Goal: Transaction & Acquisition: Purchase product/service

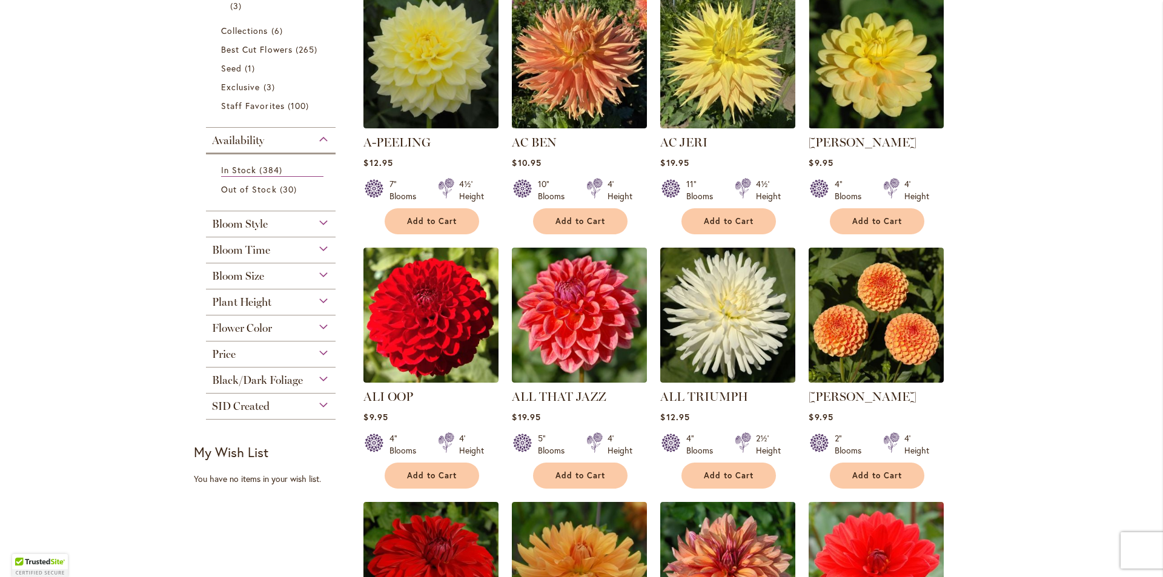
scroll to position [303, 0]
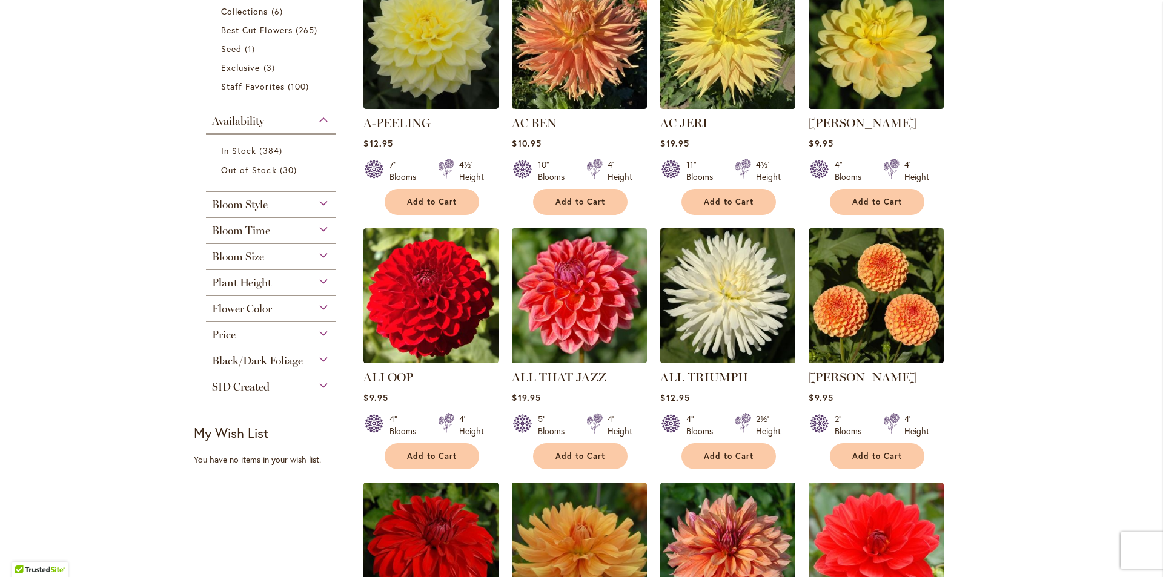
click at [323, 205] on div "Bloom Style" at bounding box center [271, 201] width 130 height 19
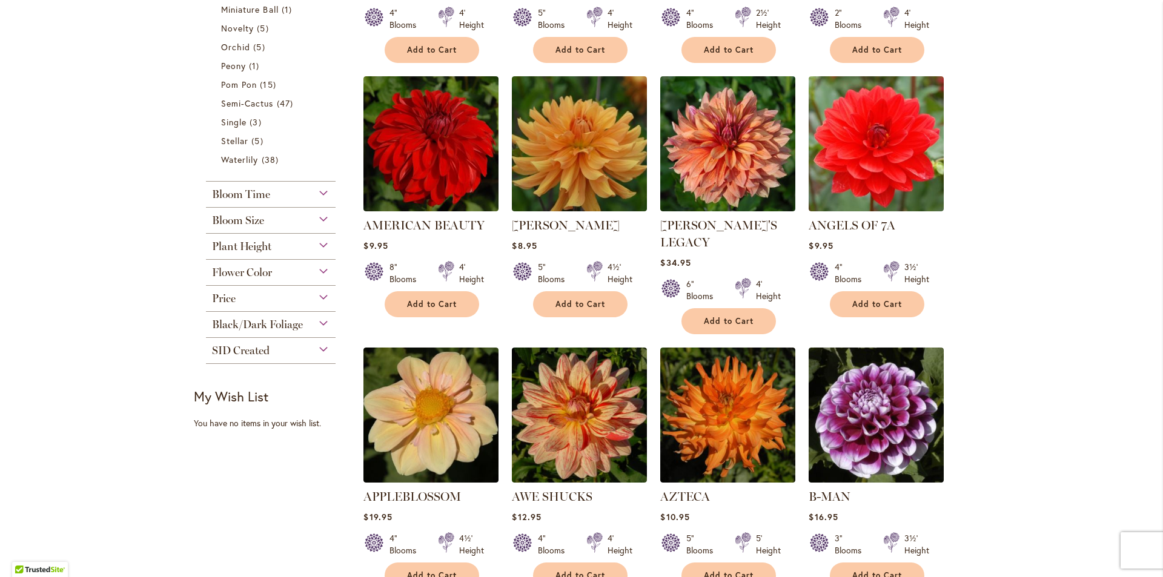
scroll to position [737, 0]
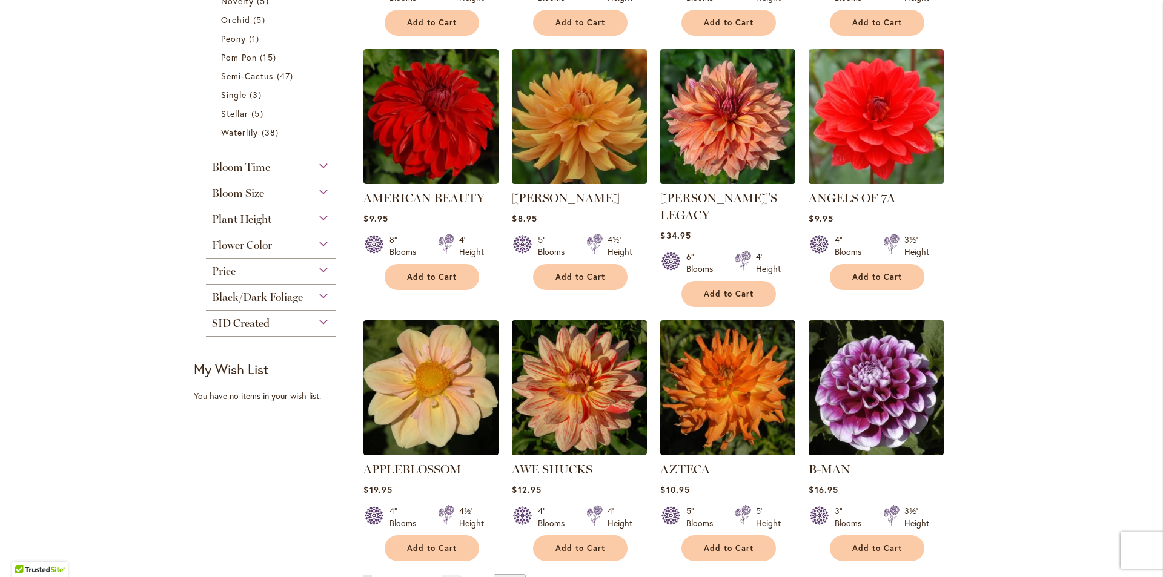
click at [314, 247] on div "Flower Color" at bounding box center [271, 242] width 130 height 19
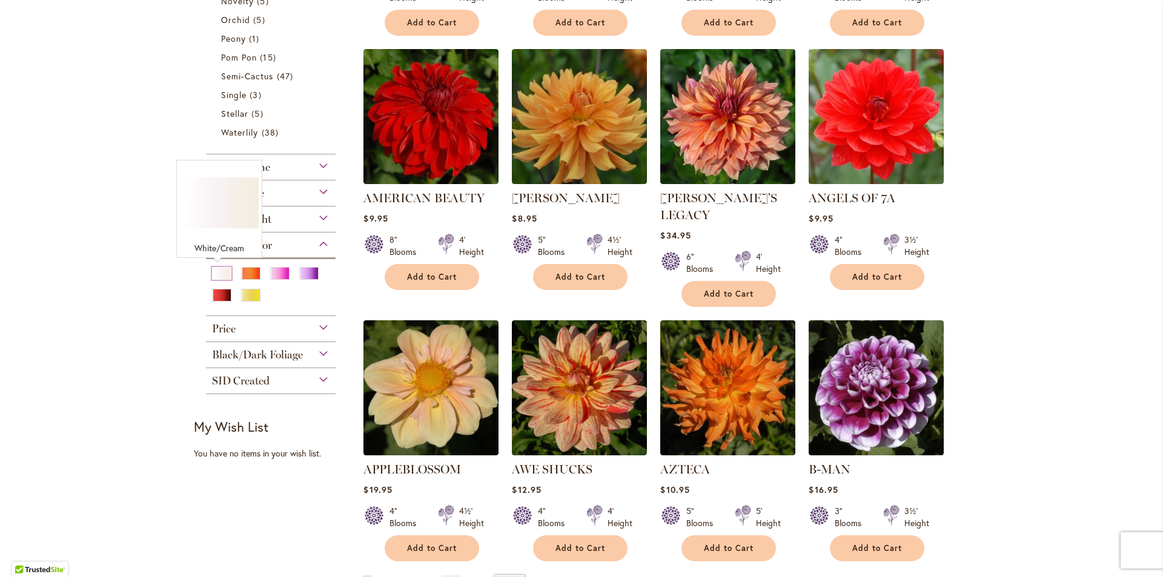
click at [212, 272] on div "White/Cream" at bounding box center [221, 273] width 19 height 13
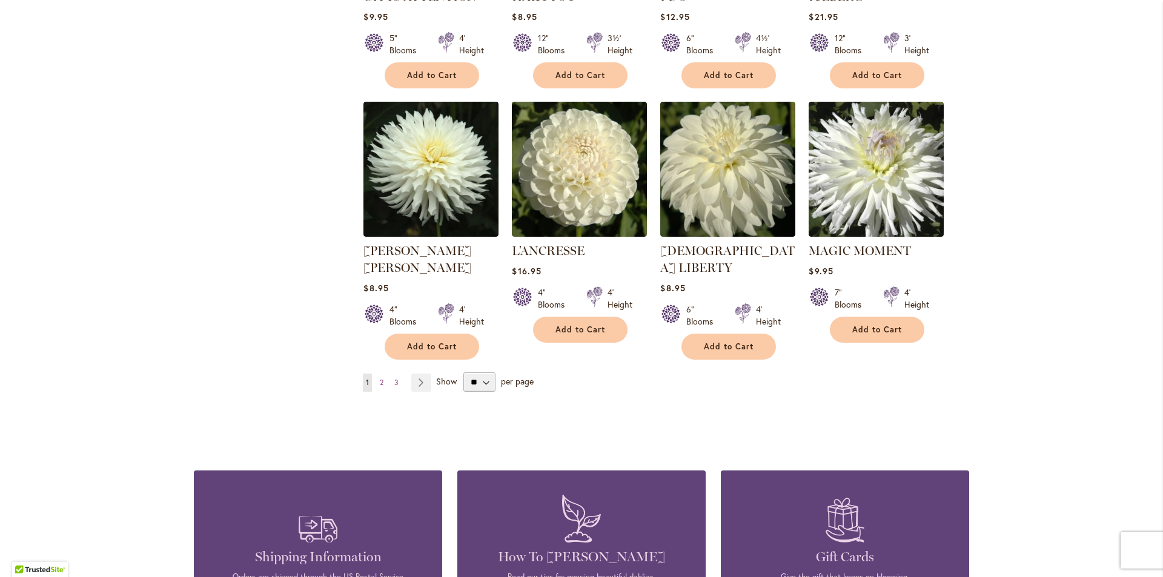
scroll to position [969, 0]
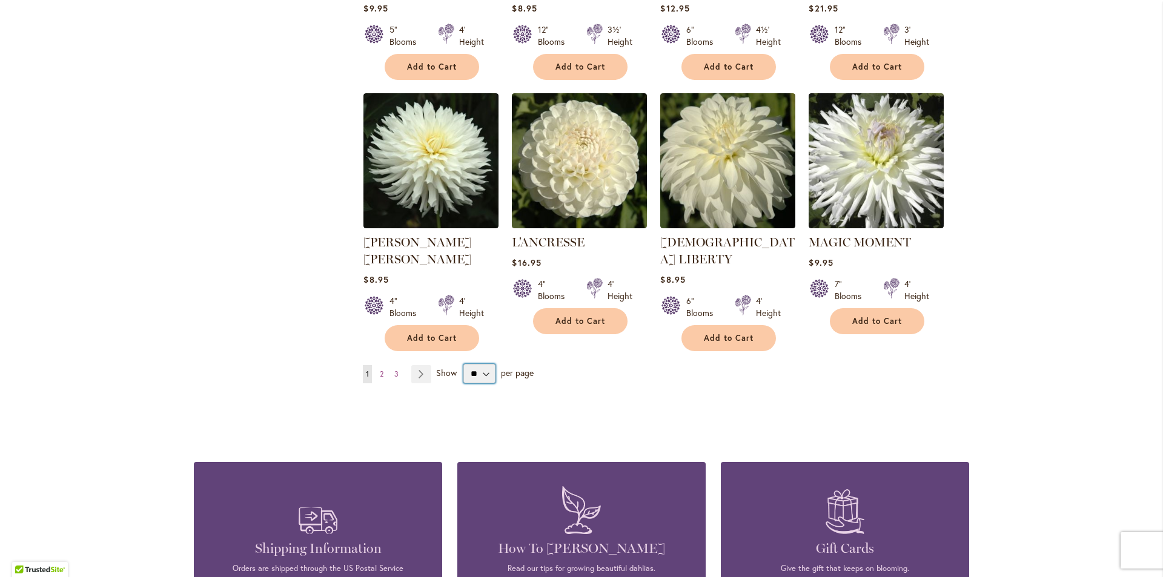
click at [485, 364] on select "** ** ** **" at bounding box center [480, 373] width 32 height 19
select select "**"
click at [464, 364] on select "** ** ** **" at bounding box center [480, 373] width 32 height 19
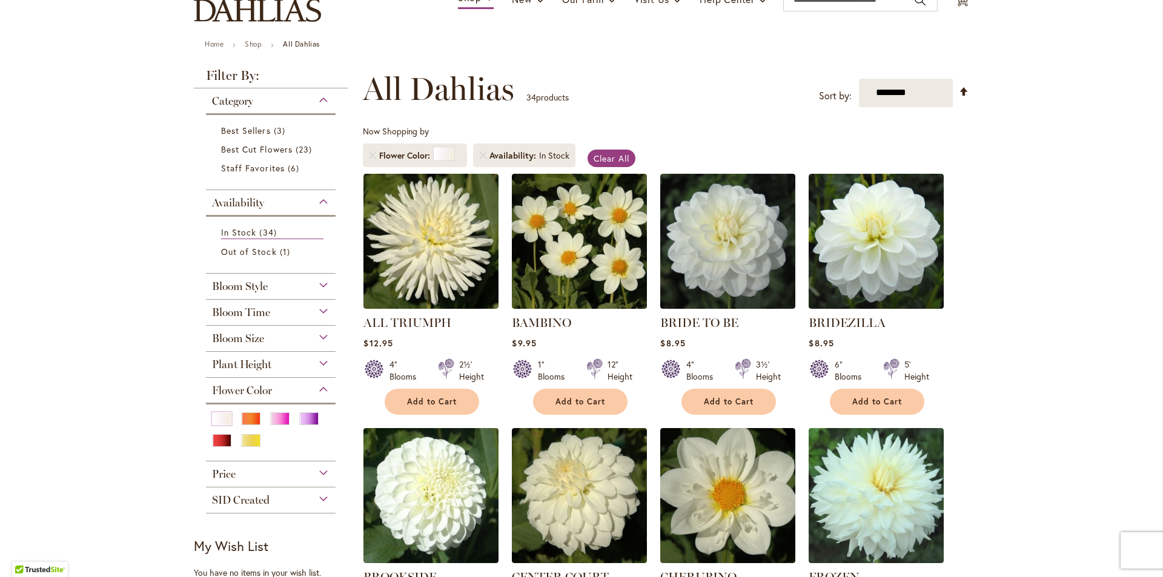
scroll to position [67, 0]
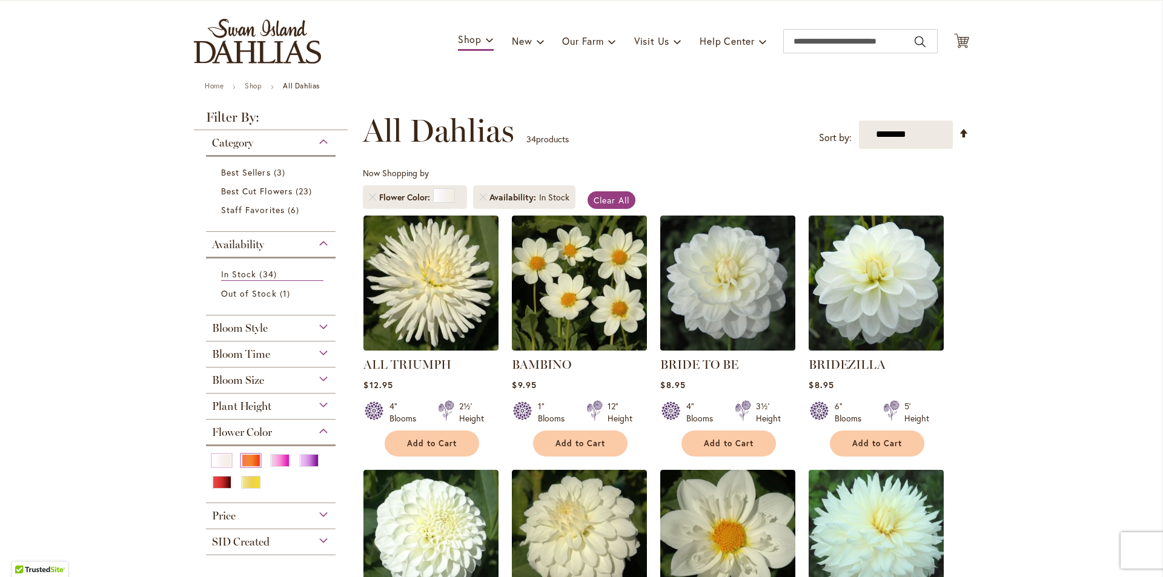
click at [247, 458] on div "Orange/Peach" at bounding box center [250, 460] width 19 height 13
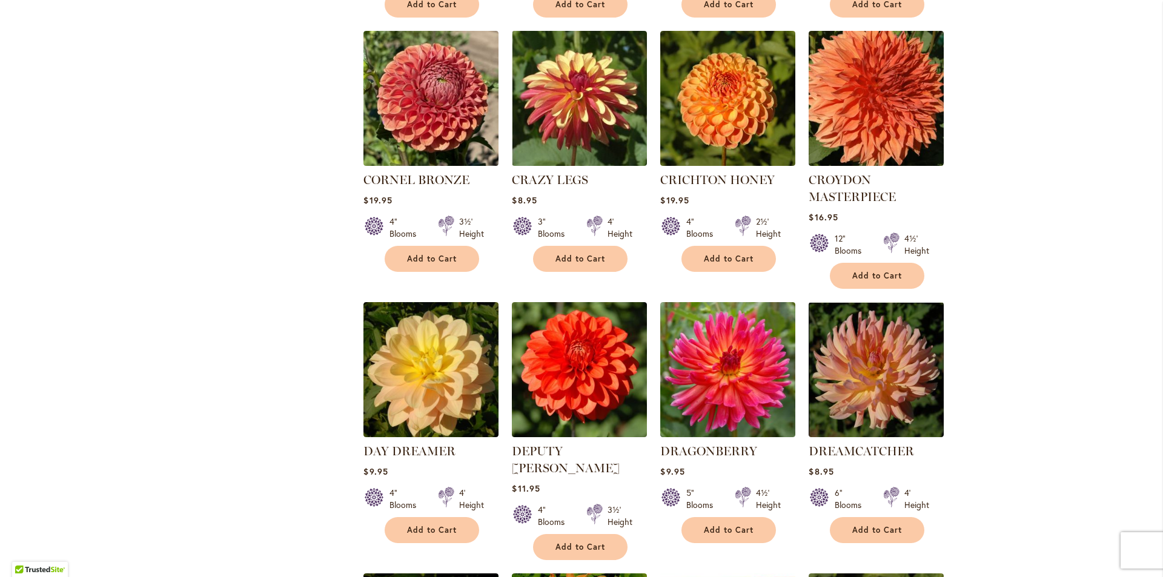
scroll to position [2127, 0]
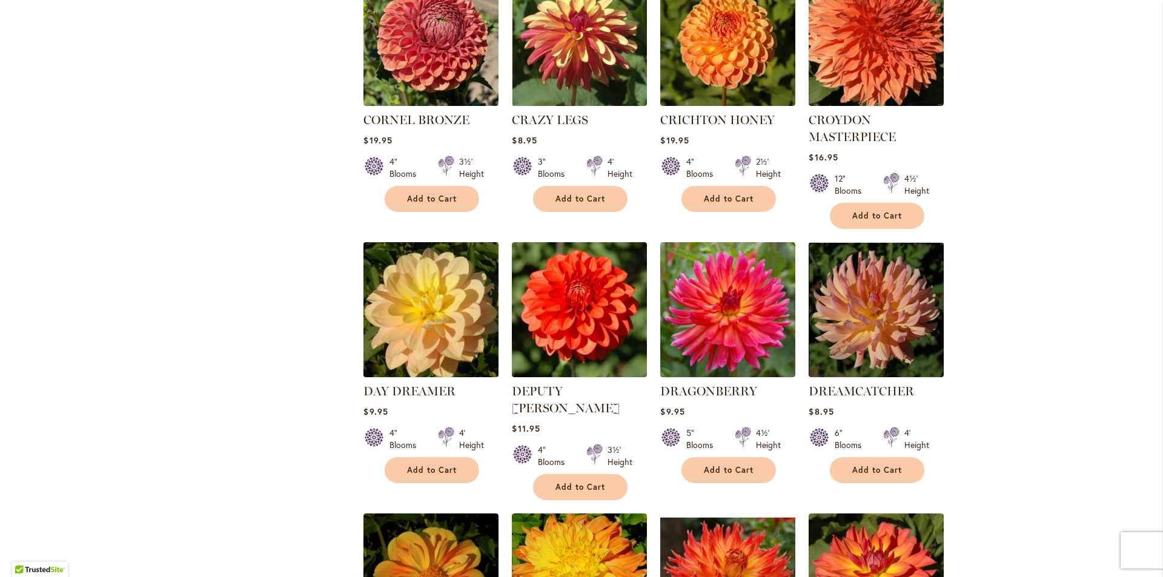
click at [397, 312] on img at bounding box center [432, 310] width 142 height 142
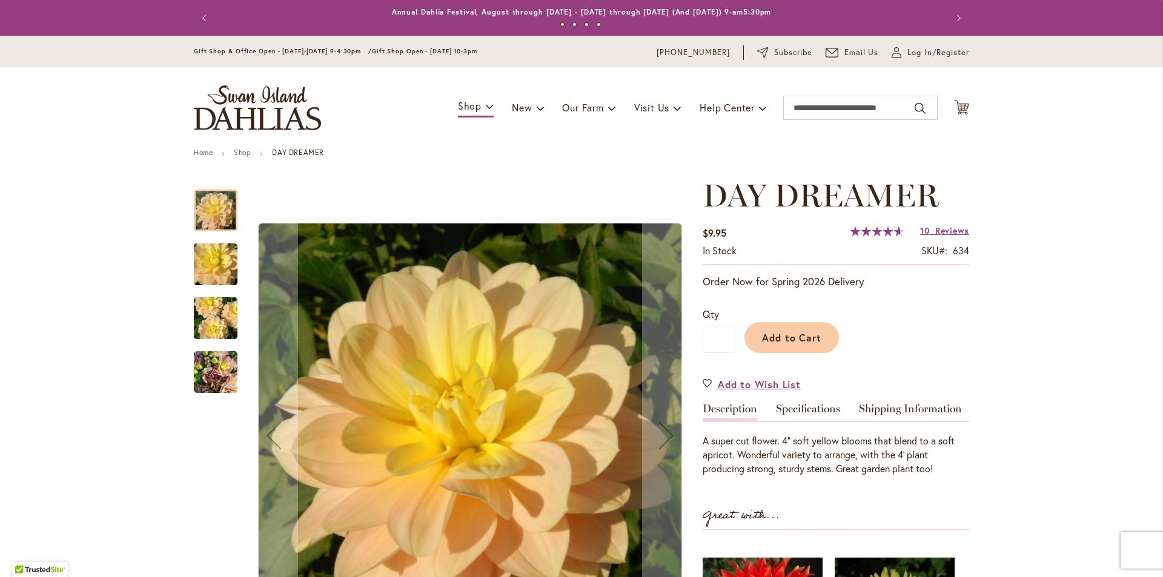
click at [203, 308] on img "DAY DREAMER" at bounding box center [215, 319] width 87 height 58
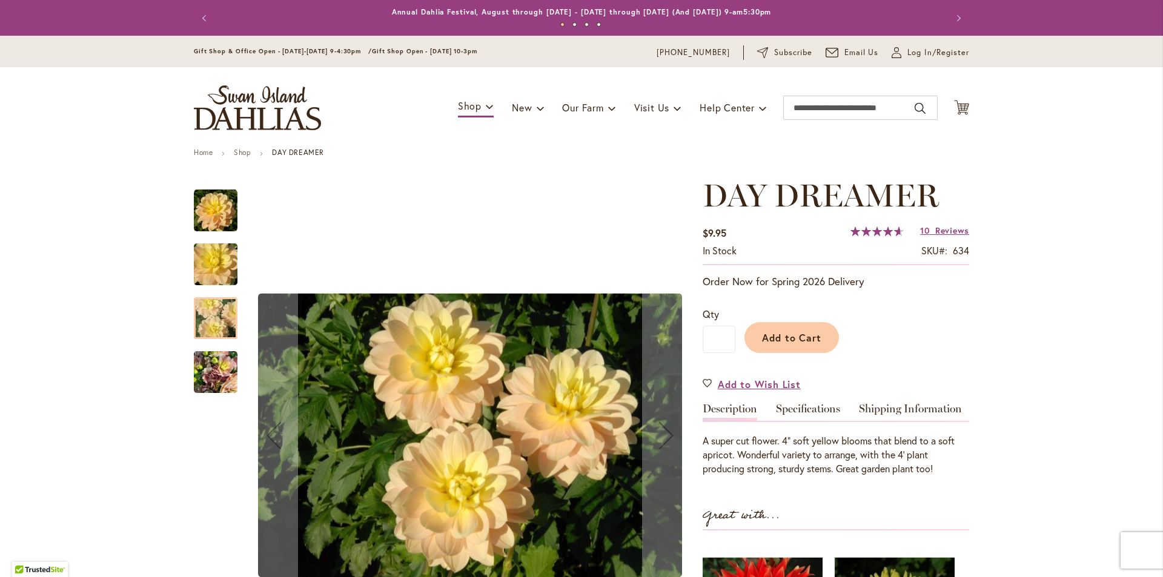
click at [210, 367] on img "DAY DREAMER" at bounding box center [216, 373] width 44 height 58
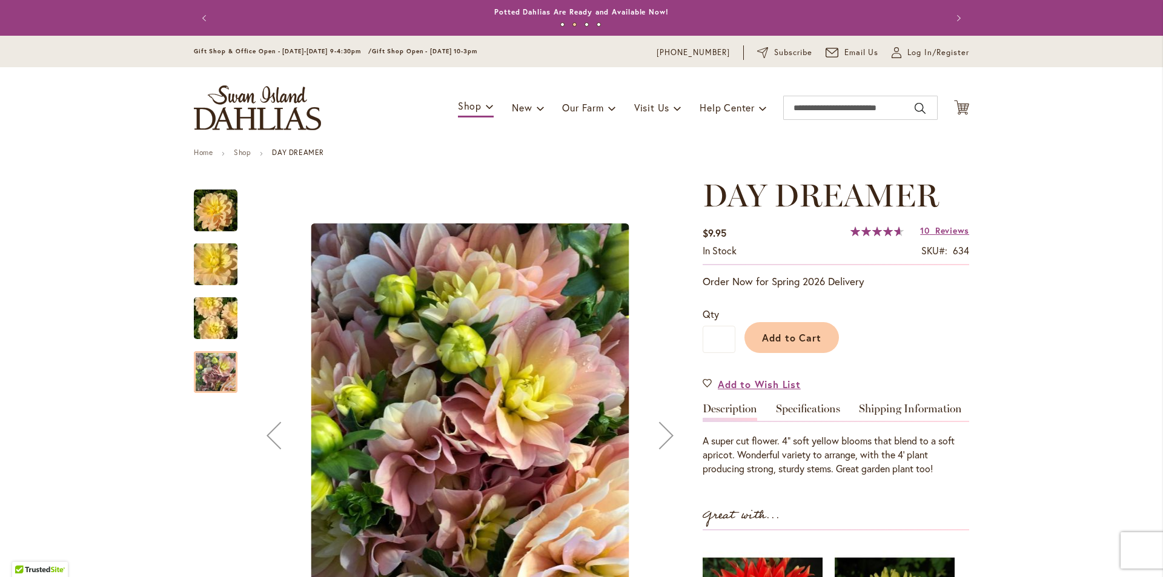
click at [212, 326] on img "DAY DREAMER" at bounding box center [215, 319] width 87 height 58
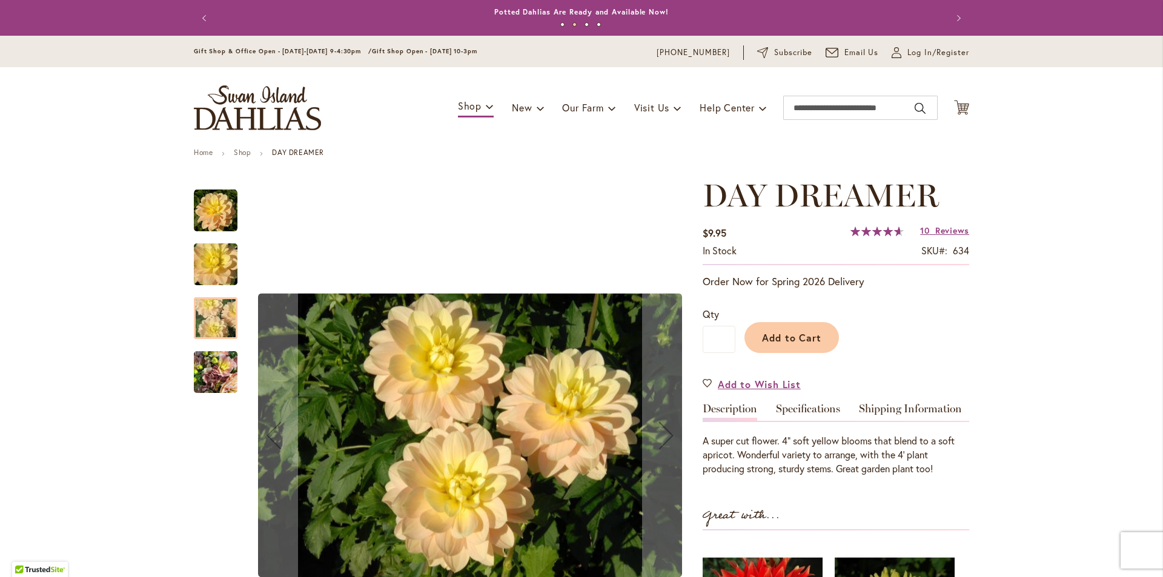
click at [208, 262] on img "DAY DREAMER" at bounding box center [215, 265] width 87 height 58
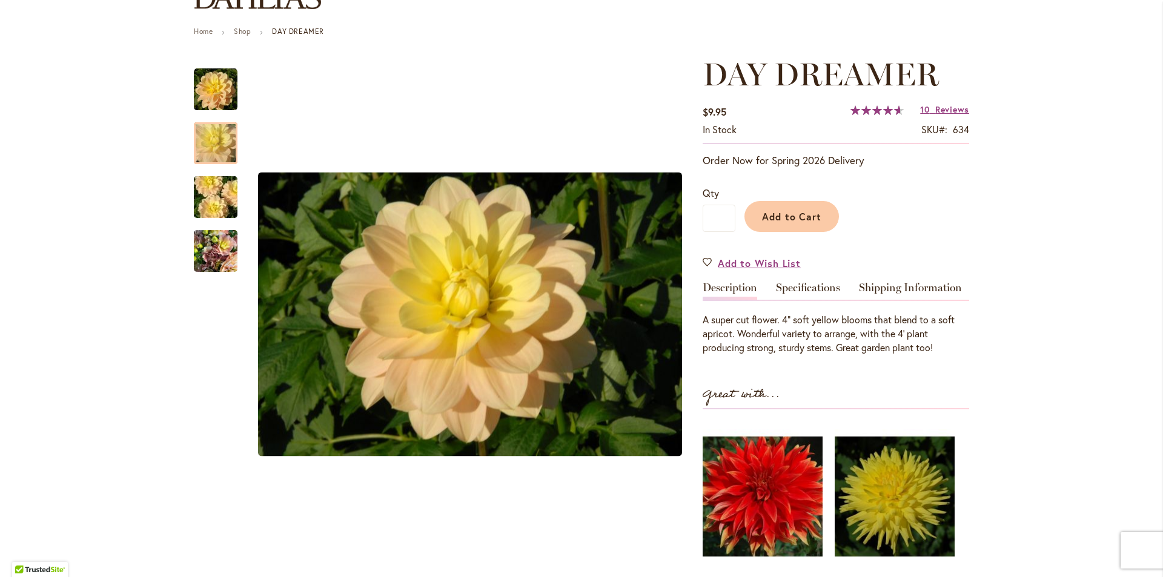
scroll to position [182, 0]
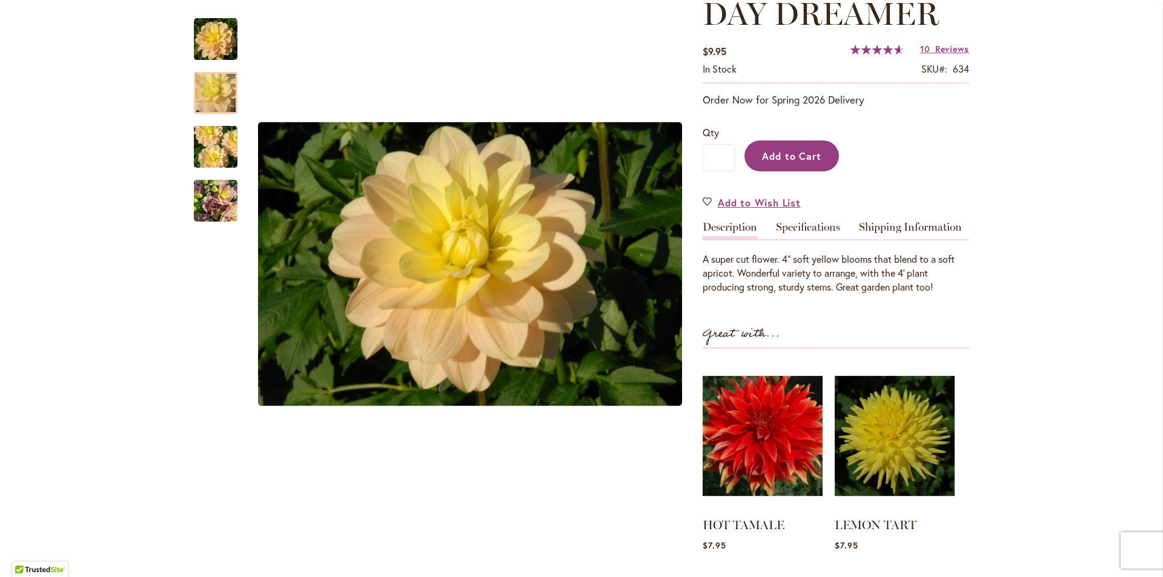
click at [787, 152] on span "Add to Cart" at bounding box center [792, 156] width 60 height 13
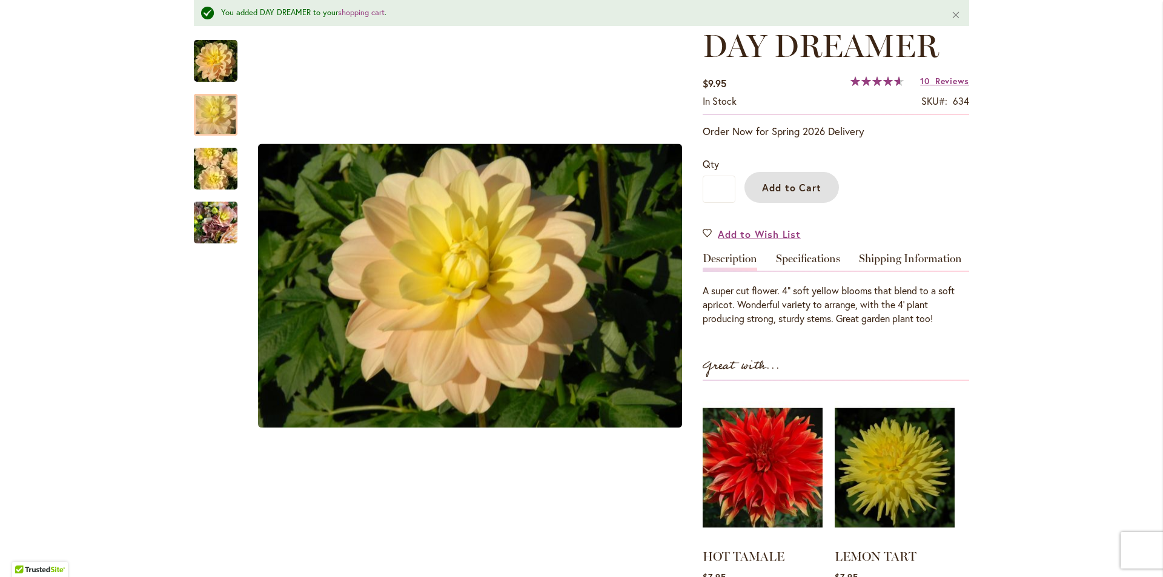
scroll to position [214, 0]
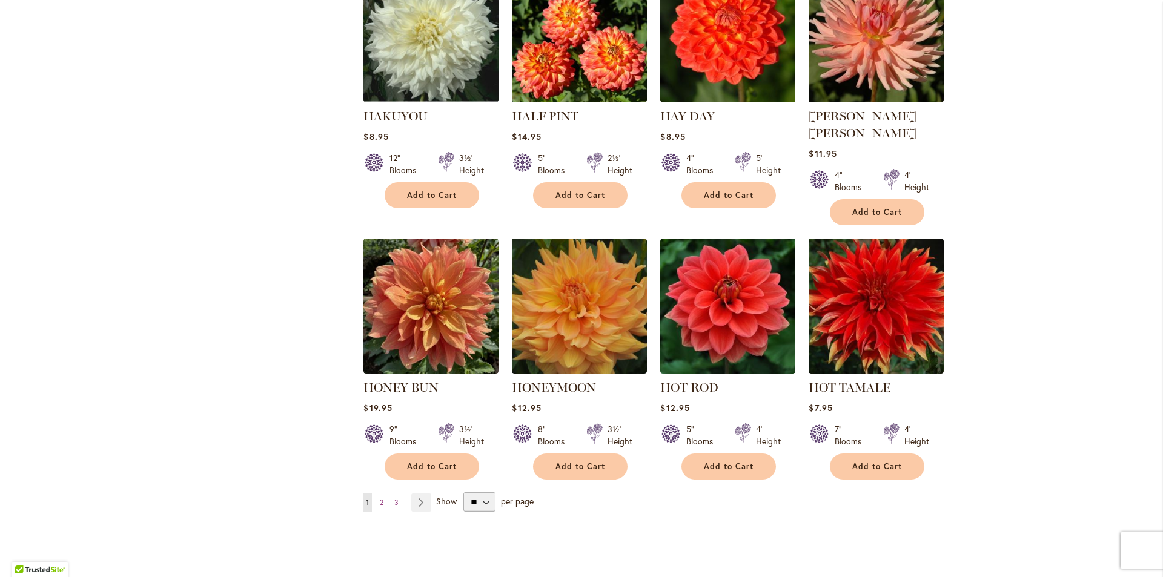
scroll to position [3999, 0]
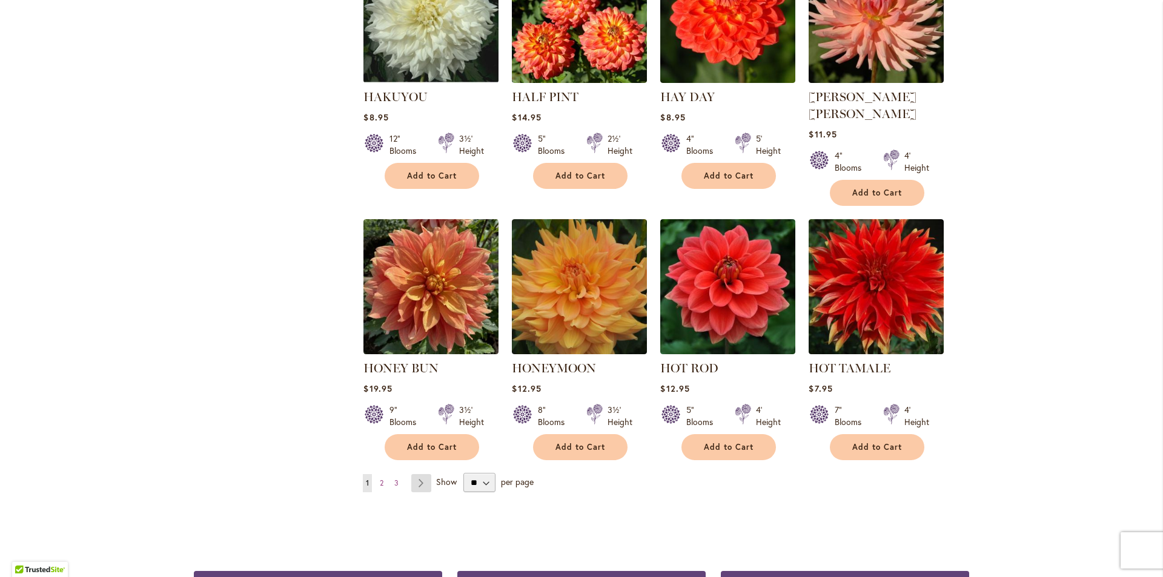
click at [419, 474] on link "Page Next" at bounding box center [421, 483] width 20 height 18
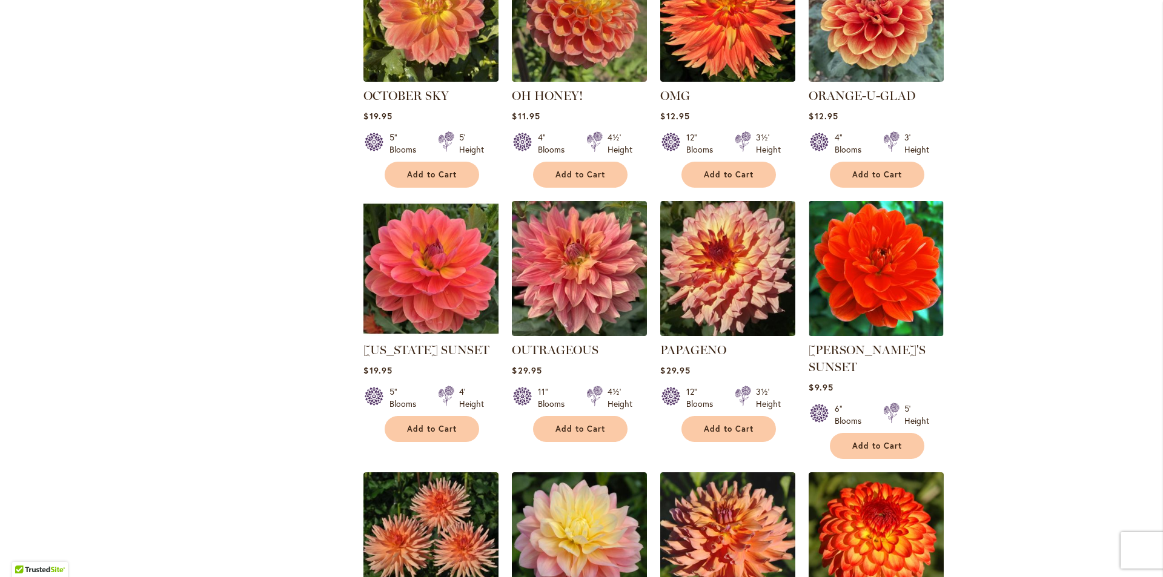
scroll to position [2430, 0]
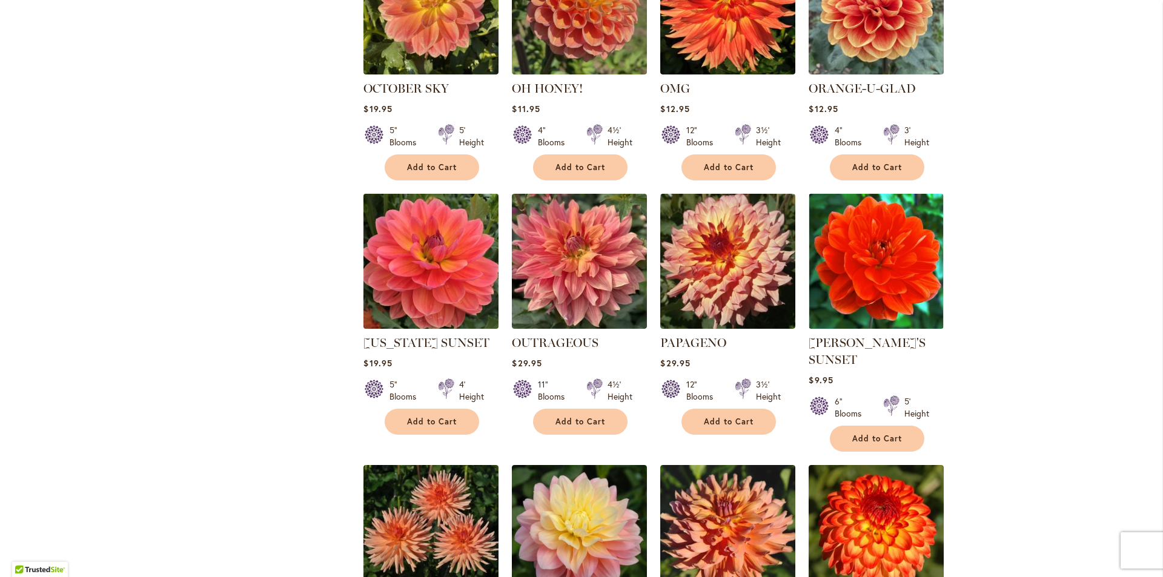
click at [453, 235] on img at bounding box center [432, 261] width 142 height 142
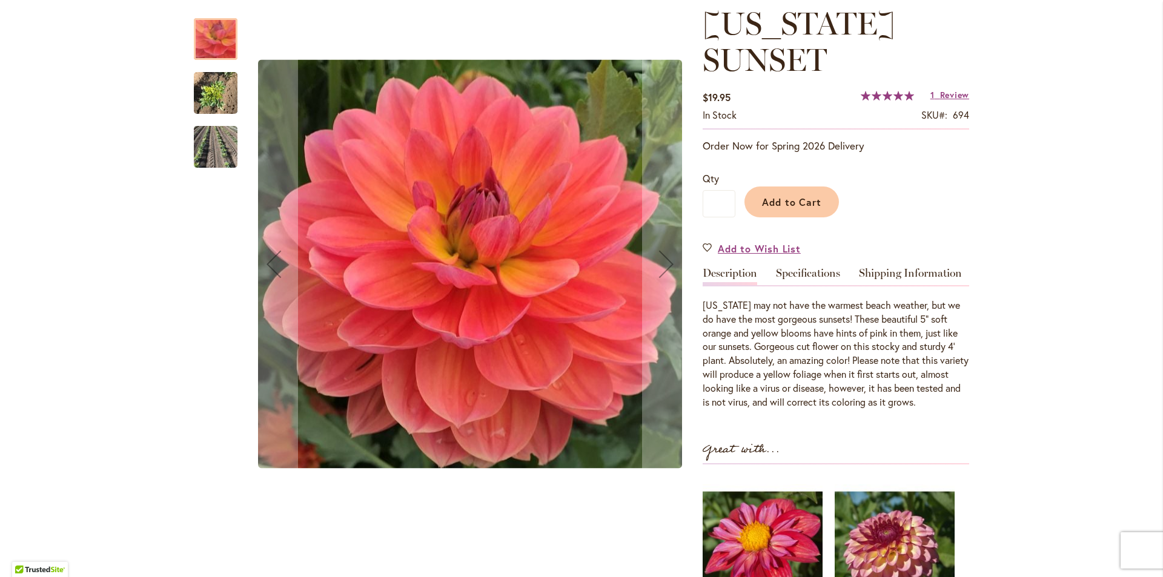
scroll to position [182, 0]
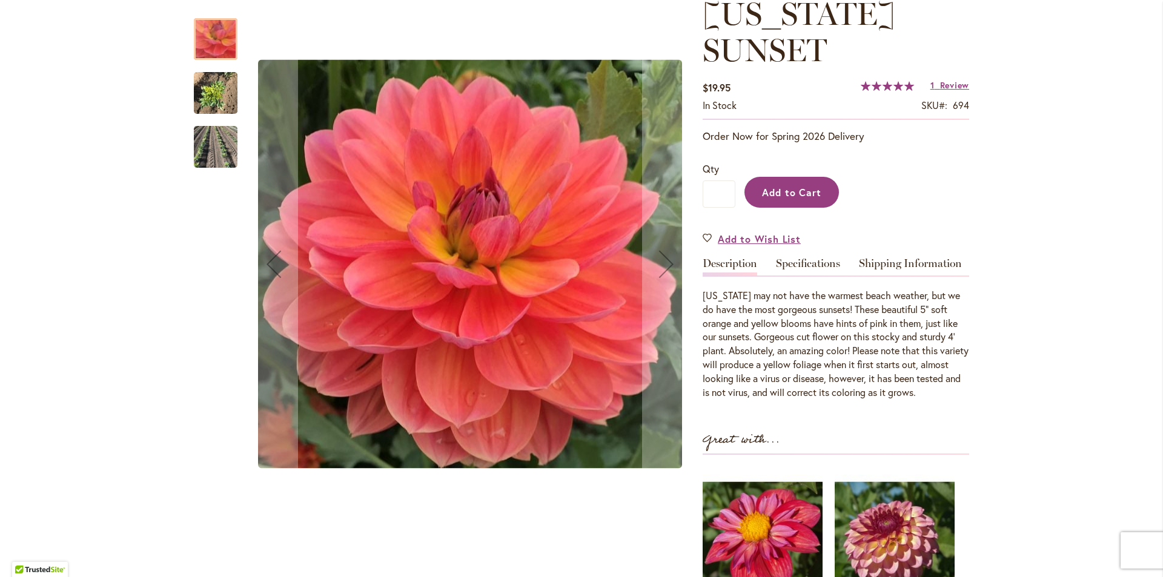
click at [800, 199] on button "Add to Cart" at bounding box center [792, 192] width 95 height 31
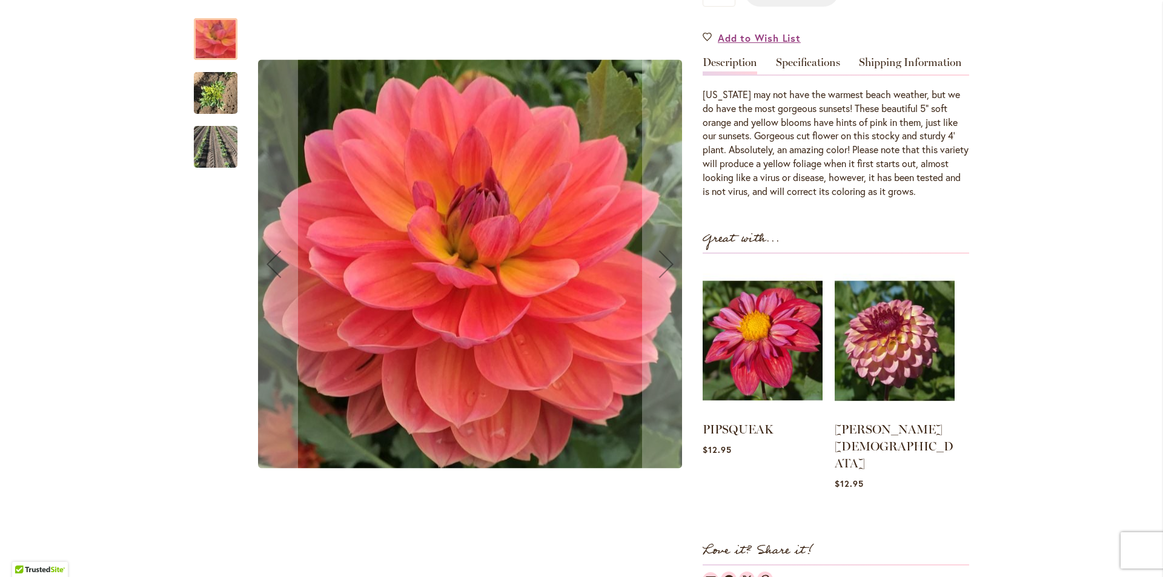
scroll to position [424, 0]
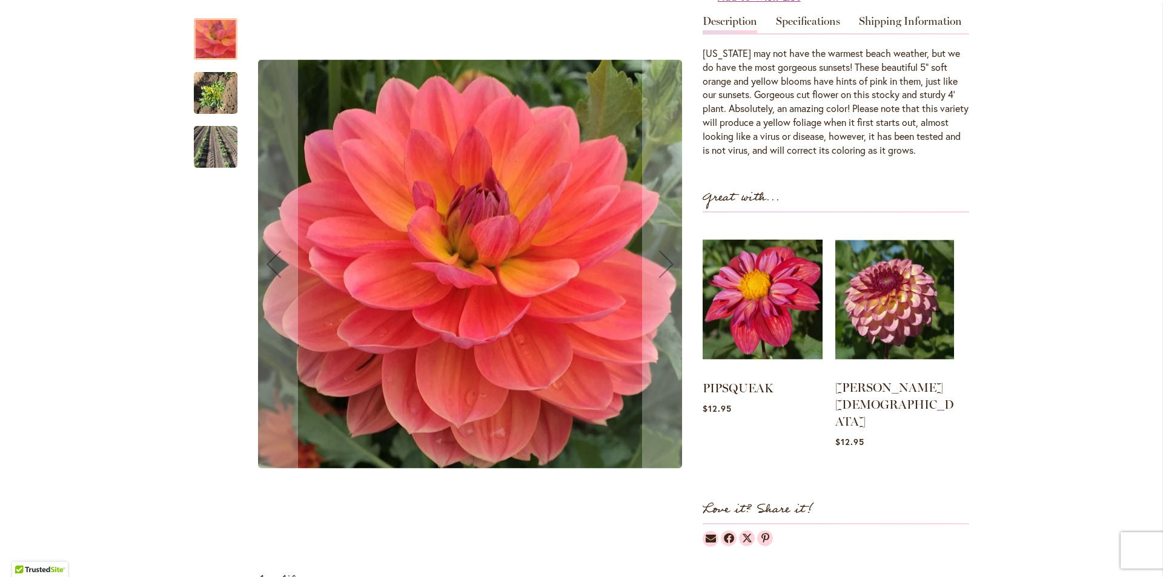
click at [914, 311] on img at bounding box center [895, 299] width 119 height 148
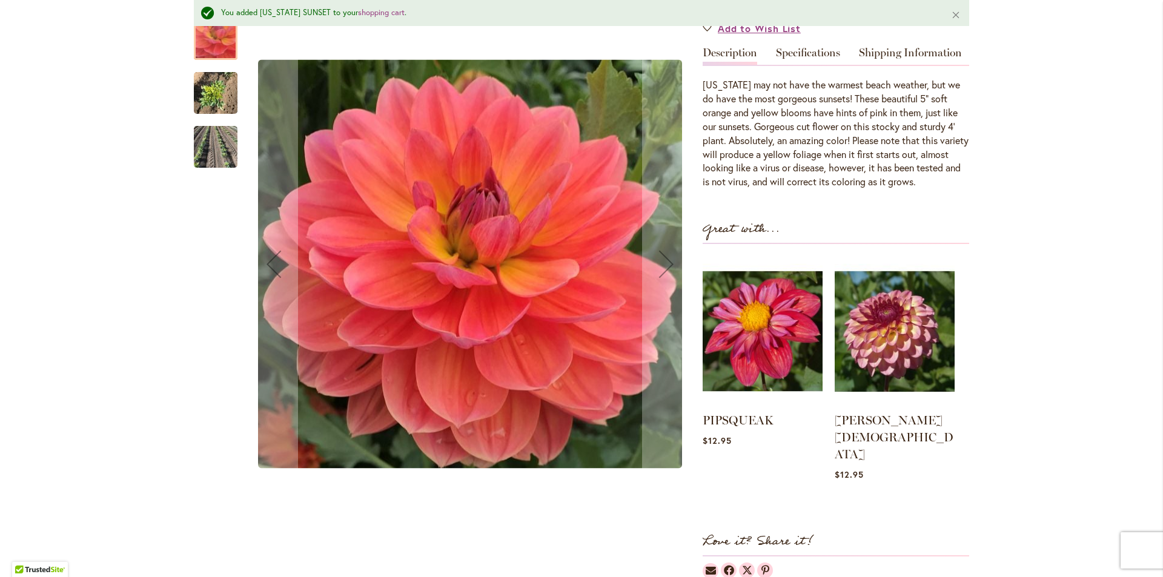
scroll to position [456, 0]
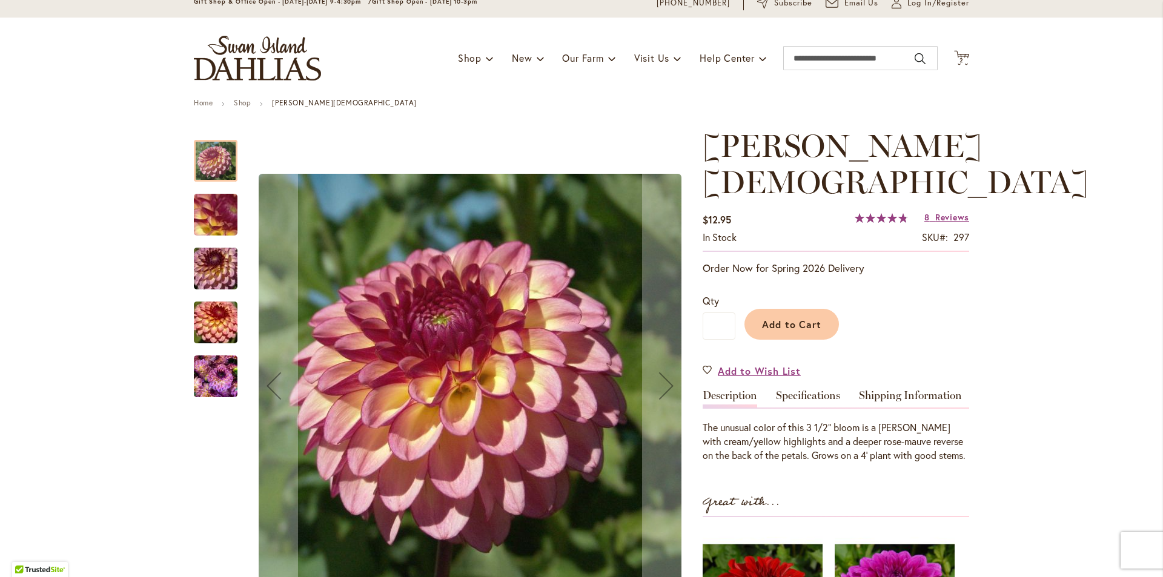
scroll to position [182, 0]
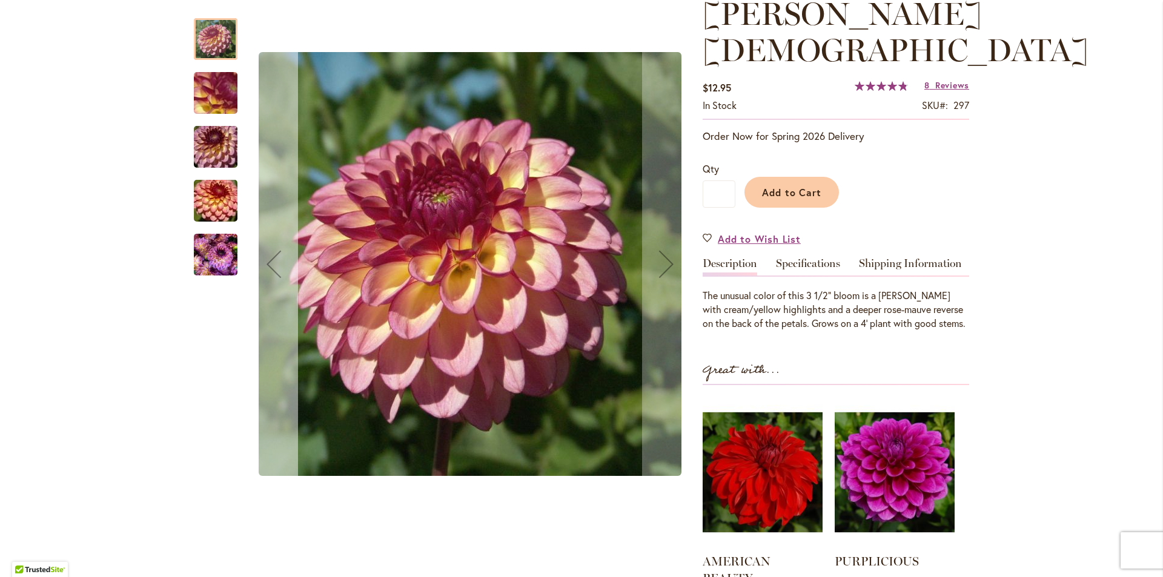
click at [274, 261] on div "Previous" at bounding box center [274, 264] width 48 height 48
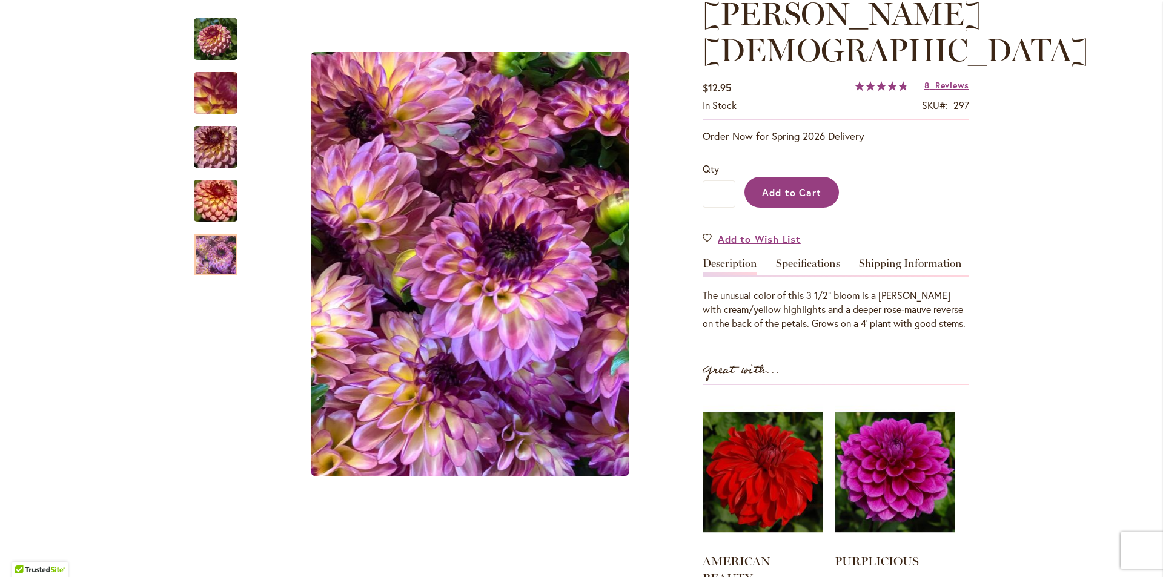
click at [807, 186] on span "Add to Cart" at bounding box center [792, 192] width 60 height 13
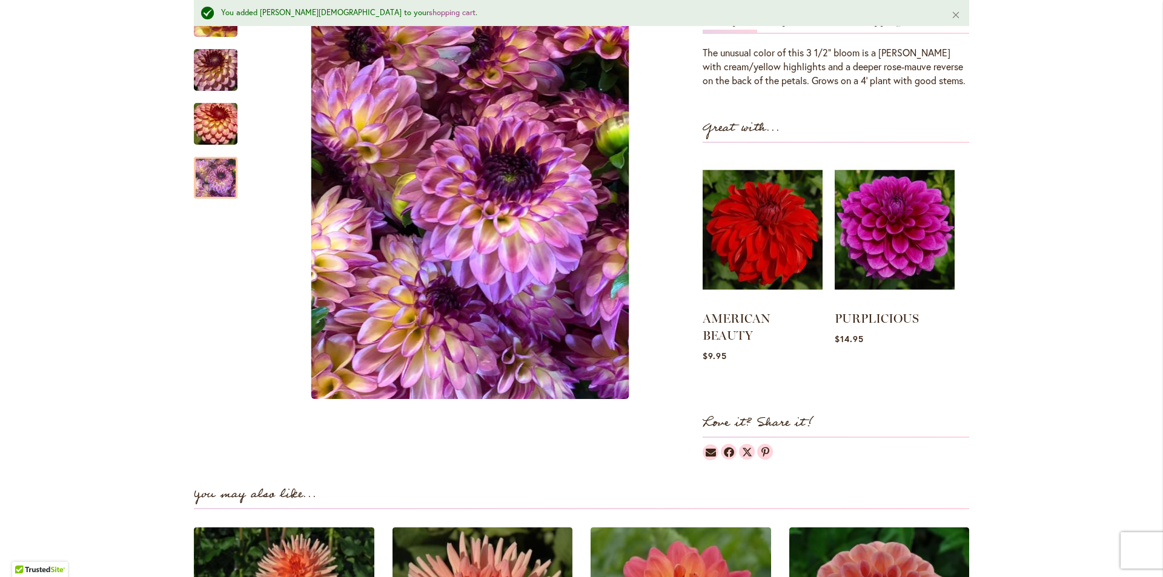
scroll to position [699, 0]
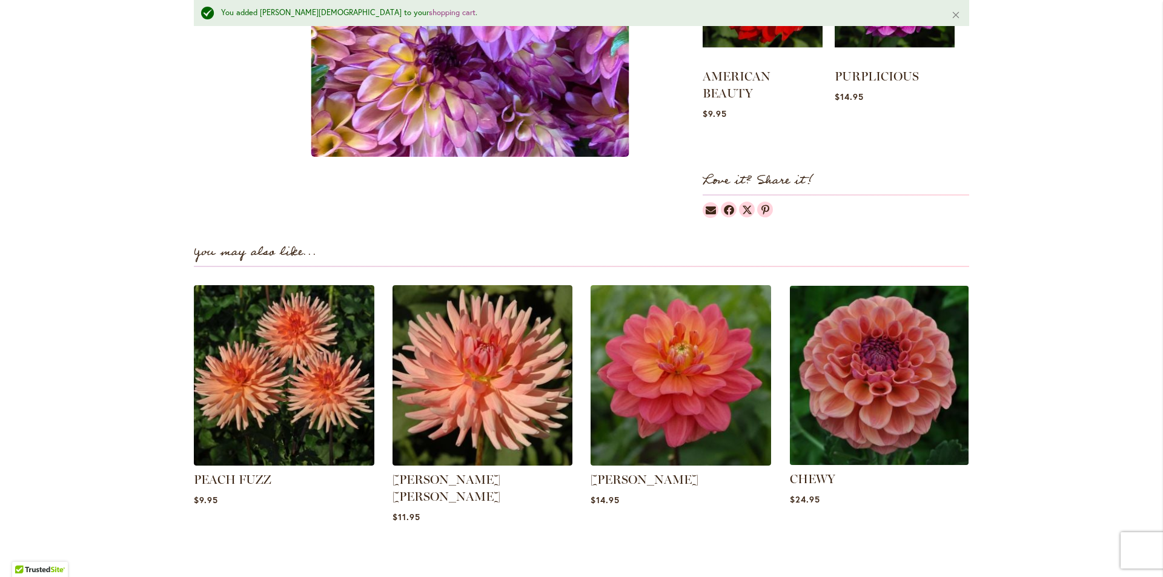
click at [918, 347] on img at bounding box center [879, 376] width 188 height 188
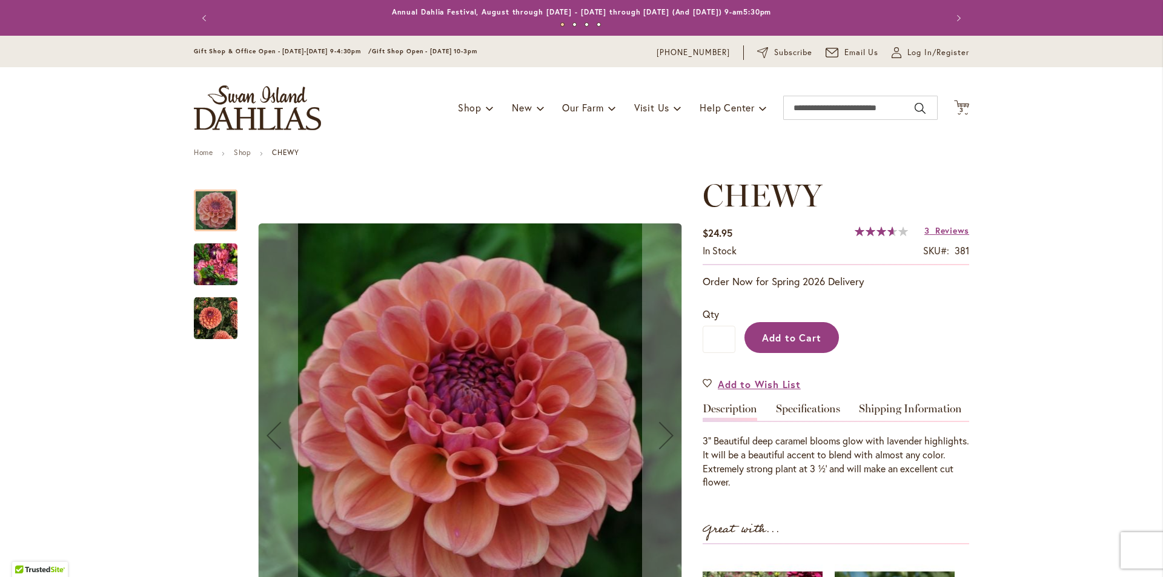
click at [762, 334] on span "Add to Cart" at bounding box center [792, 337] width 60 height 13
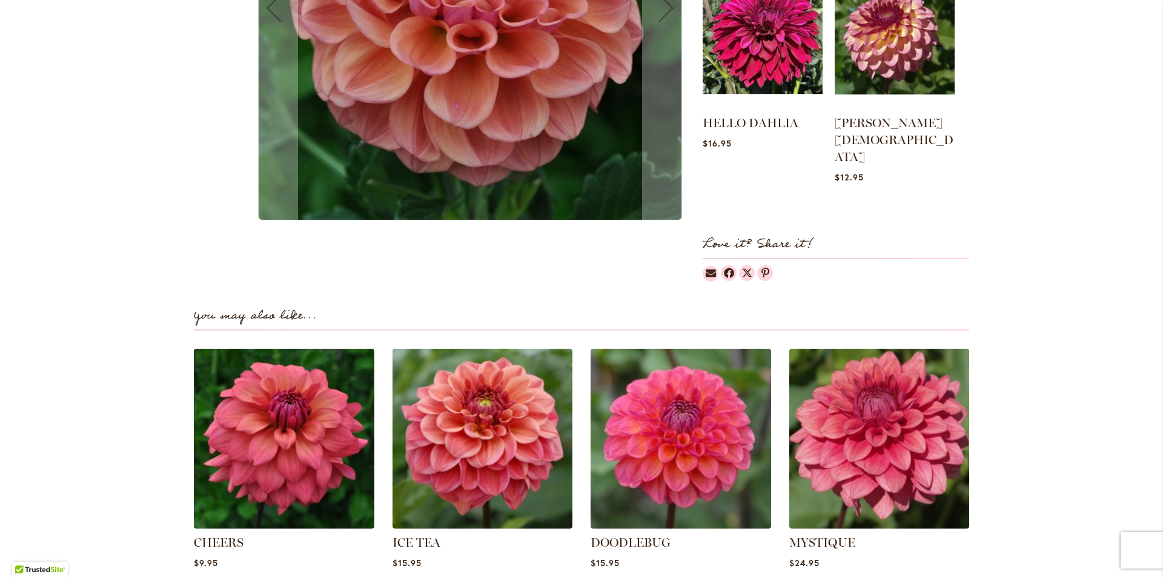
scroll to position [634, 0]
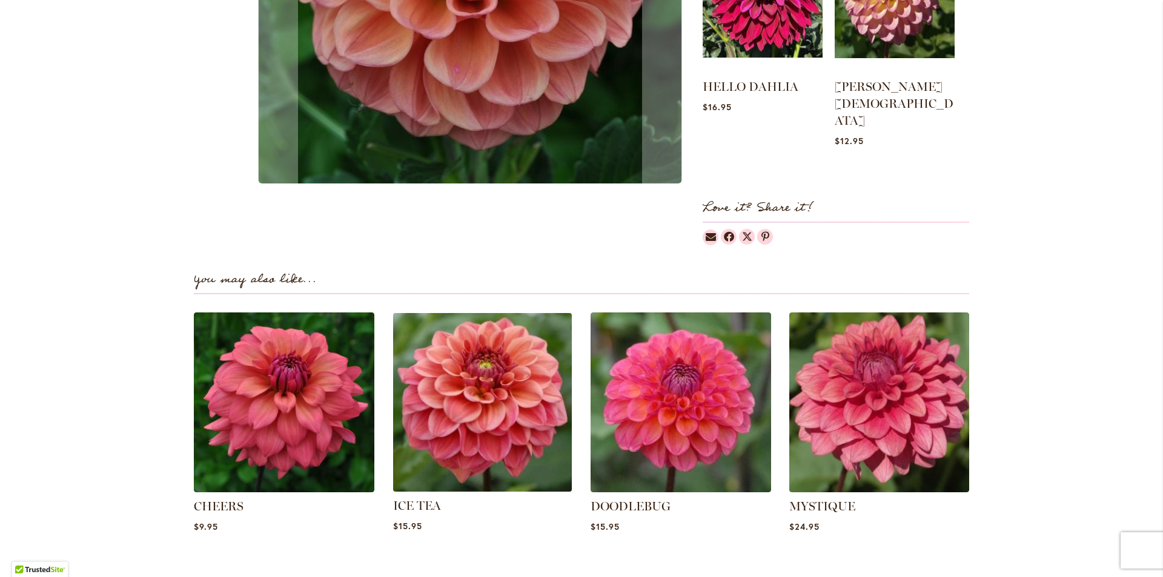
click at [467, 371] on img at bounding box center [482, 402] width 188 height 188
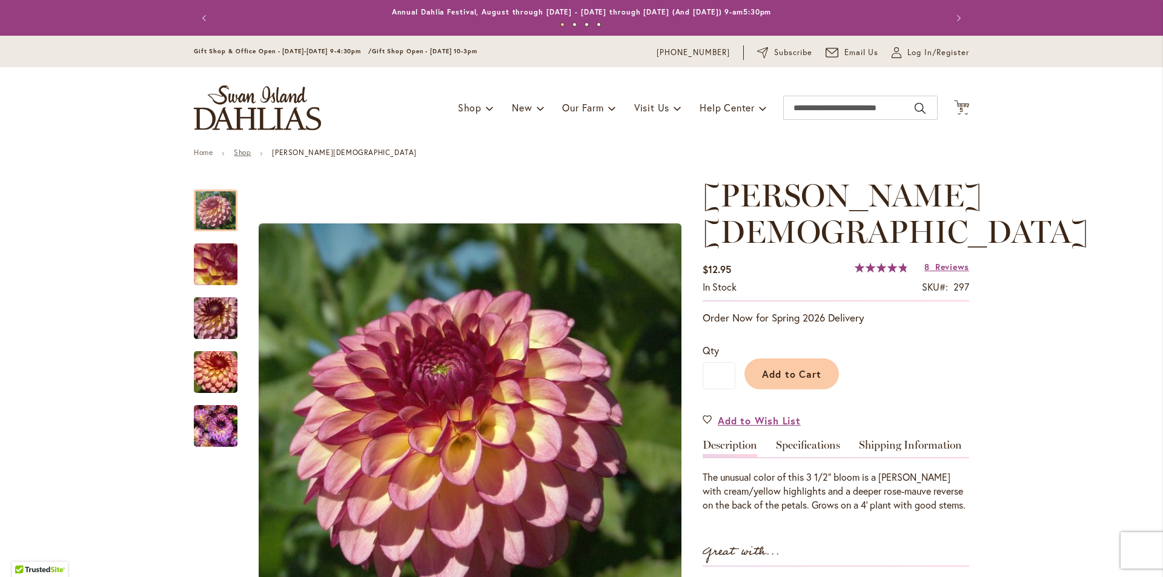
click at [236, 151] on link "Shop" at bounding box center [242, 152] width 17 height 9
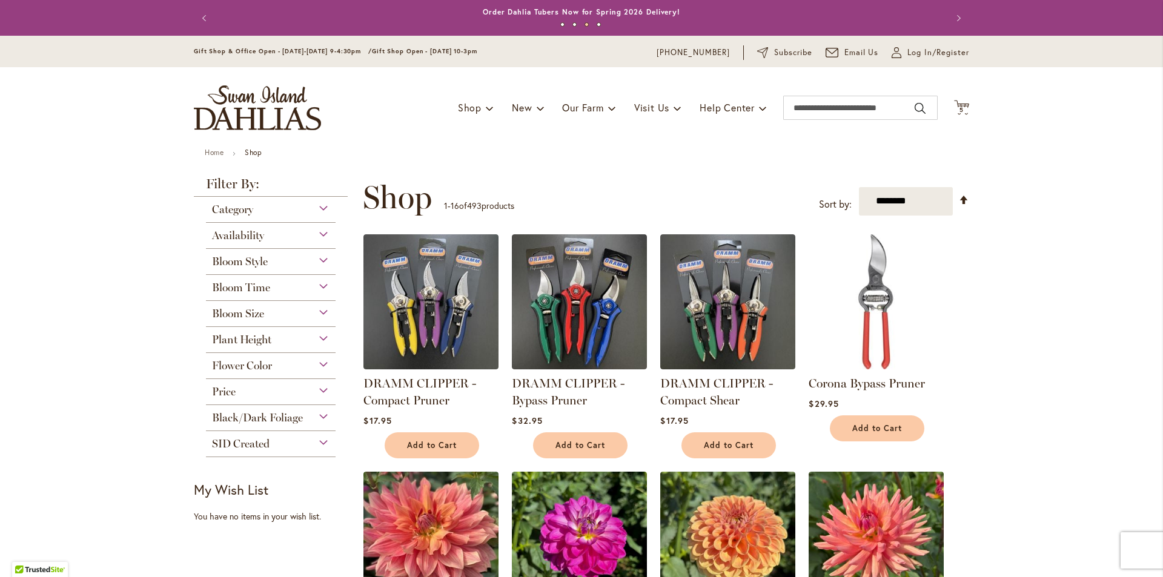
click at [306, 366] on div "Flower Color" at bounding box center [271, 362] width 130 height 19
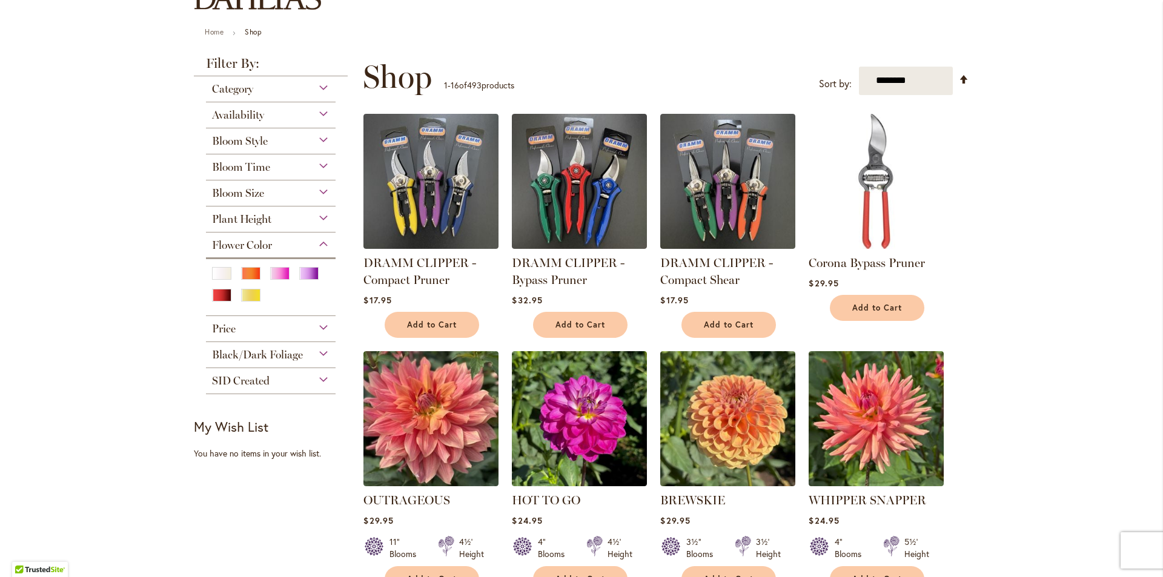
scroll to position [121, 0]
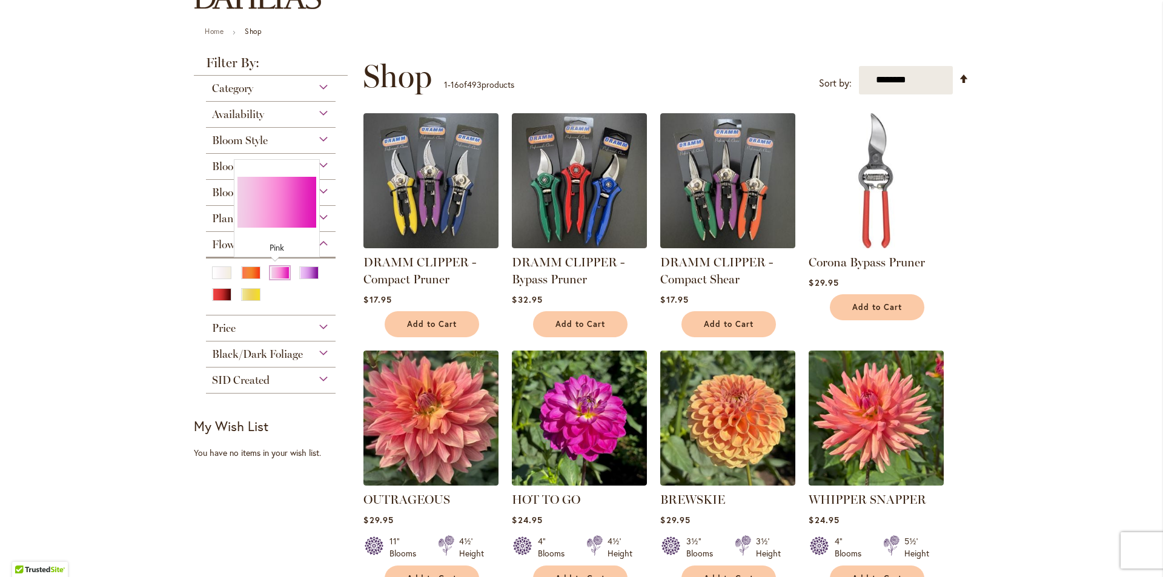
click at [276, 273] on div "Pink" at bounding box center [279, 273] width 19 height 13
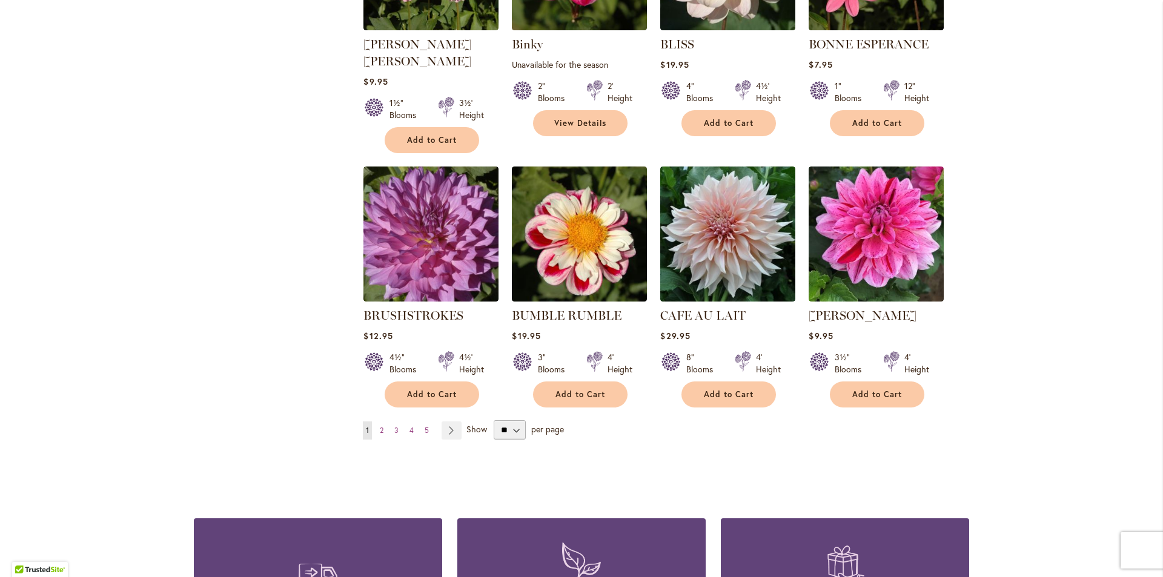
scroll to position [909, 0]
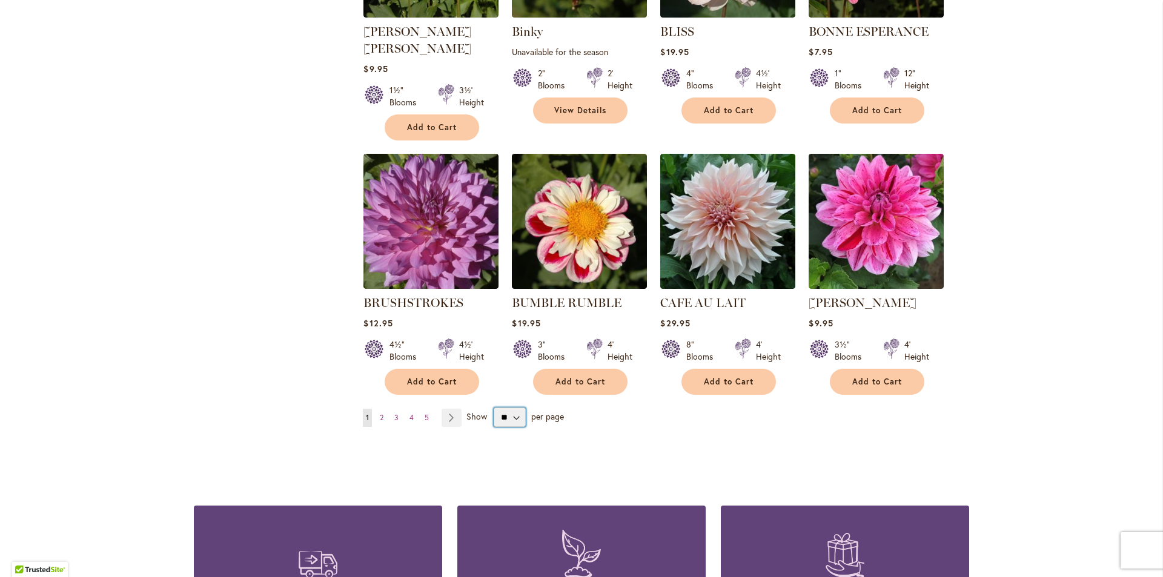
click at [509, 408] on select "** ** ** **" at bounding box center [510, 417] width 32 height 19
select select "**"
click at [494, 408] on select "** ** ** **" at bounding box center [510, 417] width 32 height 19
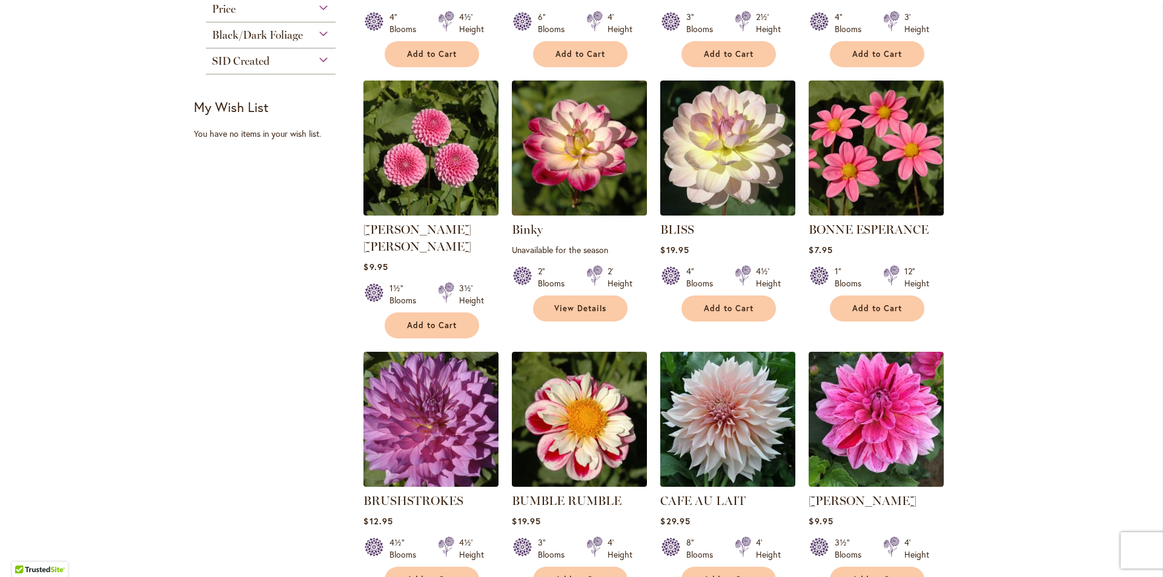
scroll to position [673, 0]
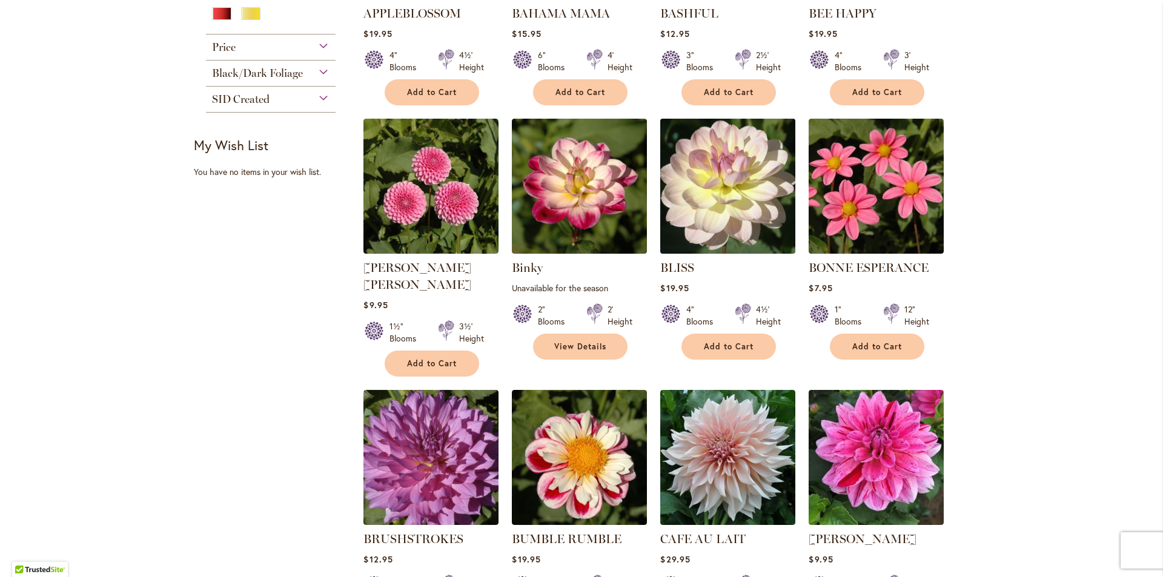
click at [696, 165] on img at bounding box center [728, 186] width 142 height 142
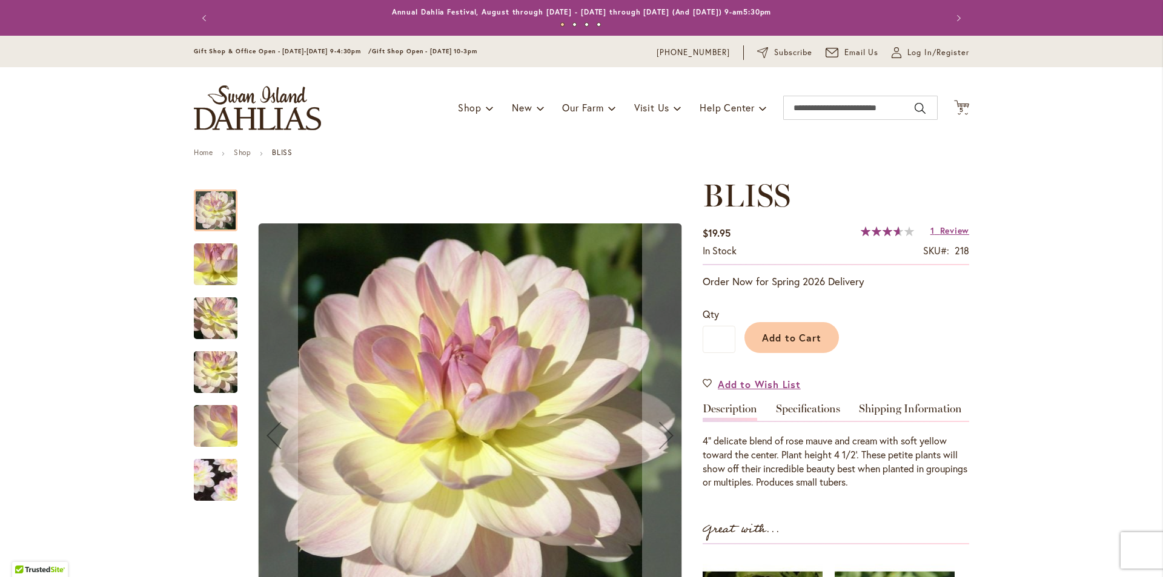
click at [220, 480] on img "BLISS" at bounding box center [216, 481] width 84 height 84
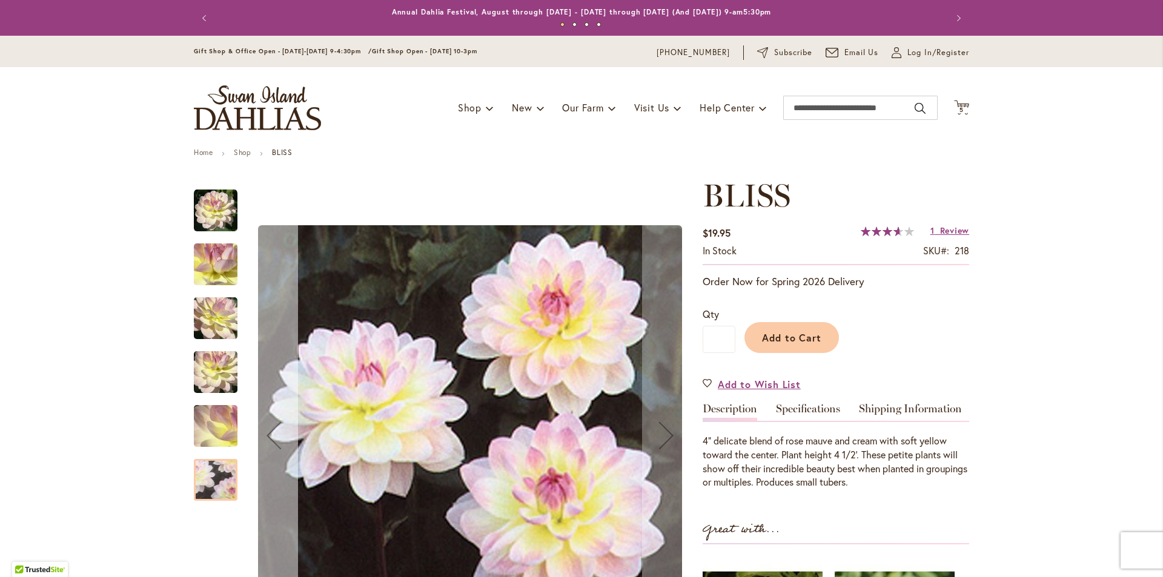
click at [270, 433] on div "Previous" at bounding box center [274, 435] width 48 height 48
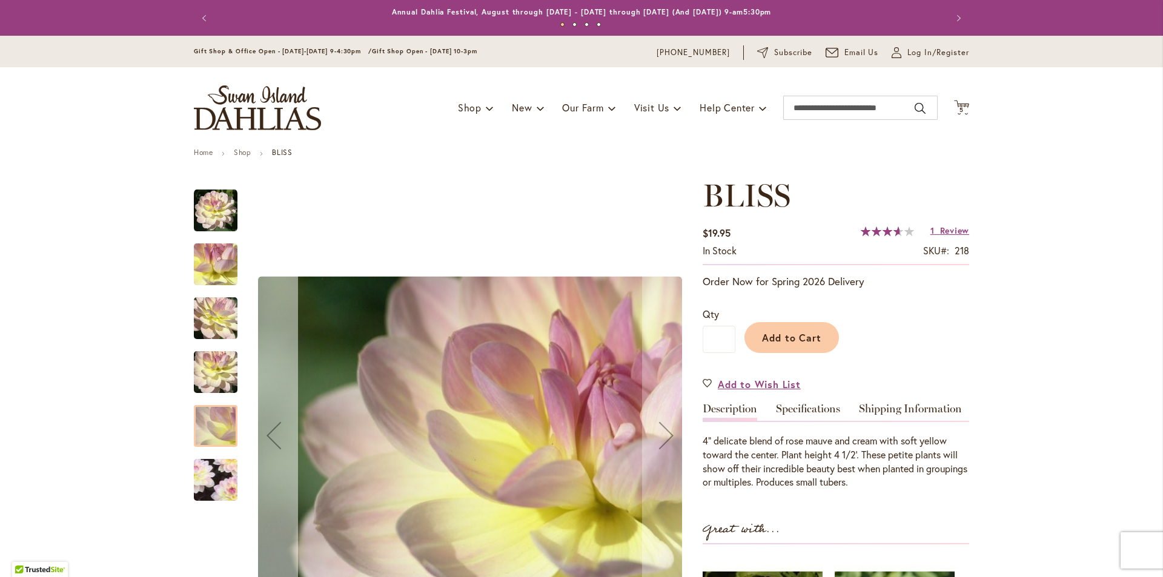
click at [270, 433] on div "Previous" at bounding box center [274, 435] width 48 height 48
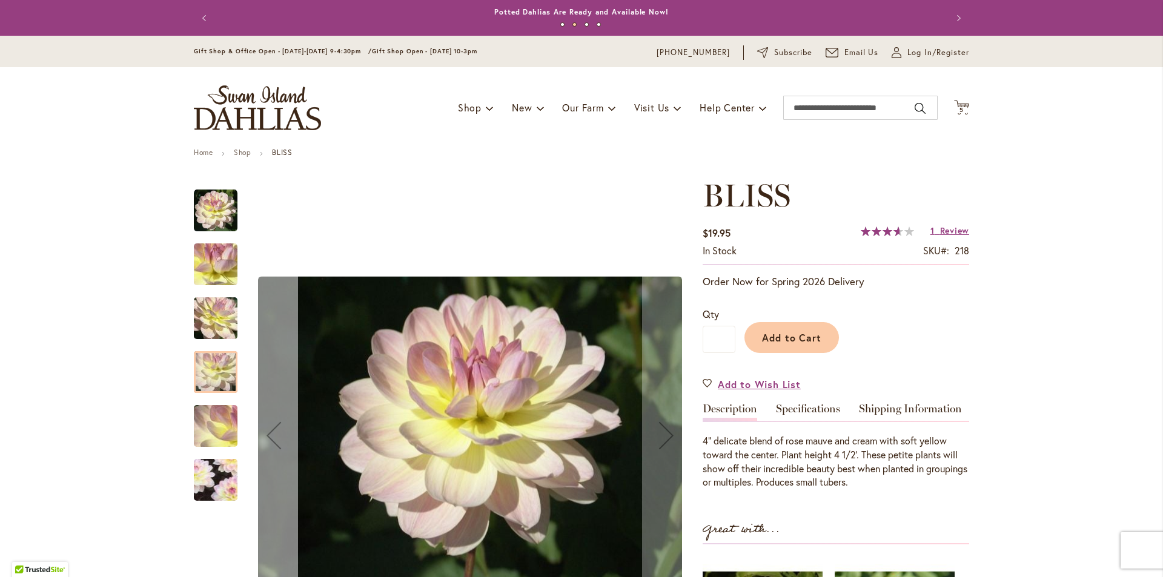
click at [270, 433] on div "Previous" at bounding box center [274, 435] width 48 height 48
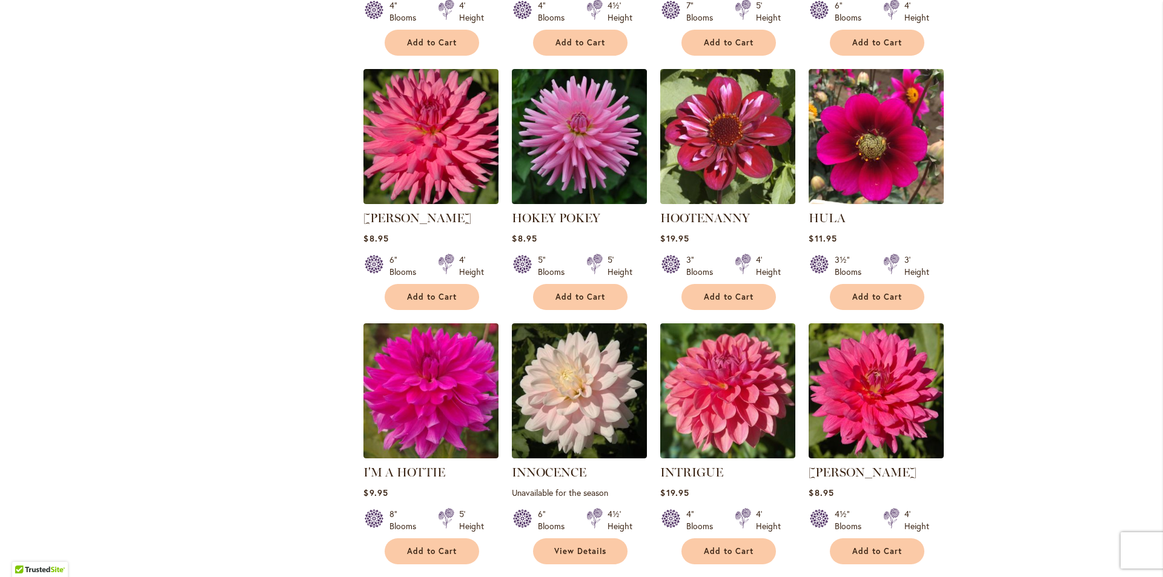
scroll to position [3938, 0]
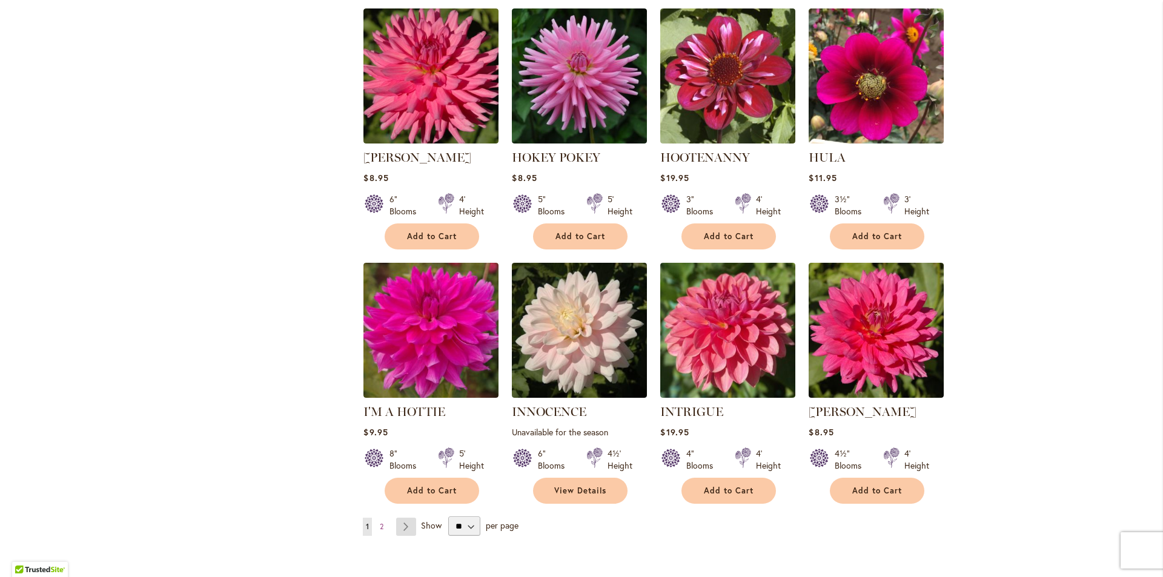
click at [402, 518] on link "Page Next" at bounding box center [406, 527] width 20 height 18
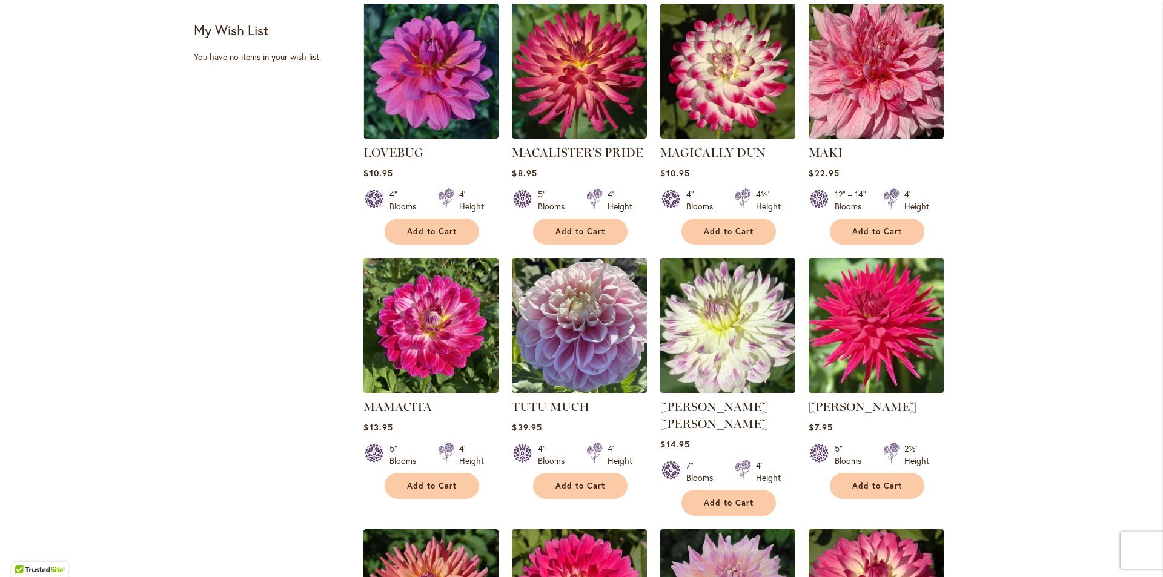
scroll to position [364, 0]
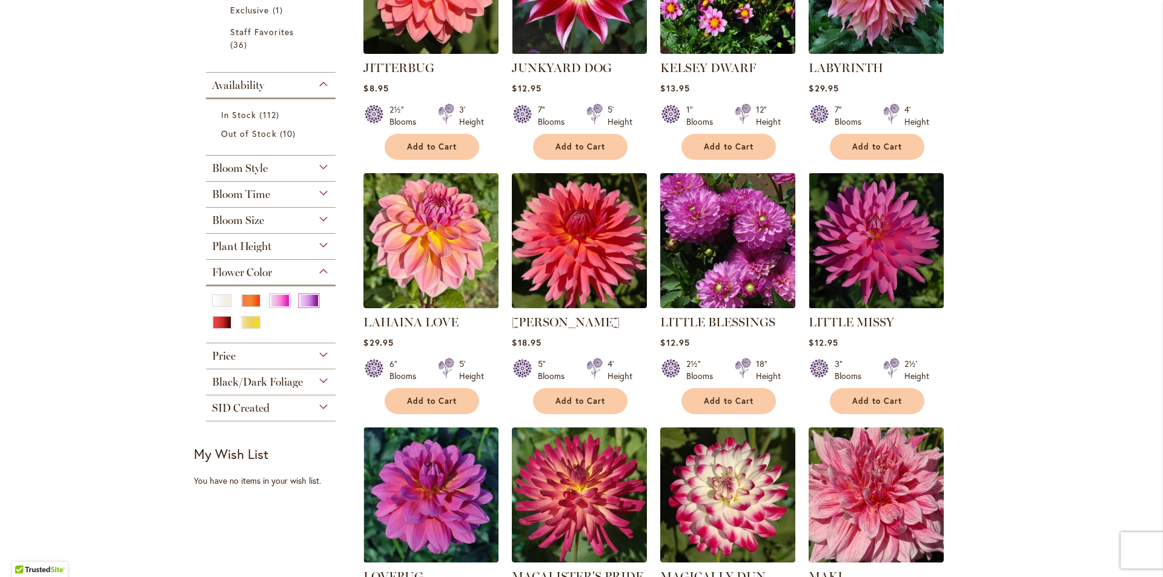
click at [307, 294] on div "Purple" at bounding box center [308, 300] width 19 height 13
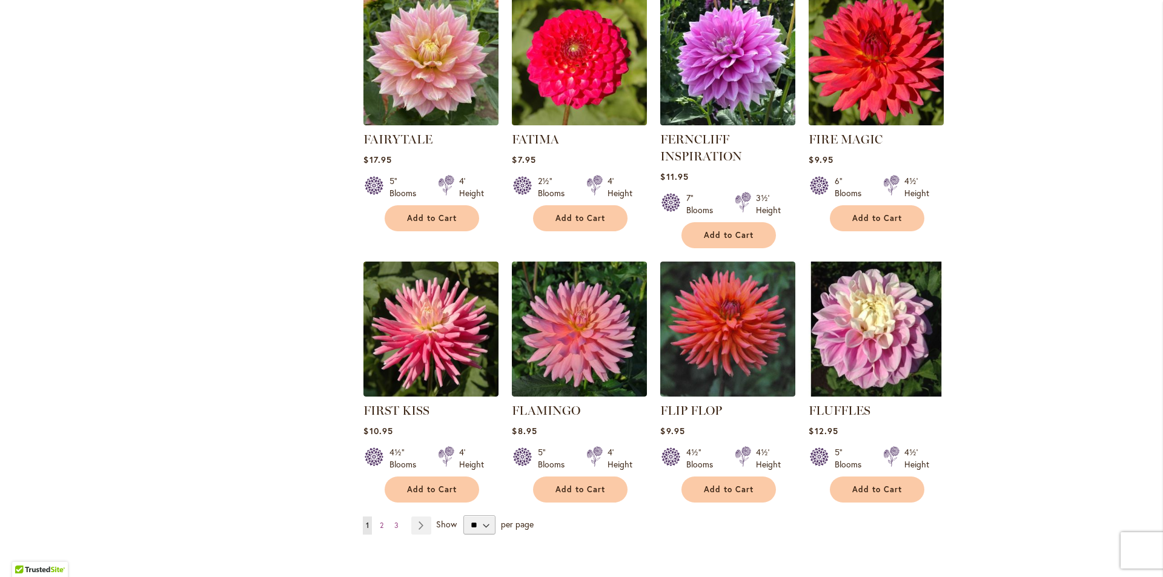
scroll to position [3944, 0]
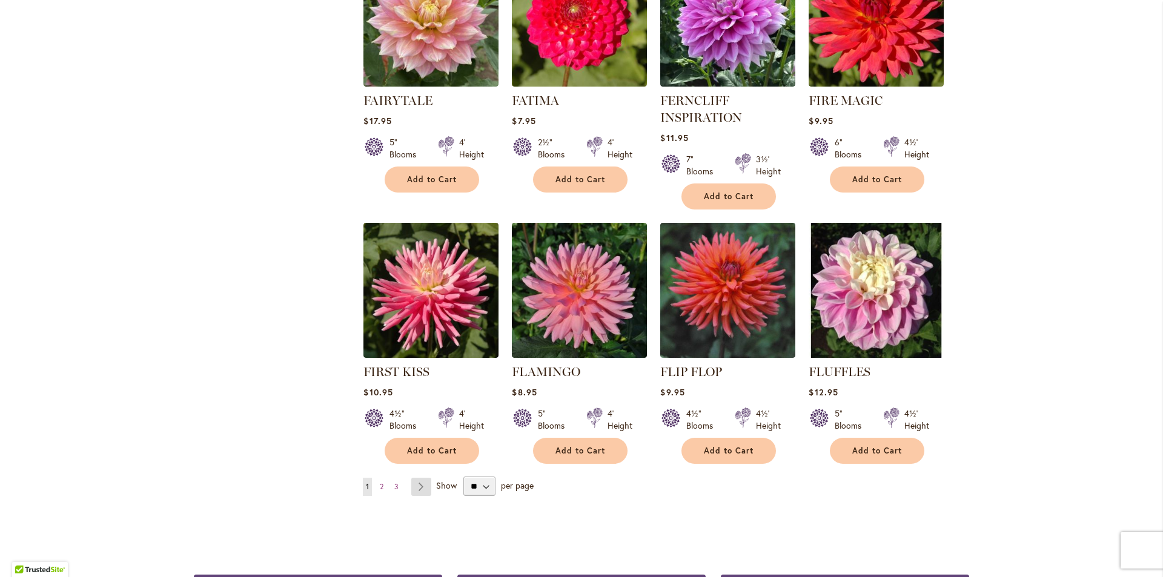
click at [411, 478] on link "Page Next" at bounding box center [421, 487] width 20 height 18
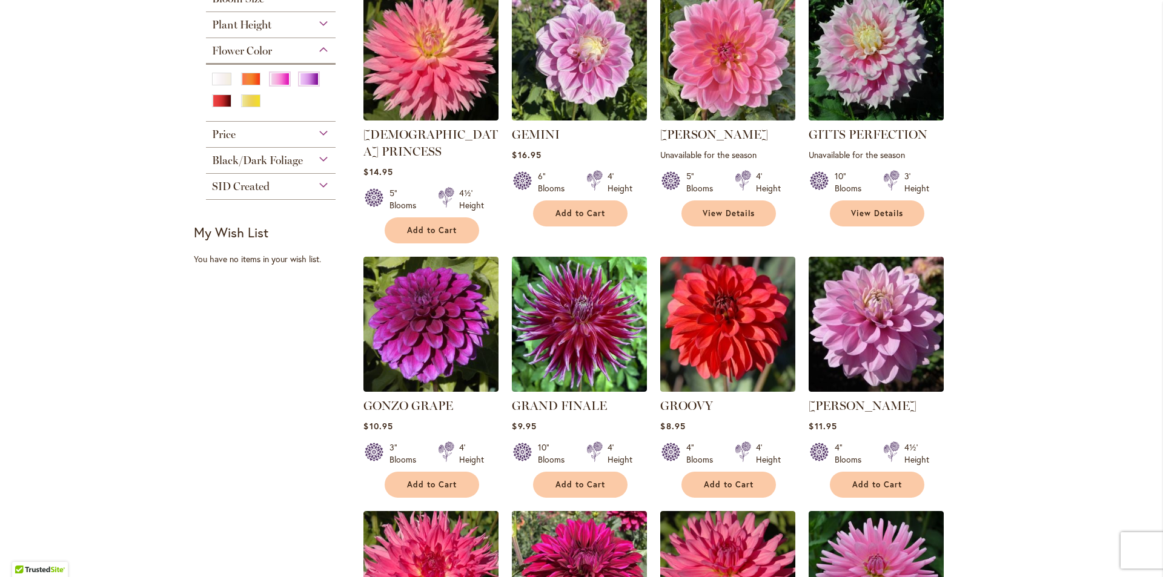
scroll to position [606, 0]
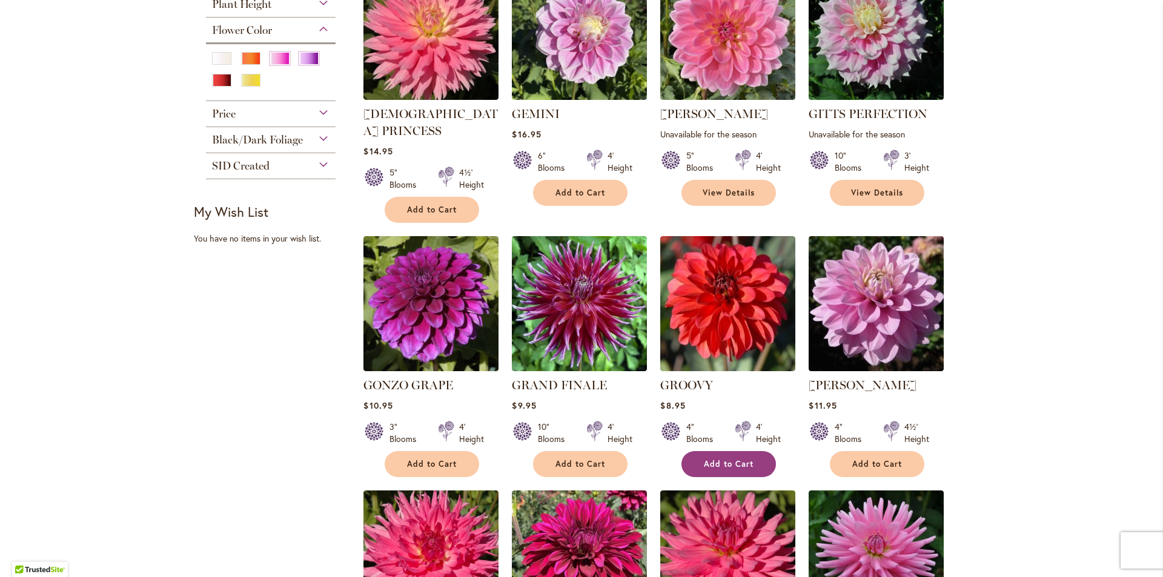
click at [753, 451] on button "Add to Cart" at bounding box center [729, 464] width 95 height 26
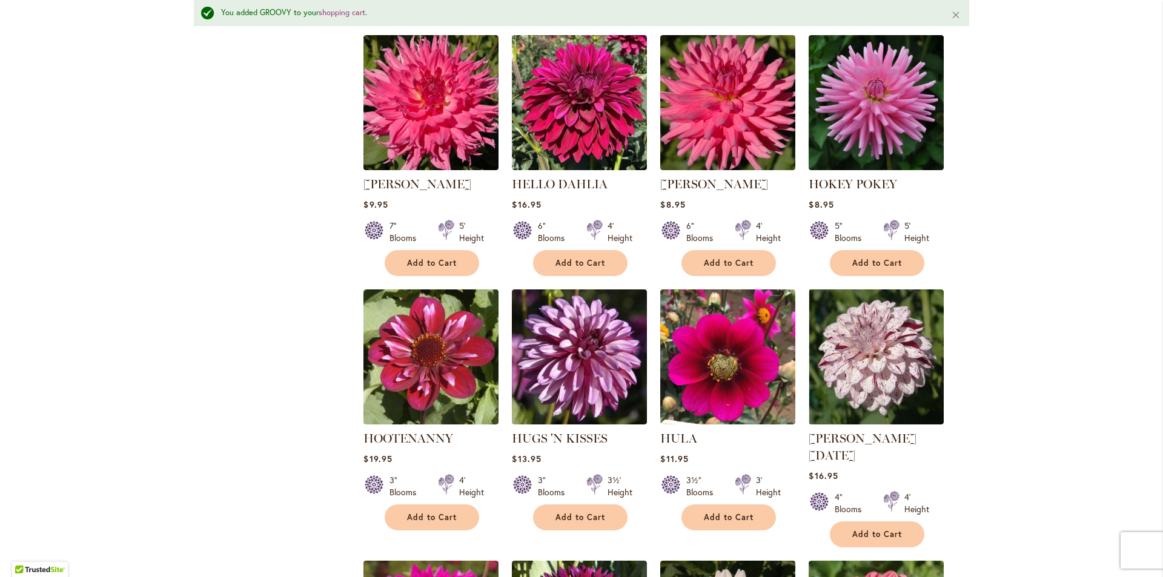
scroll to position [1123, 0]
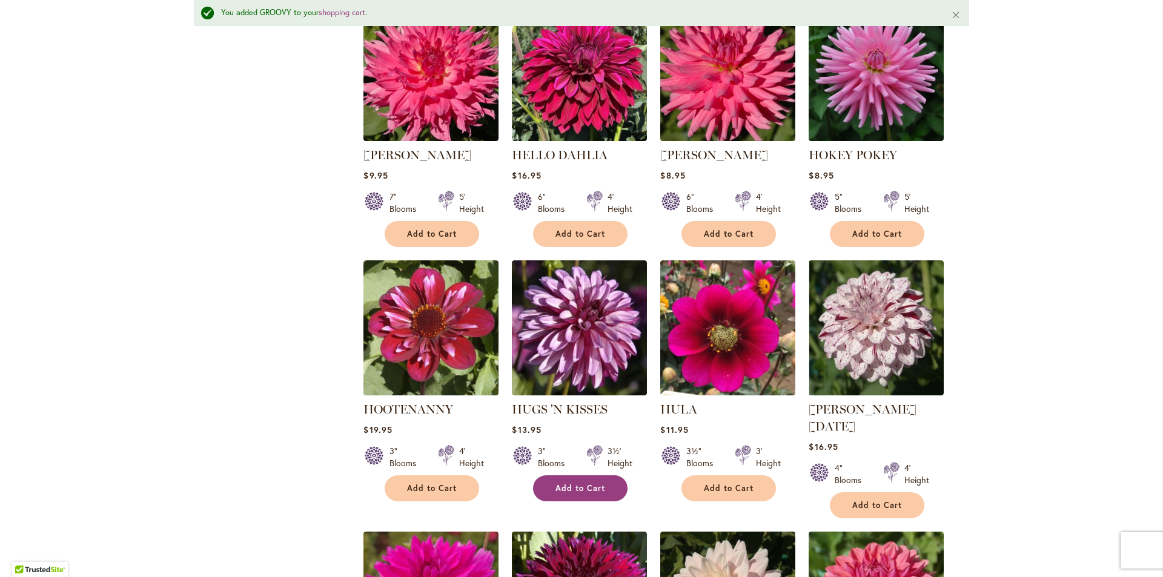
click at [593, 484] on span "Add to Cart" at bounding box center [581, 489] width 50 height 10
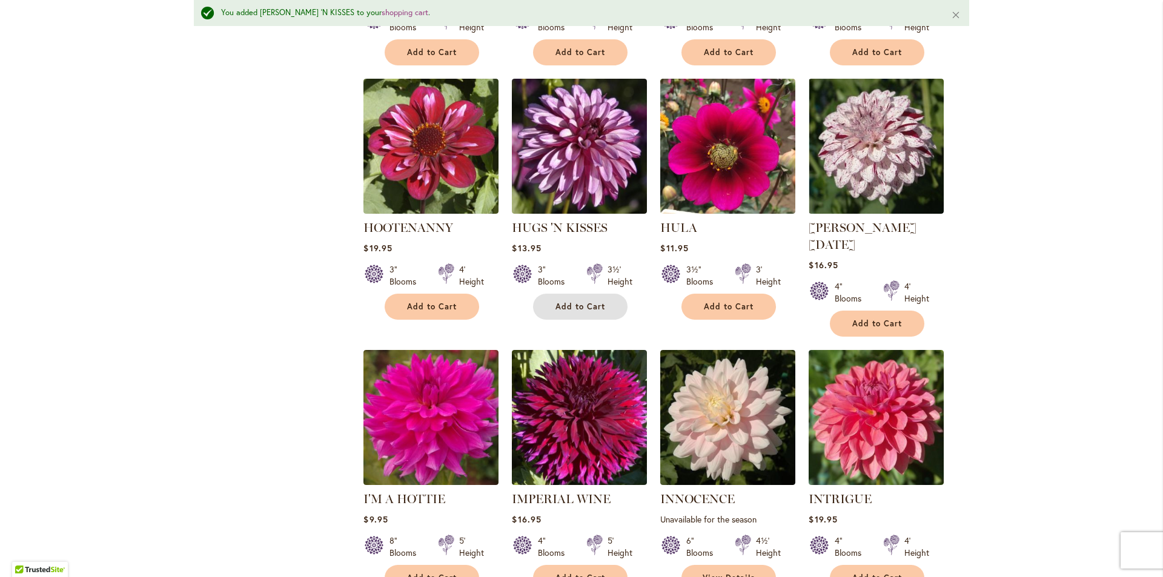
scroll to position [1426, 0]
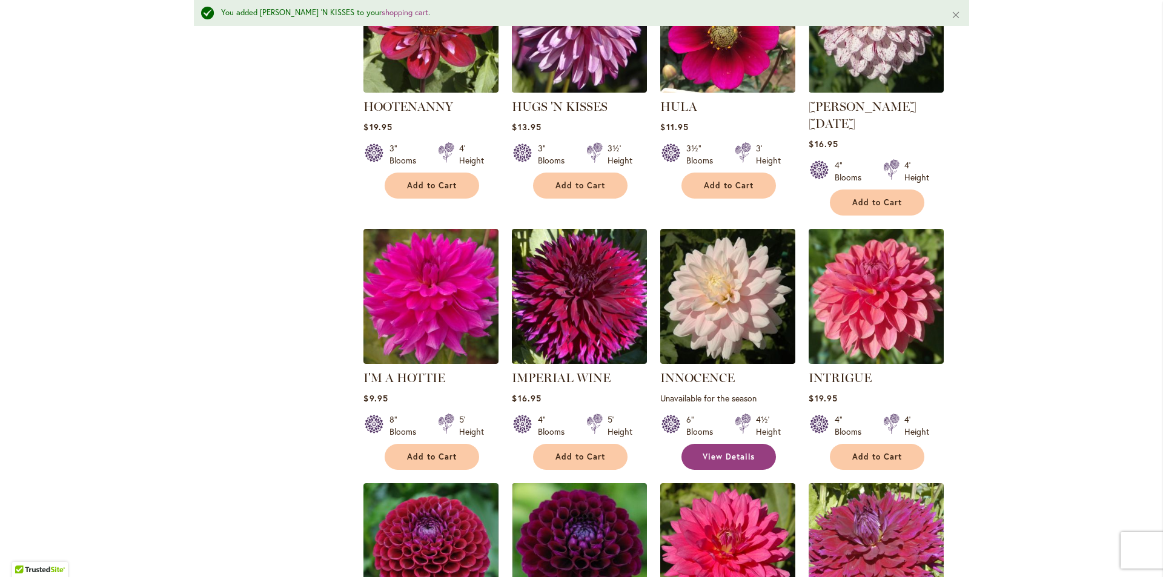
click at [743, 452] on span "View Details" at bounding box center [729, 457] width 52 height 10
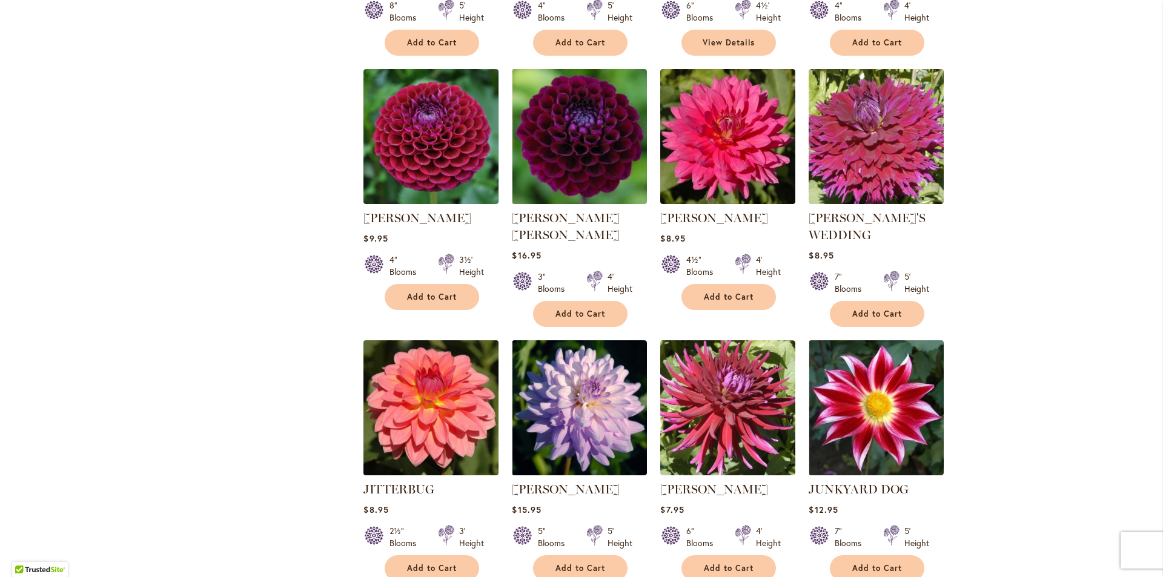
scroll to position [1818, 0]
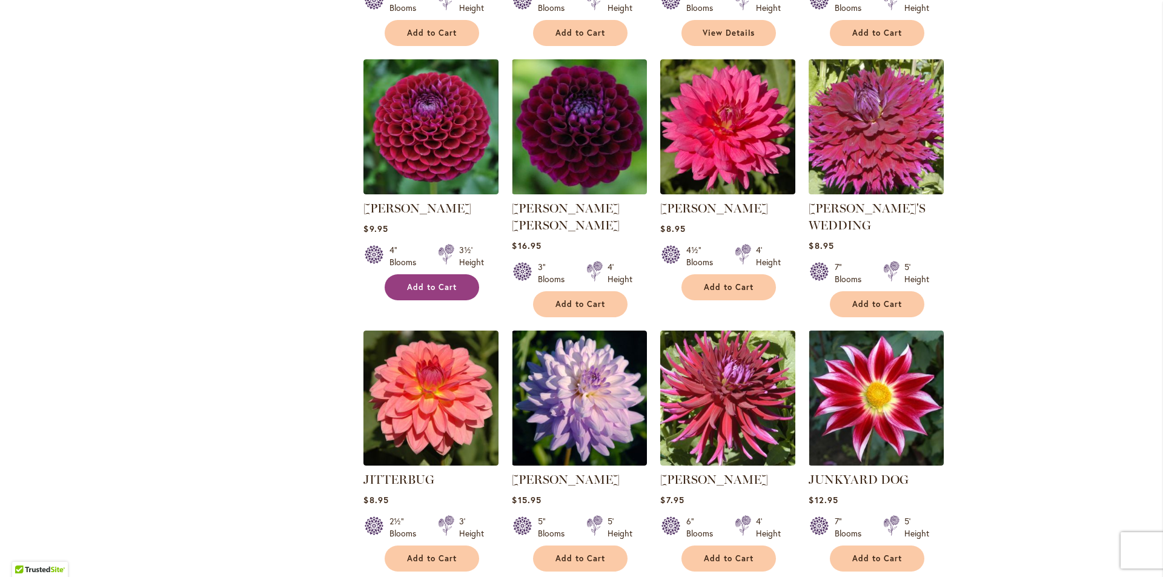
click at [444, 274] on button "Add to Cart" at bounding box center [432, 287] width 95 height 26
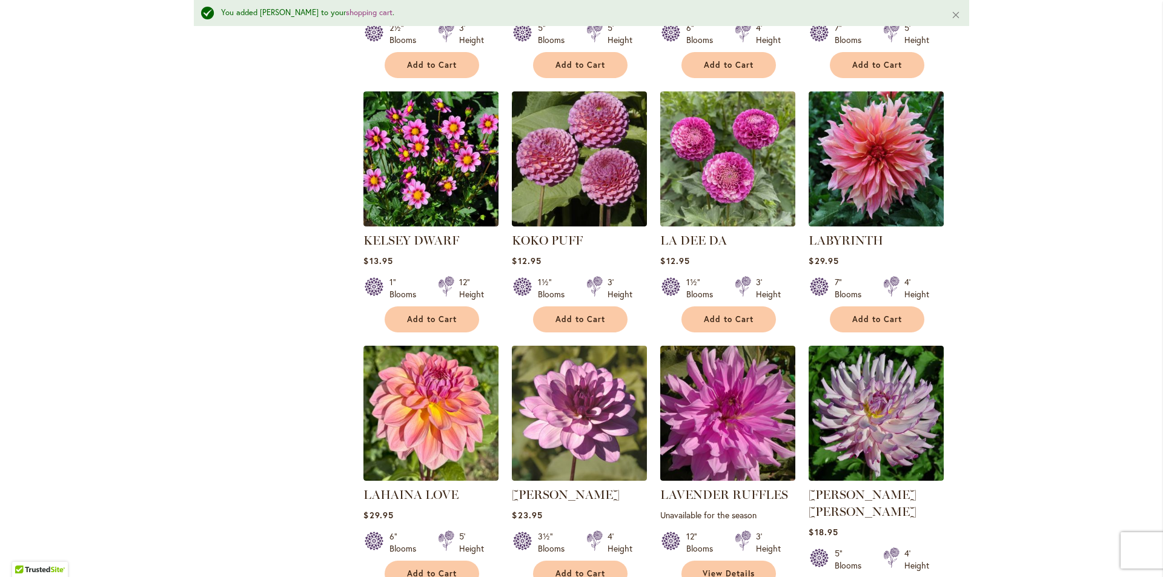
scroll to position [2424, 0]
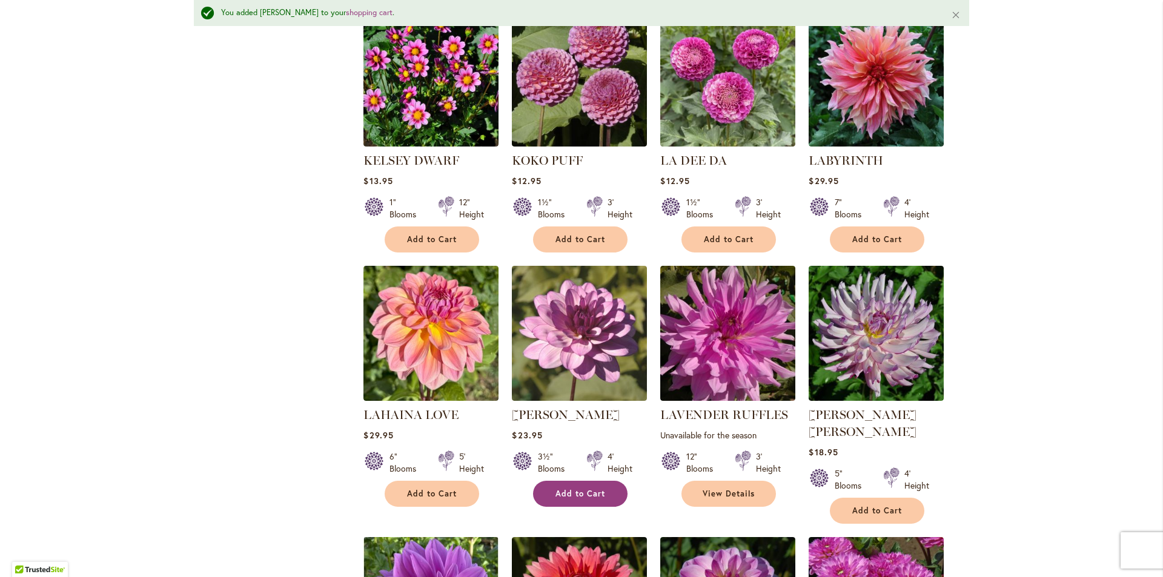
click at [593, 489] on span "Add to Cart" at bounding box center [581, 494] width 50 height 10
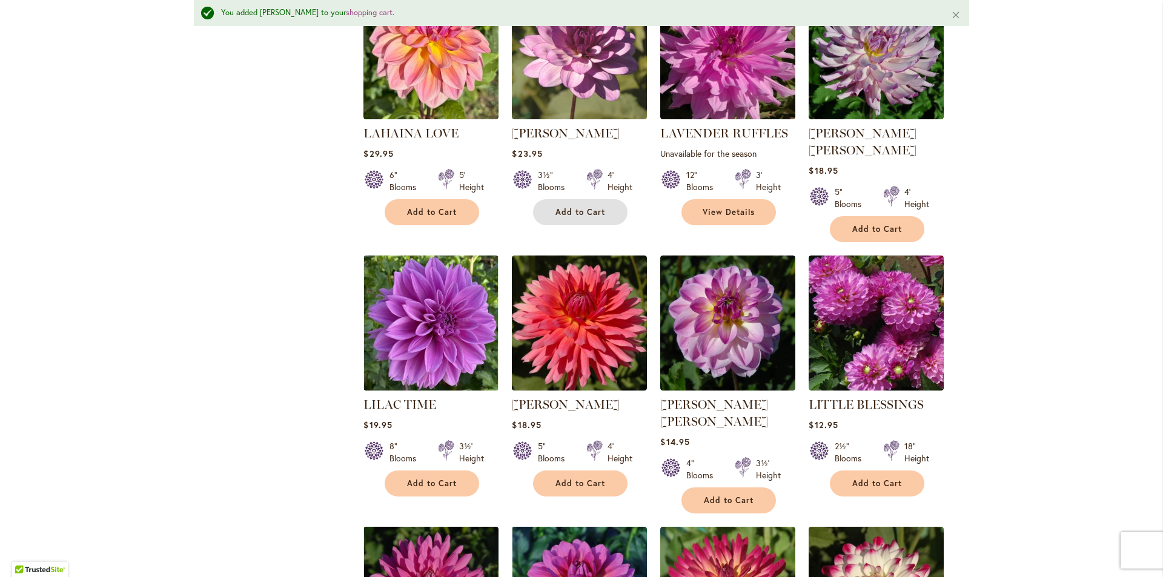
scroll to position [2727, 0]
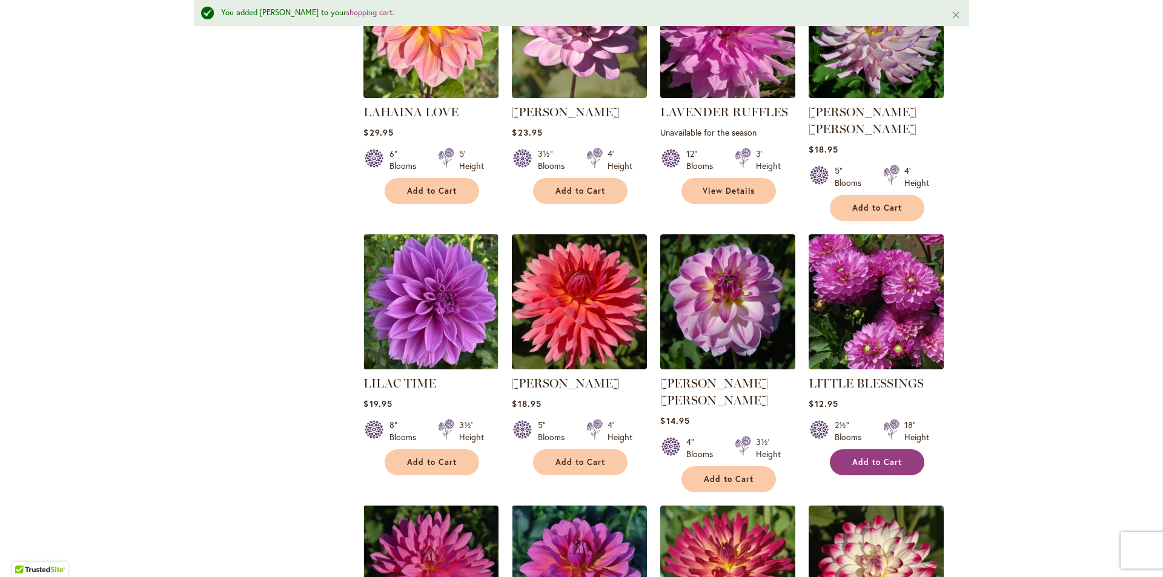
click at [886, 457] on span "Add to Cart" at bounding box center [878, 462] width 50 height 10
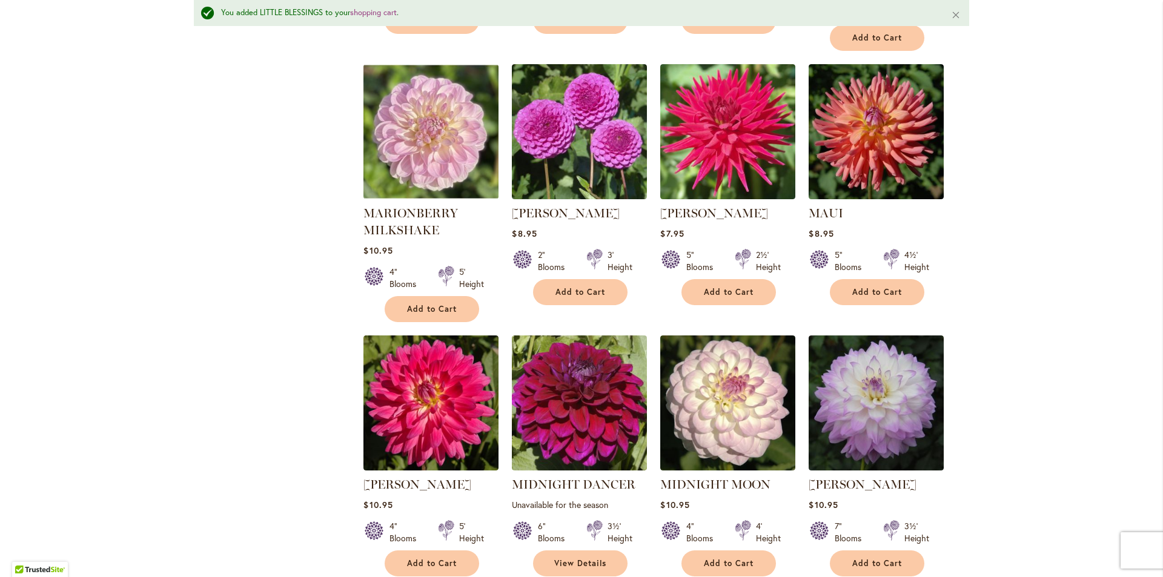
scroll to position [3696, 0]
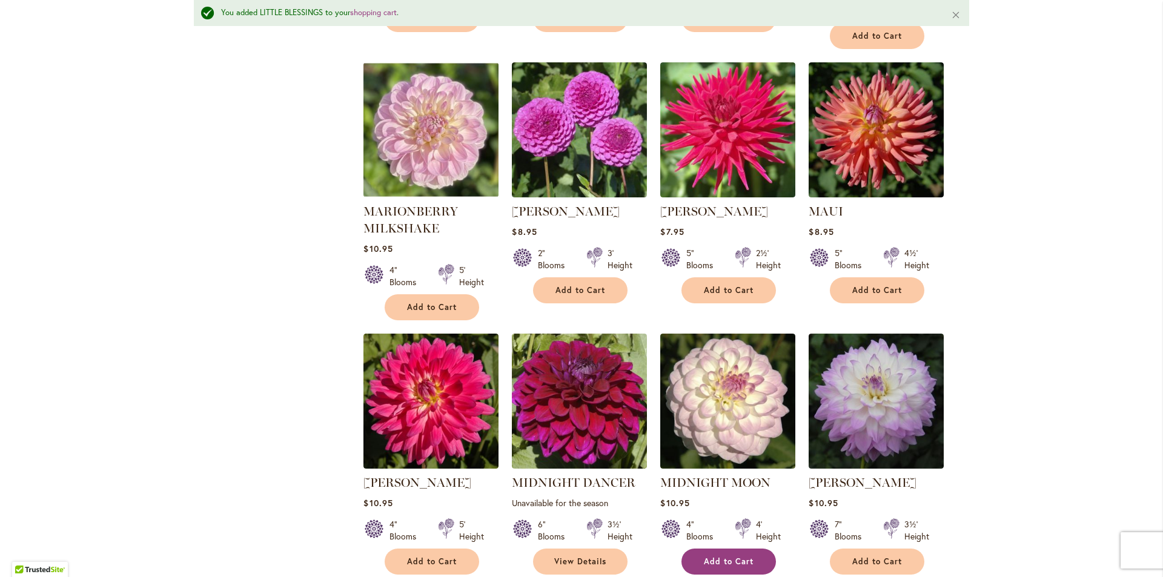
click at [737, 557] on span "Add to Cart" at bounding box center [729, 562] width 50 height 10
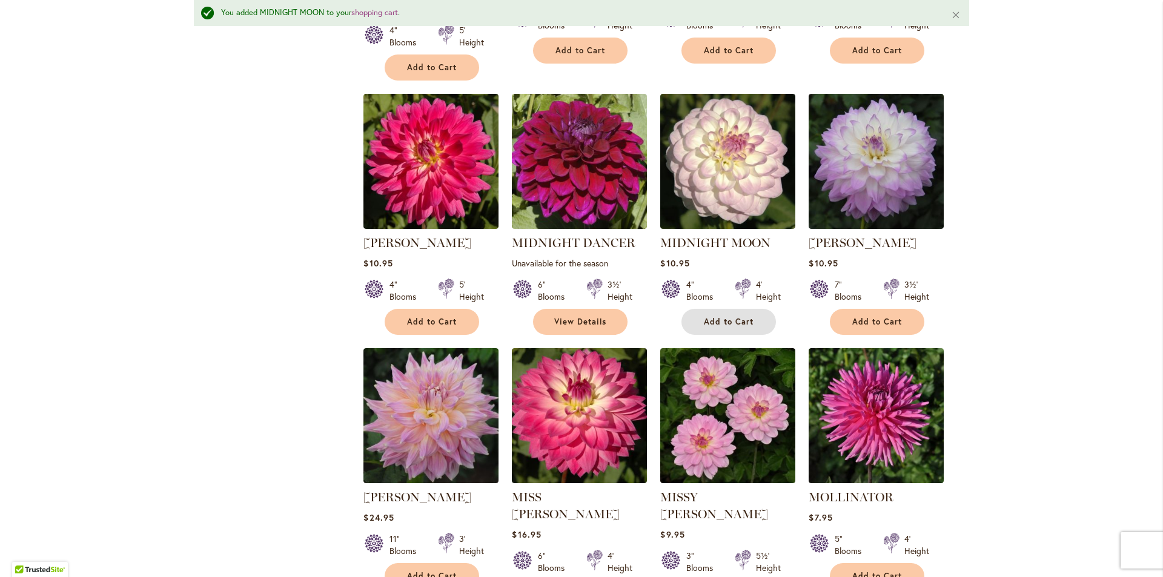
scroll to position [3938, 0]
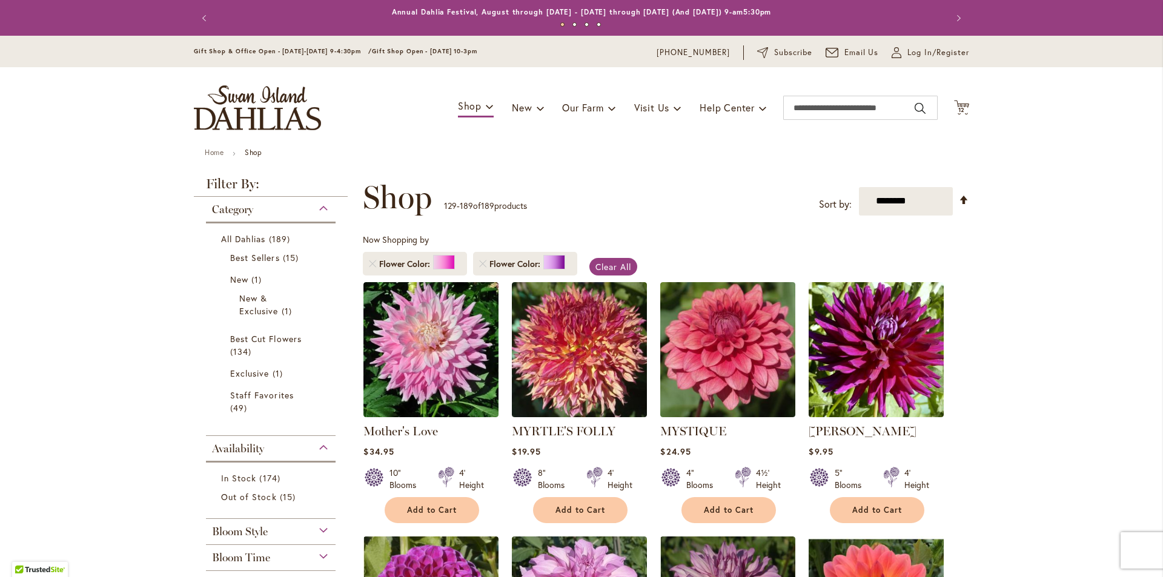
scroll to position [188, 0]
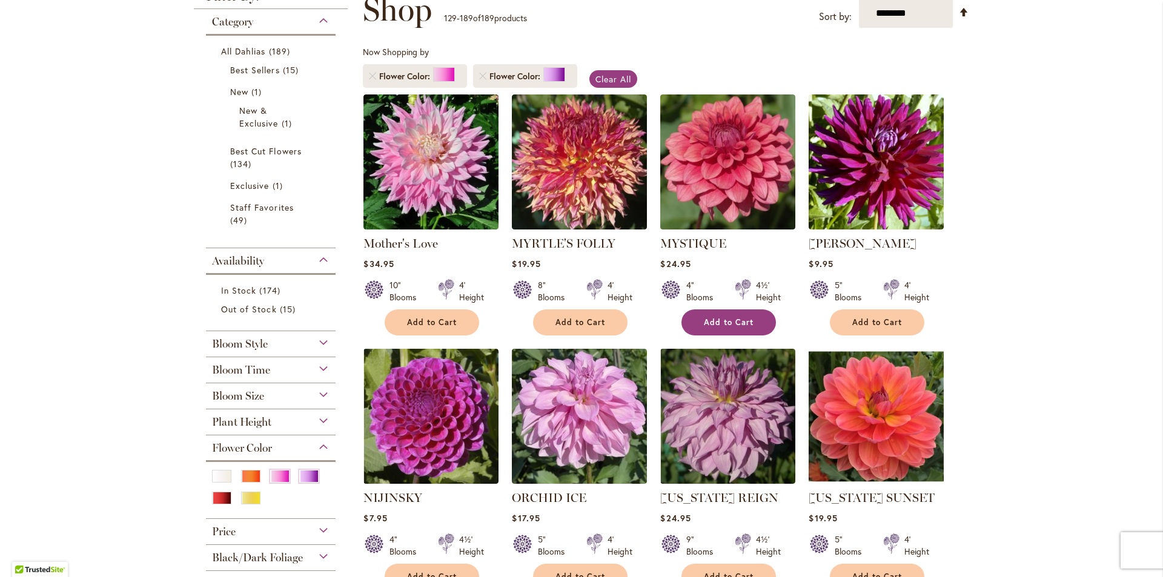
click at [748, 324] on span "Add to Cart" at bounding box center [729, 322] width 50 height 10
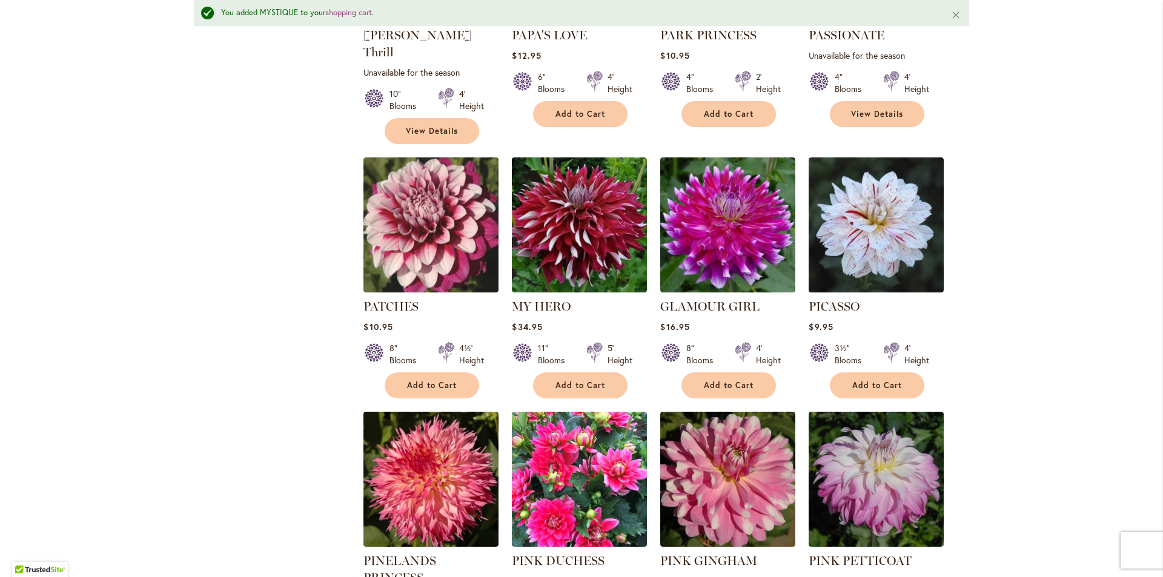
scroll to position [947, 0]
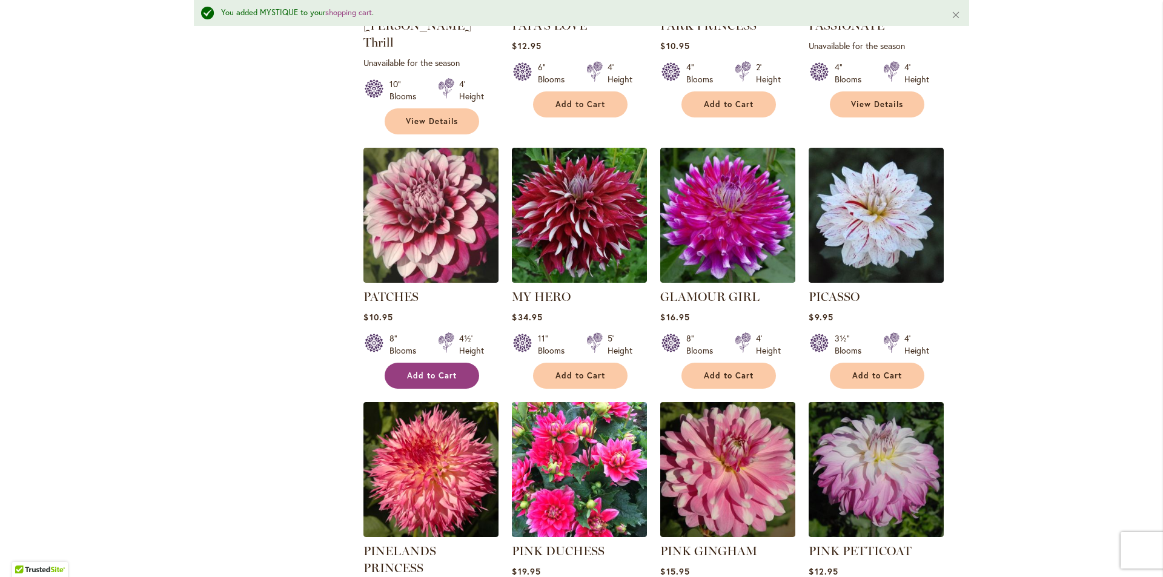
click at [440, 371] on span "Add to Cart" at bounding box center [432, 376] width 50 height 10
click at [885, 371] on span "Add to Cart" at bounding box center [878, 376] width 50 height 10
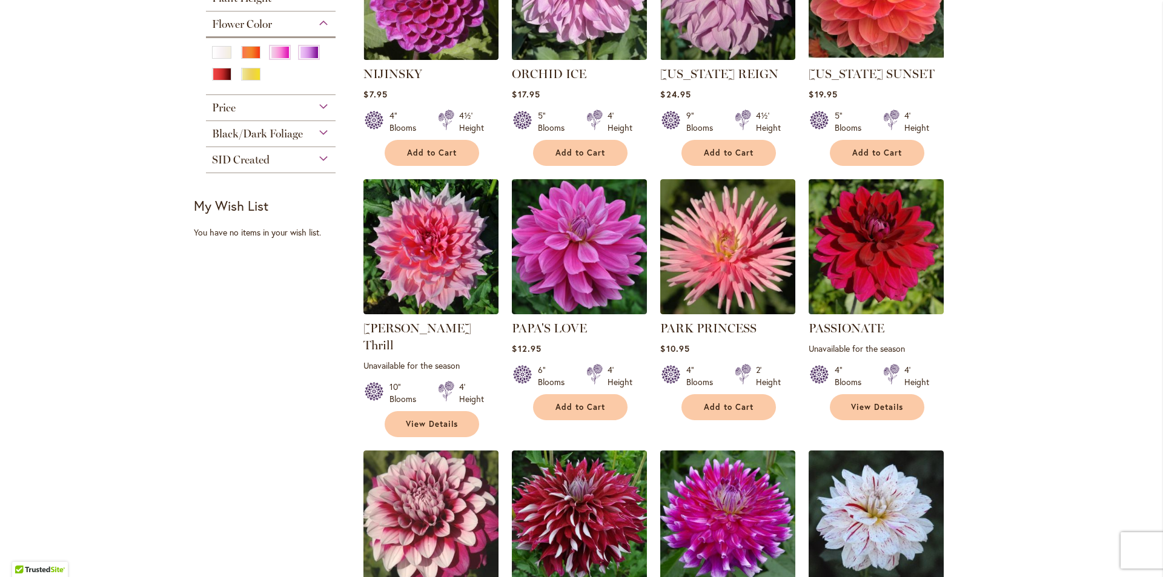
scroll to position [248, 0]
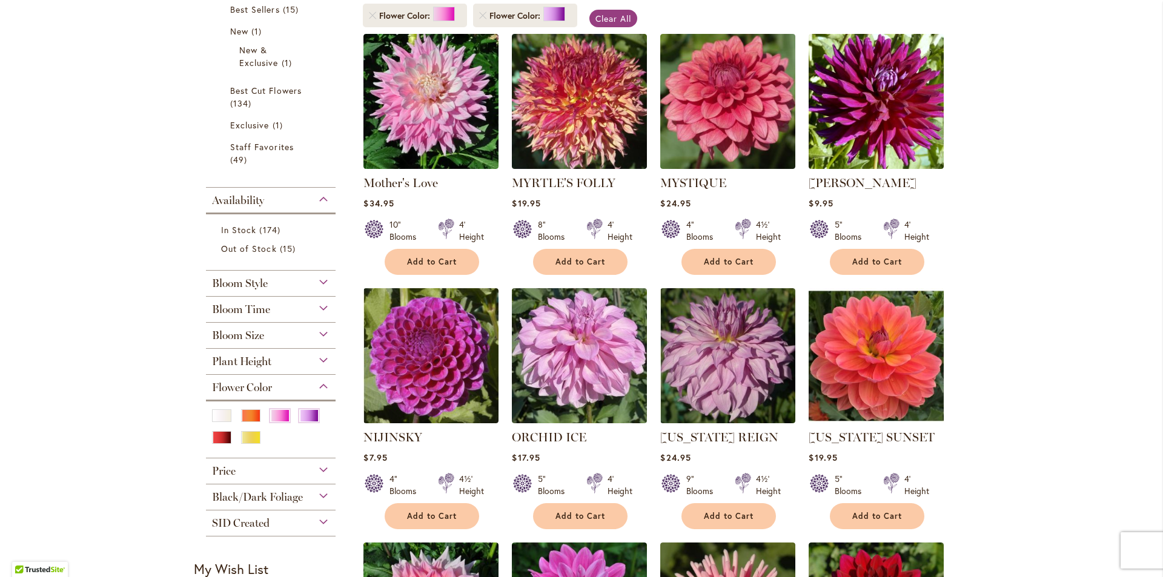
click at [220, 438] on div "Red" at bounding box center [221, 437] width 19 height 13
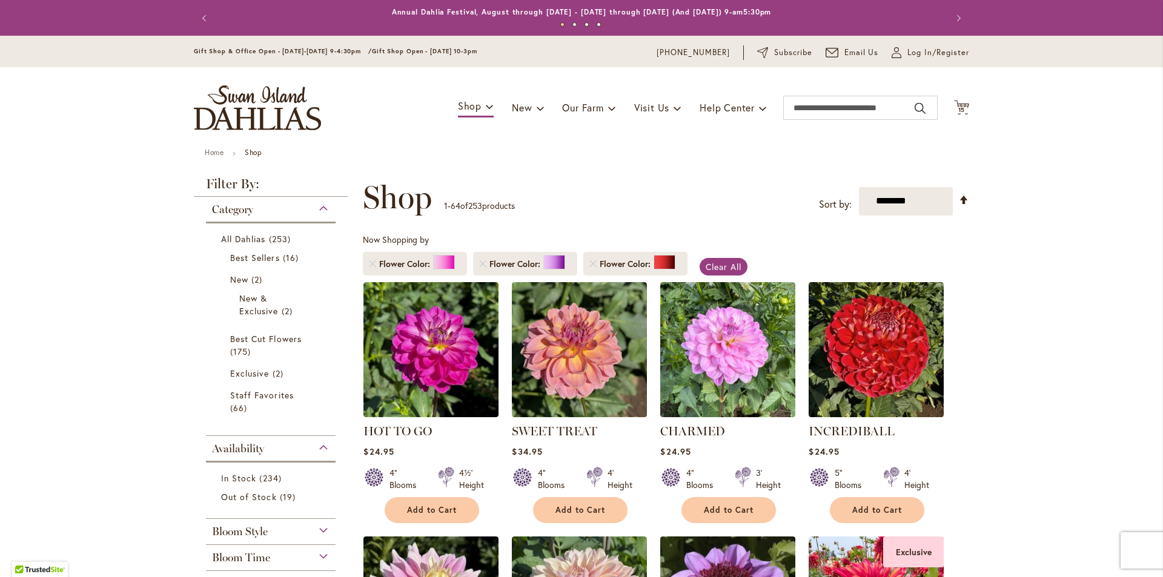
scroll to position [188, 0]
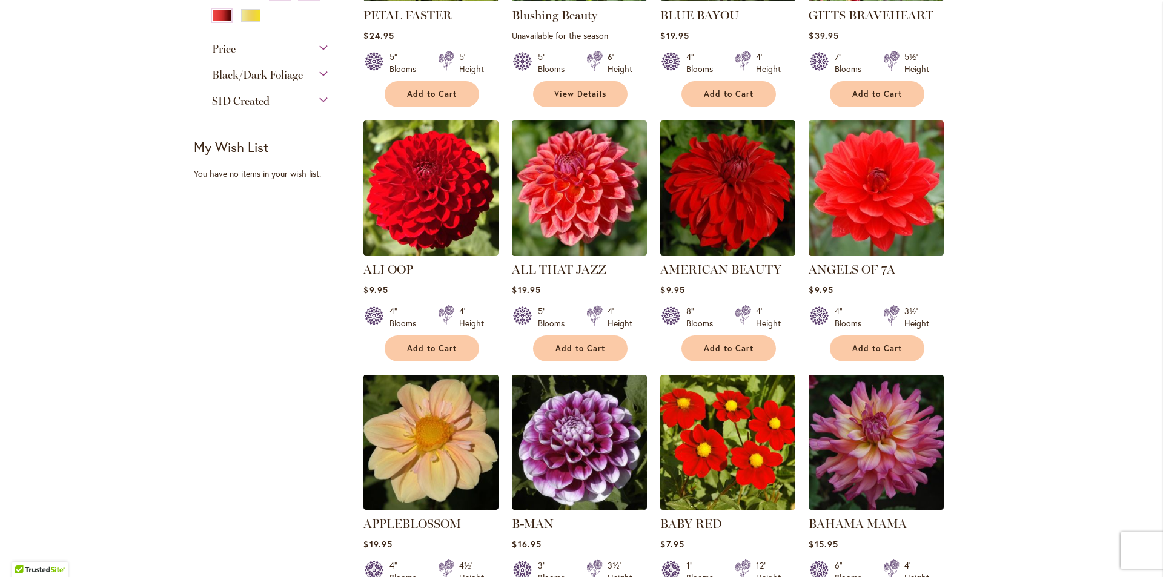
scroll to position [673, 0]
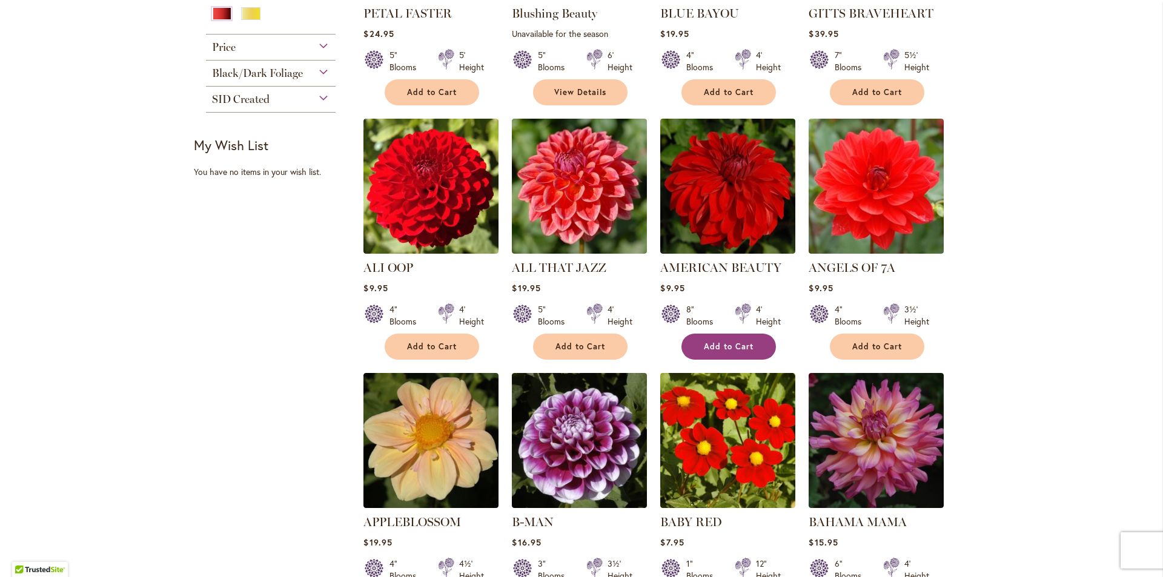
click at [732, 345] on span "Add to Cart" at bounding box center [729, 347] width 50 height 10
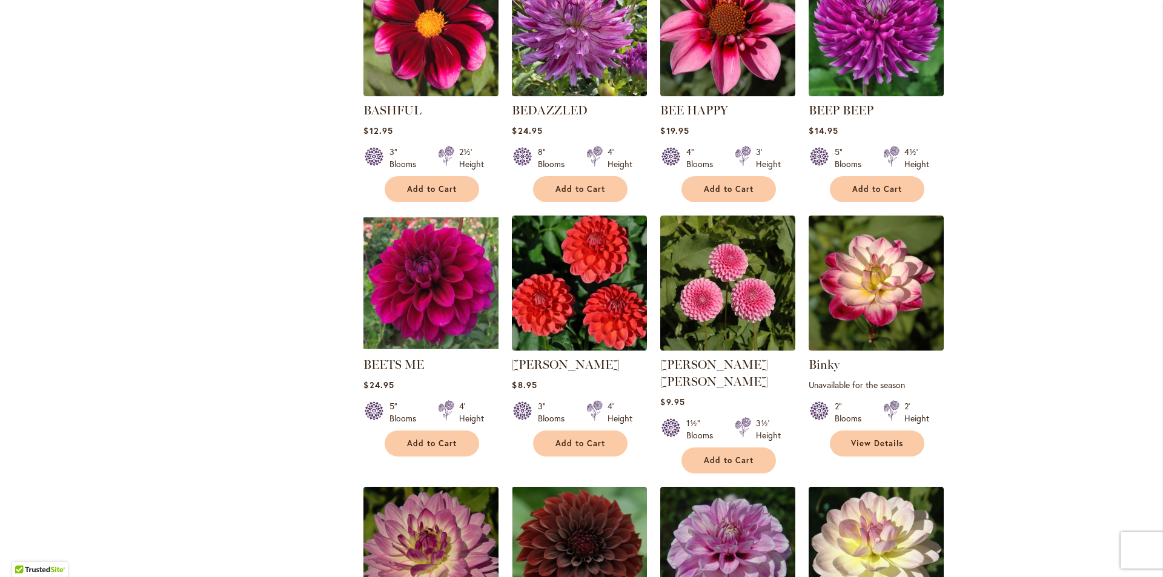
scroll to position [1400, 0]
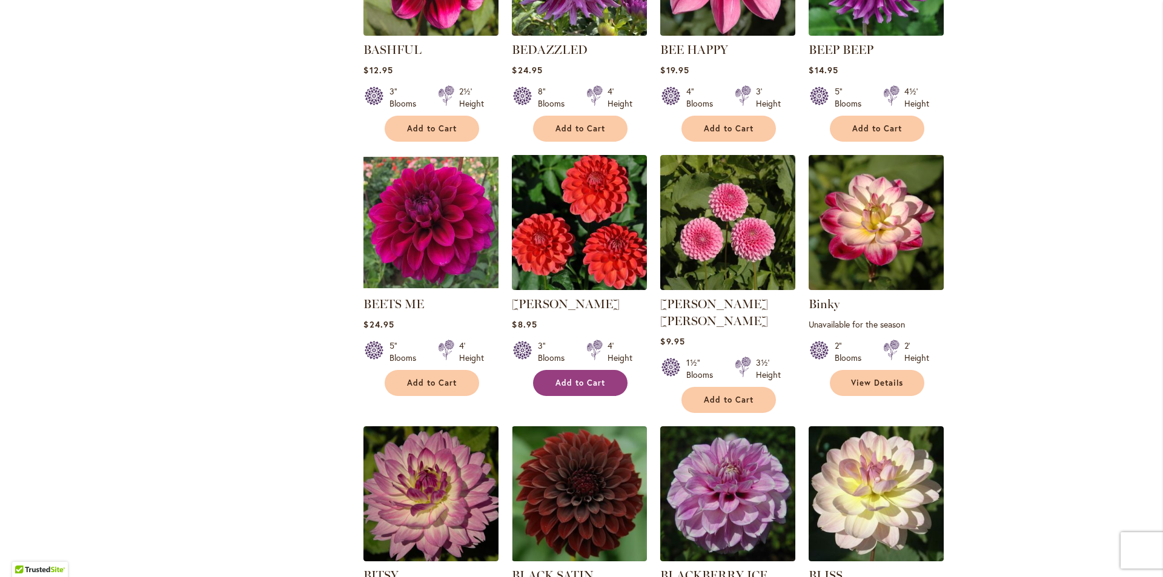
click at [597, 385] on span "Add to Cart" at bounding box center [581, 383] width 50 height 10
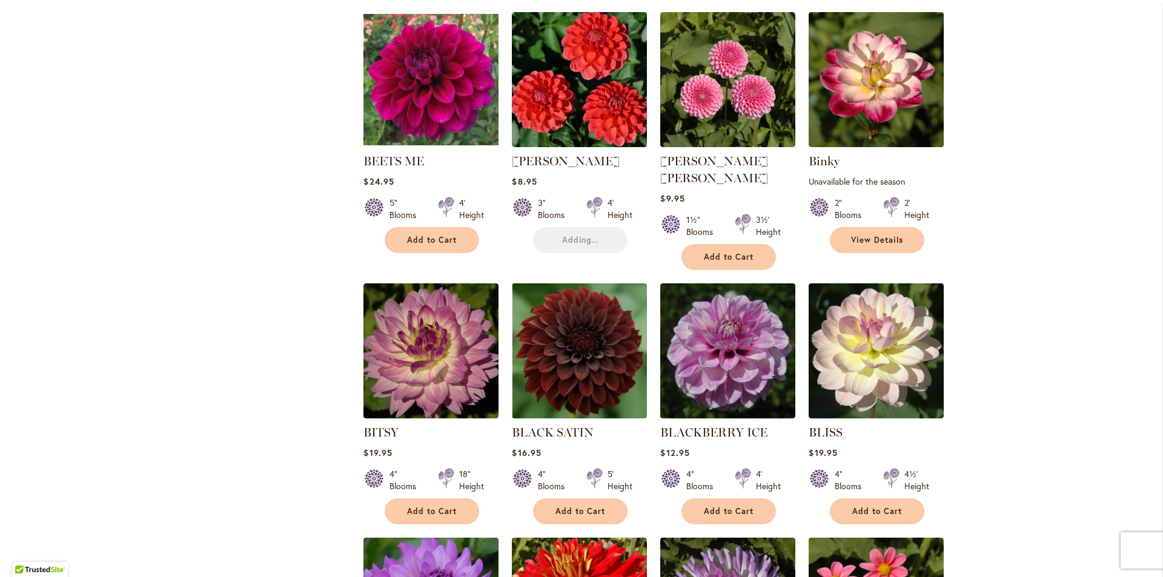
scroll to position [1642, 0]
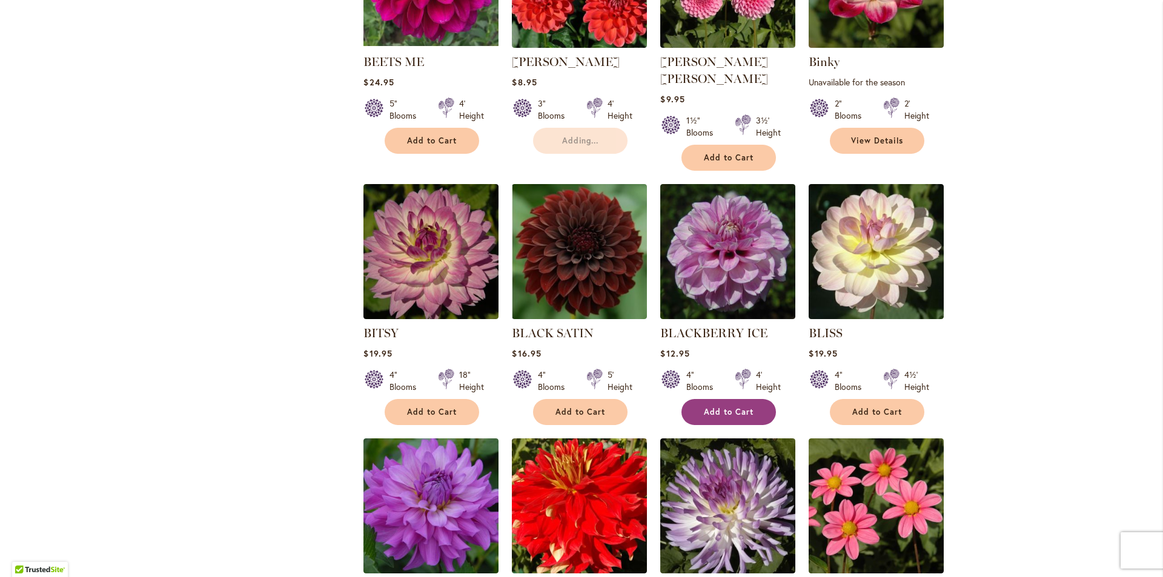
click at [749, 407] on span "Add to Cart" at bounding box center [729, 412] width 50 height 10
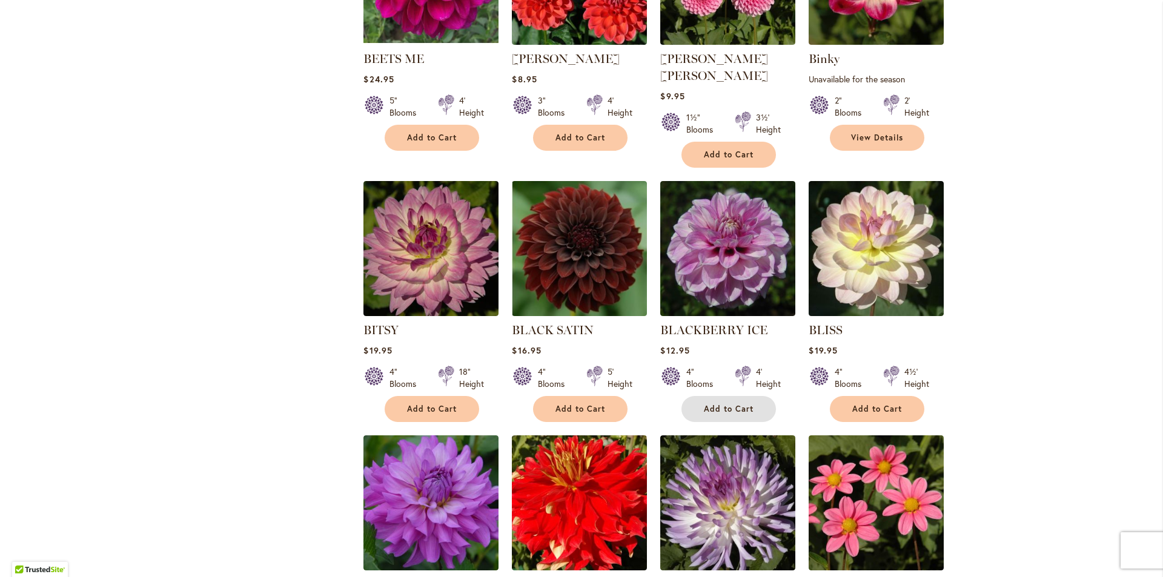
scroll to position [1581, 0]
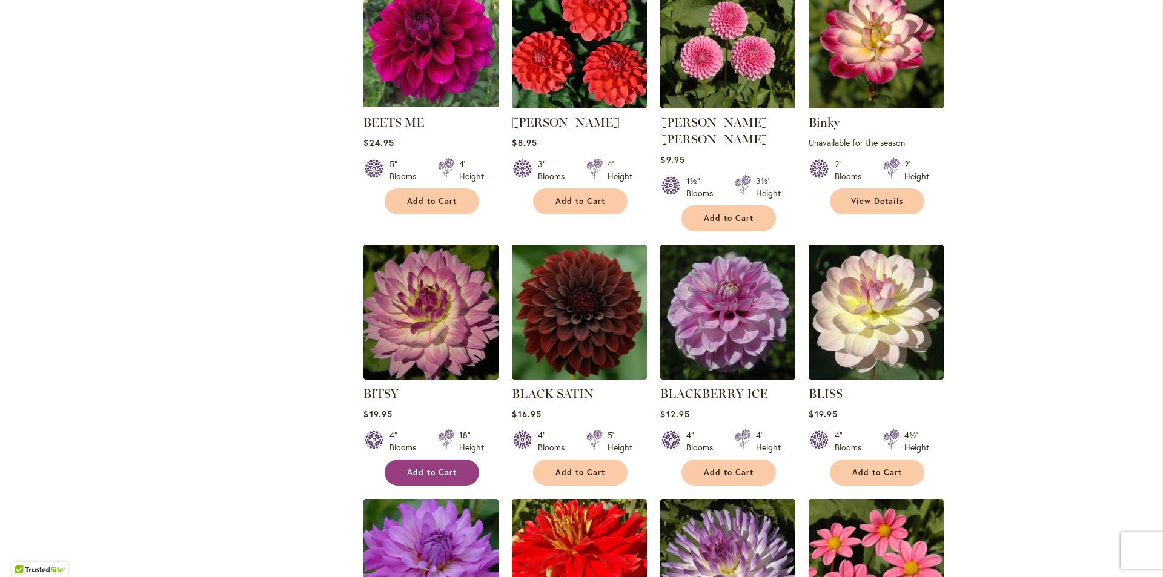
click at [449, 468] on span "Add to Cart" at bounding box center [432, 473] width 50 height 10
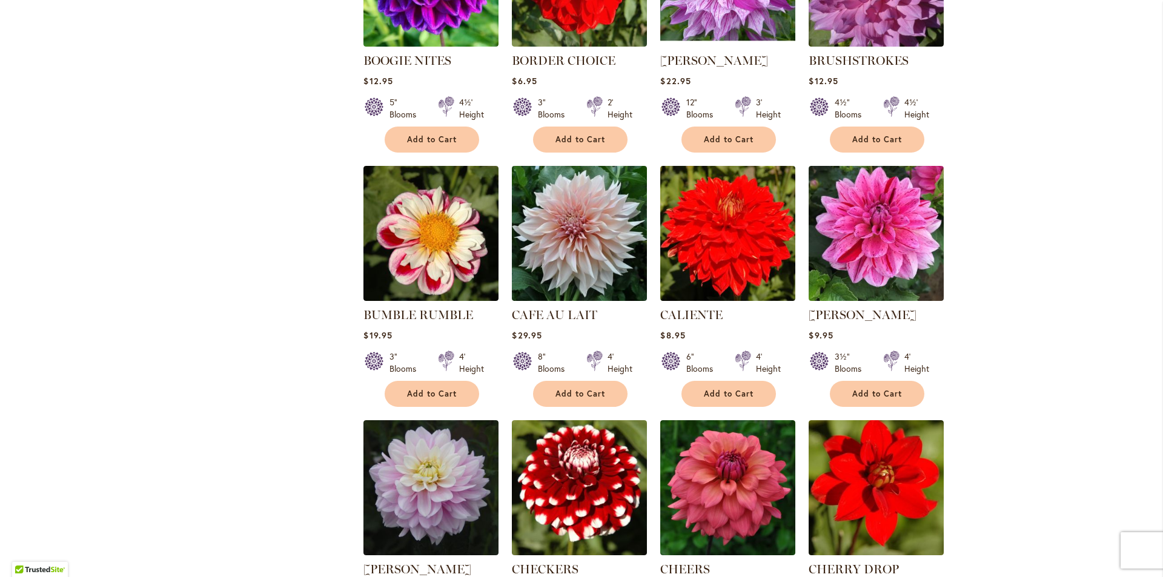
scroll to position [2430, 0]
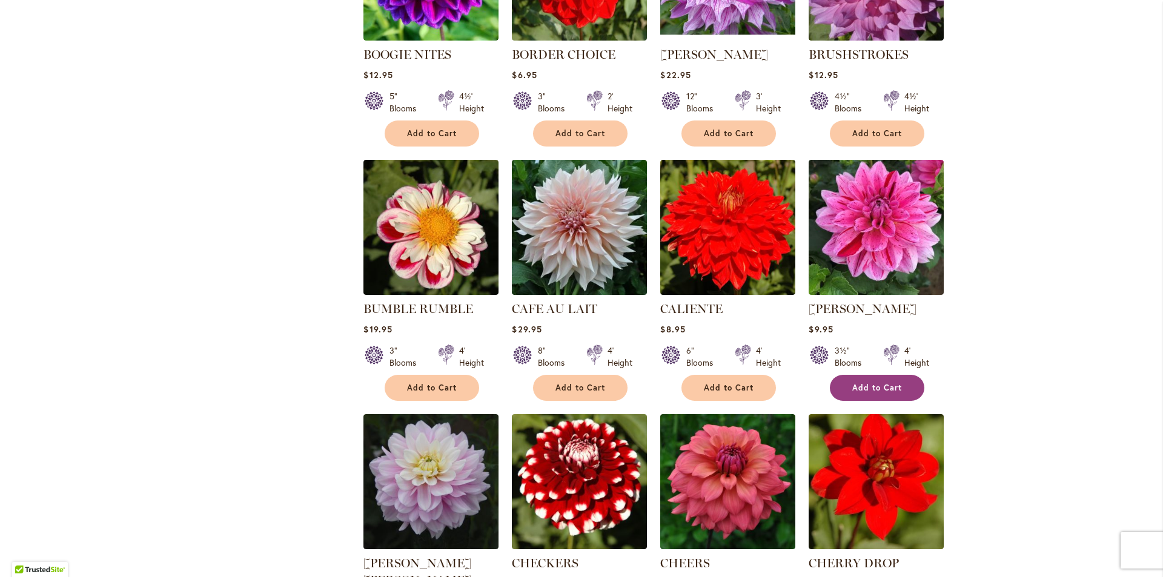
click at [871, 383] on span "Add to Cart" at bounding box center [878, 388] width 50 height 10
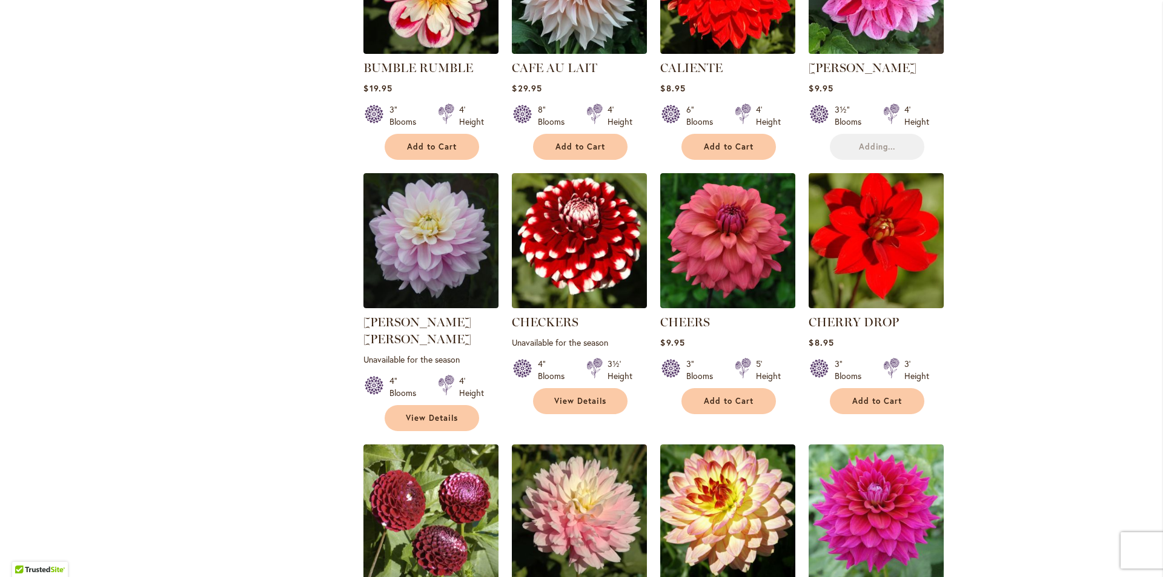
scroll to position [2793, 0]
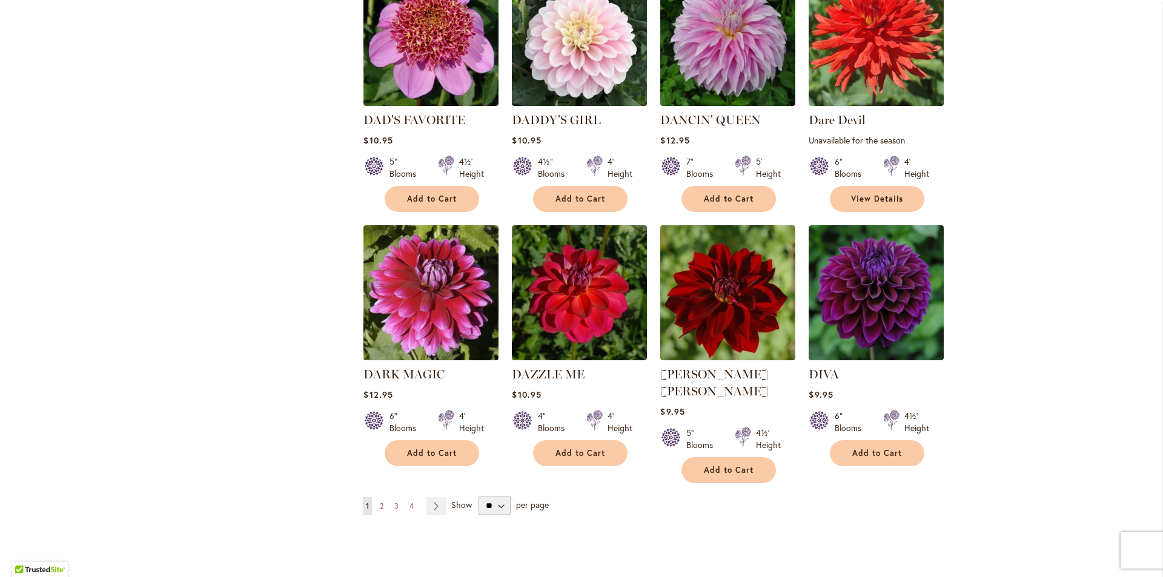
scroll to position [3944, 0]
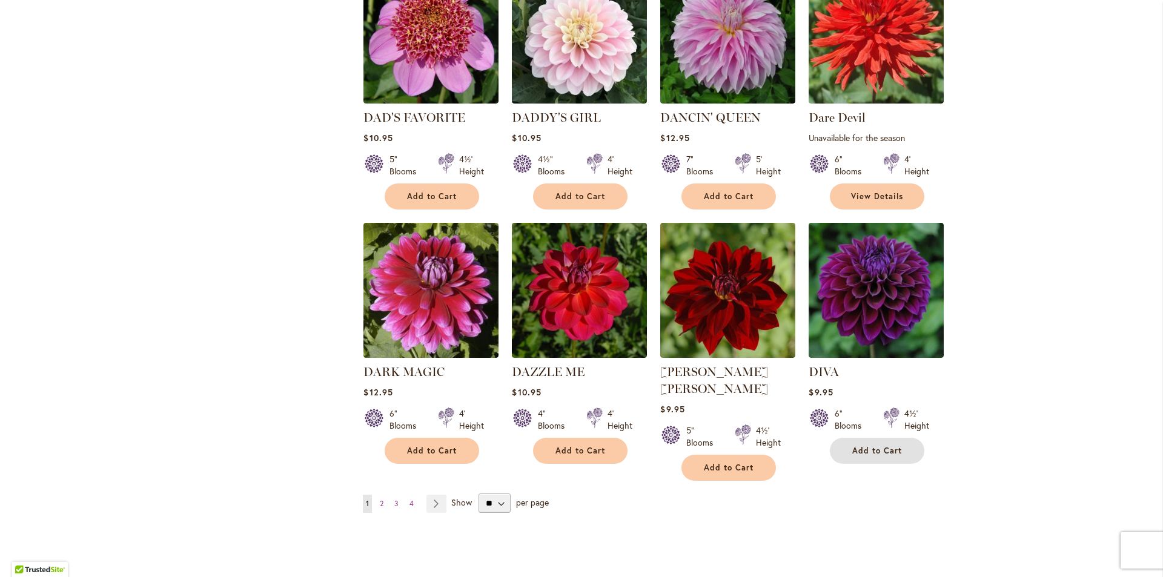
drag, startPoint x: 851, startPoint y: 381, endPoint x: 1008, endPoint y: 359, distance: 159.0
click at [853, 446] on span "Add to Cart" at bounding box center [878, 451] width 50 height 10
click at [380, 499] on span "2" at bounding box center [382, 503] width 4 height 9
click at [381, 495] on link "Page 2" at bounding box center [382, 504] width 10 height 18
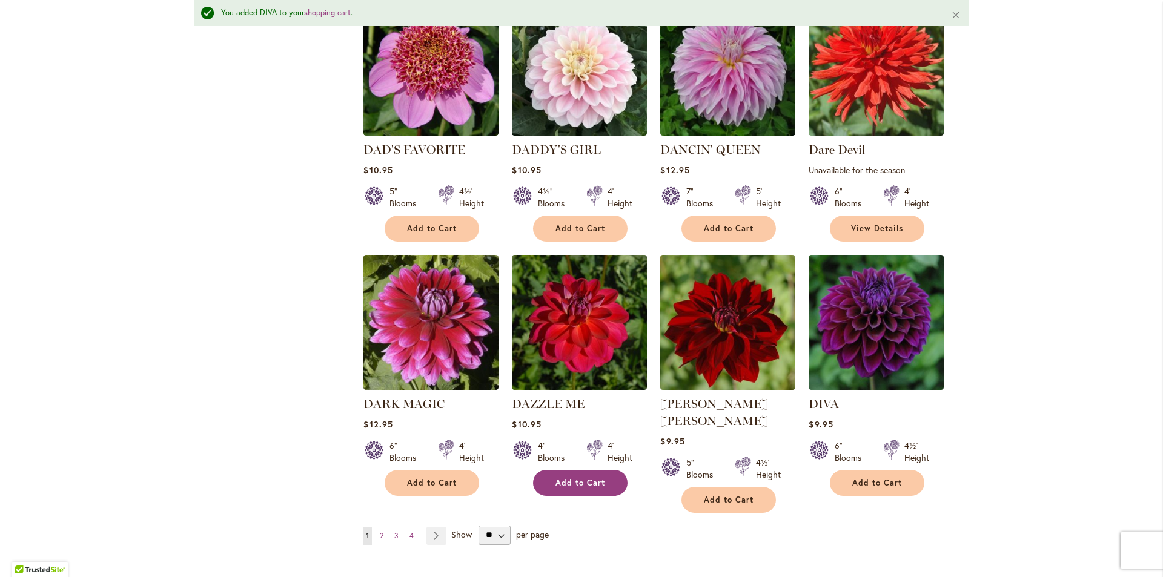
scroll to position [3977, 0]
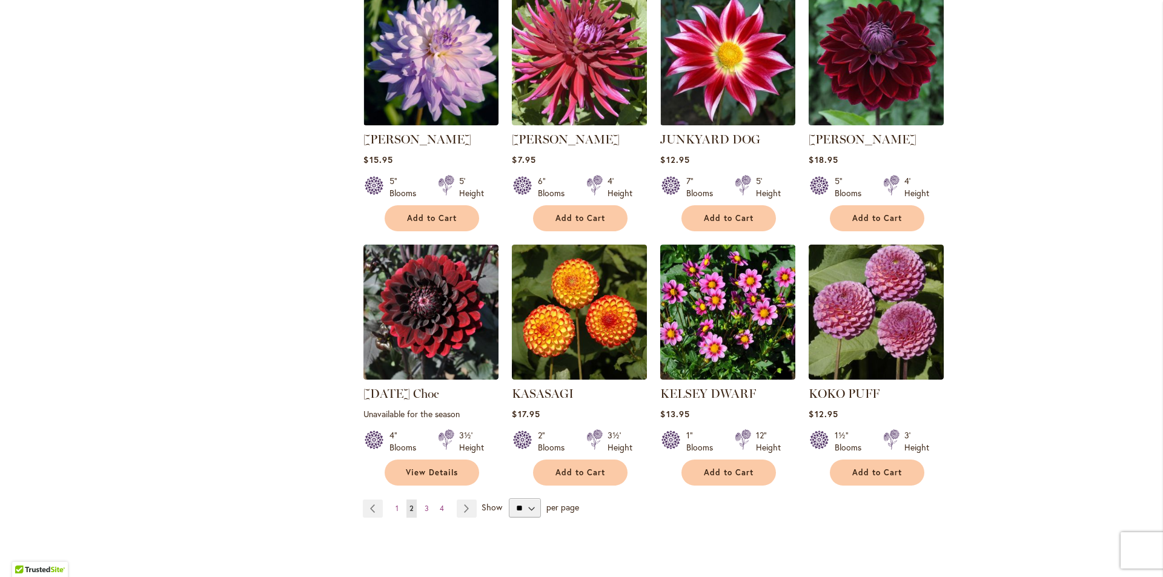
scroll to position [3999, 0]
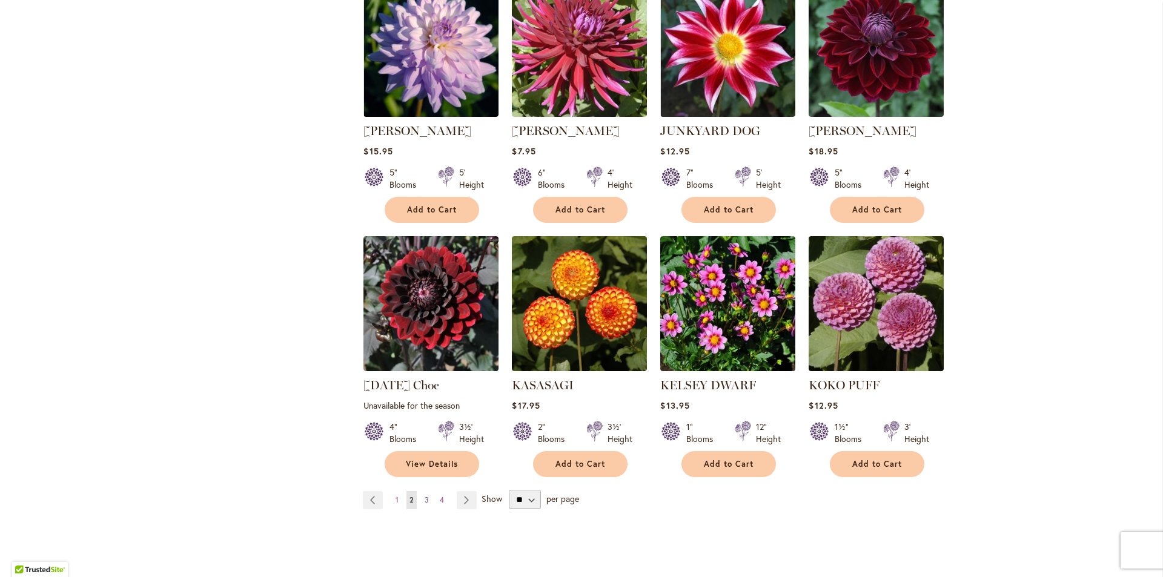
click at [425, 496] on span "3" at bounding box center [427, 500] width 4 height 9
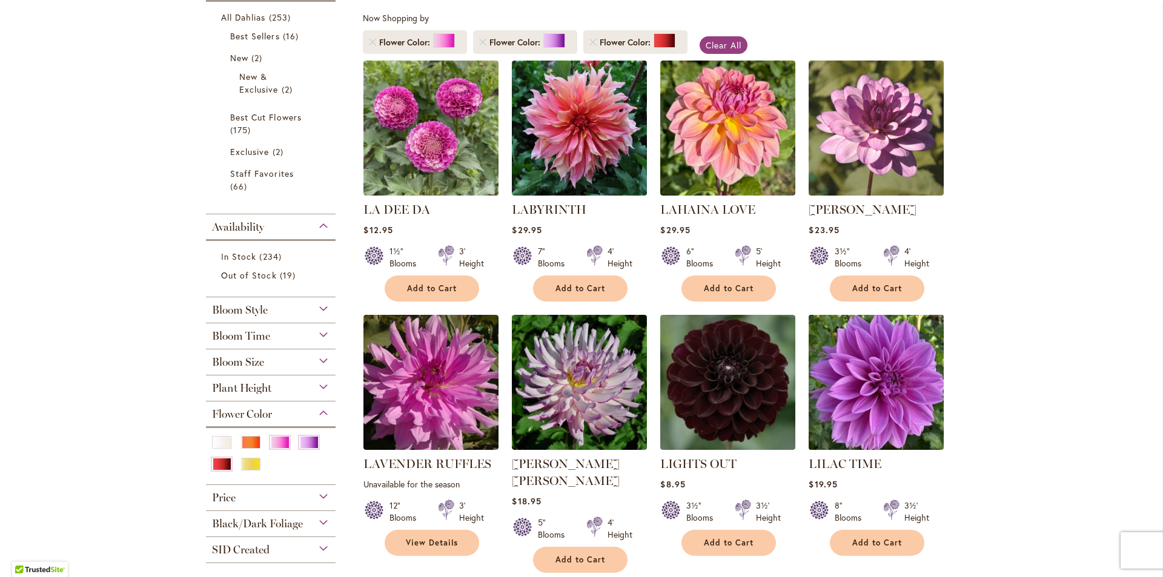
scroll to position [242, 0]
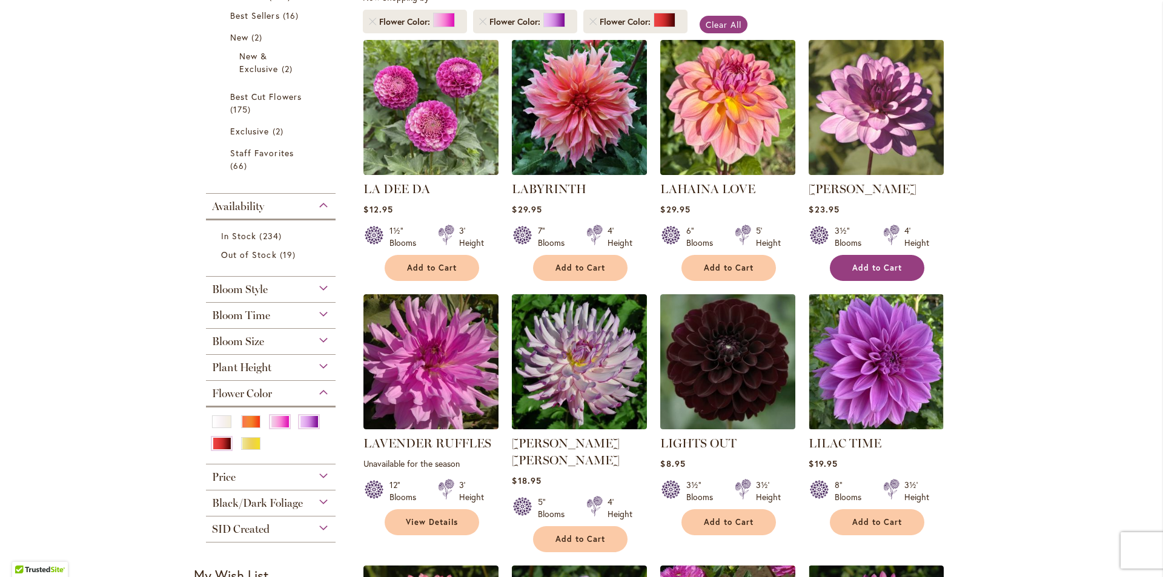
click at [877, 273] on button "Add to Cart" at bounding box center [877, 268] width 95 height 26
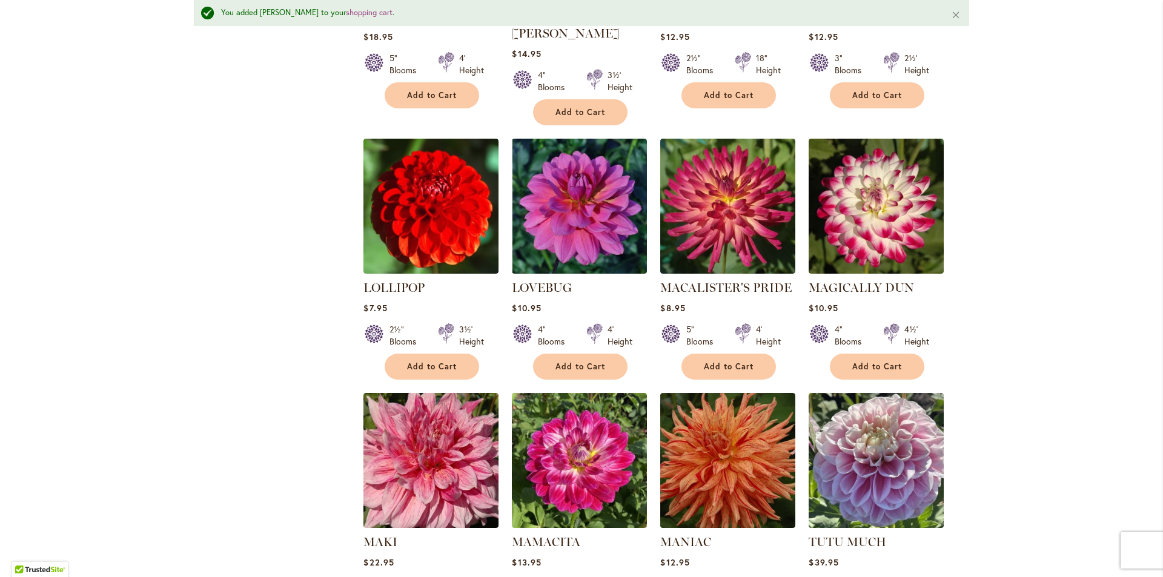
scroll to position [1002, 0]
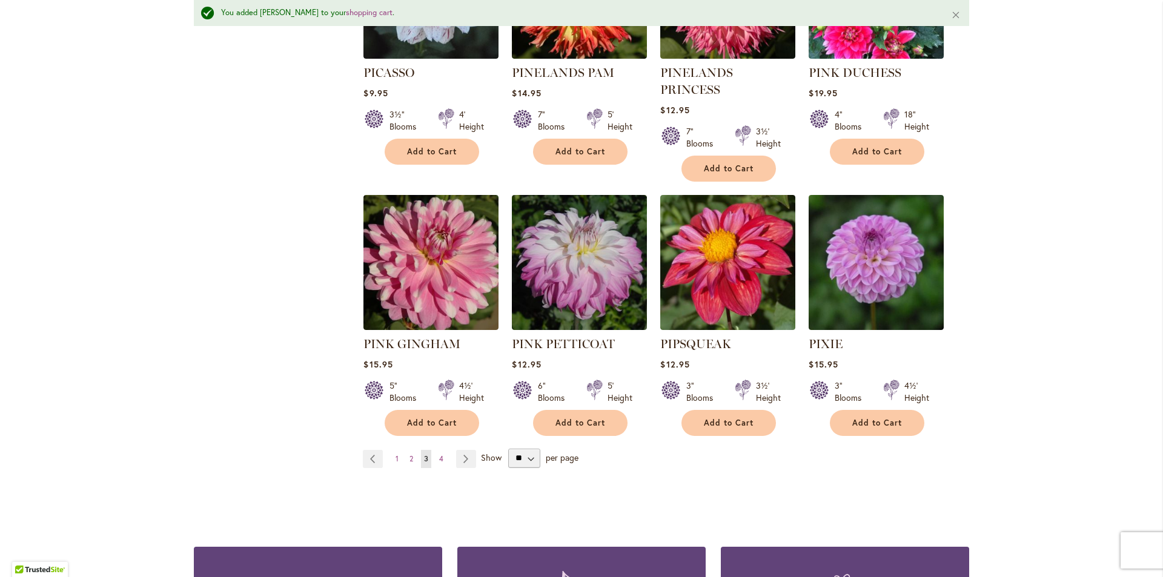
scroll to position [4092, 0]
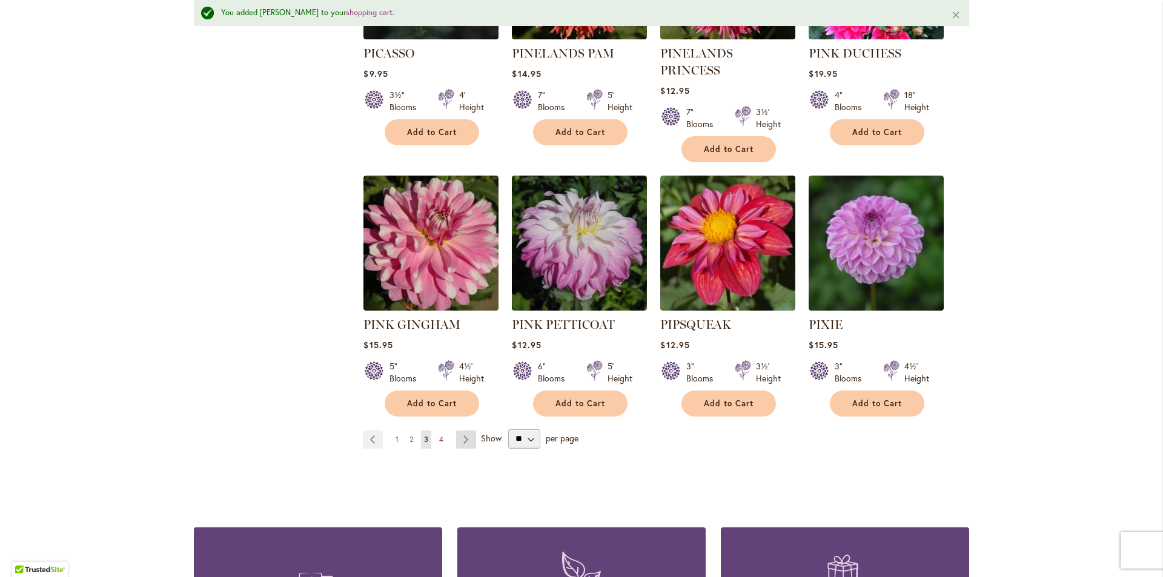
click at [461, 431] on link "Page Next" at bounding box center [466, 440] width 20 height 18
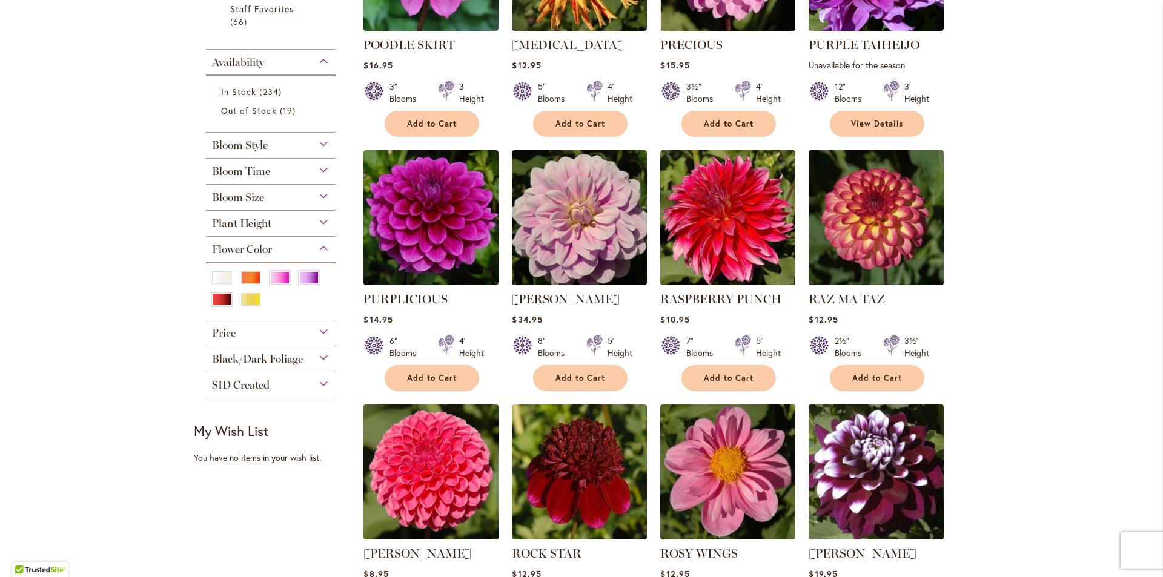
scroll to position [424, 0]
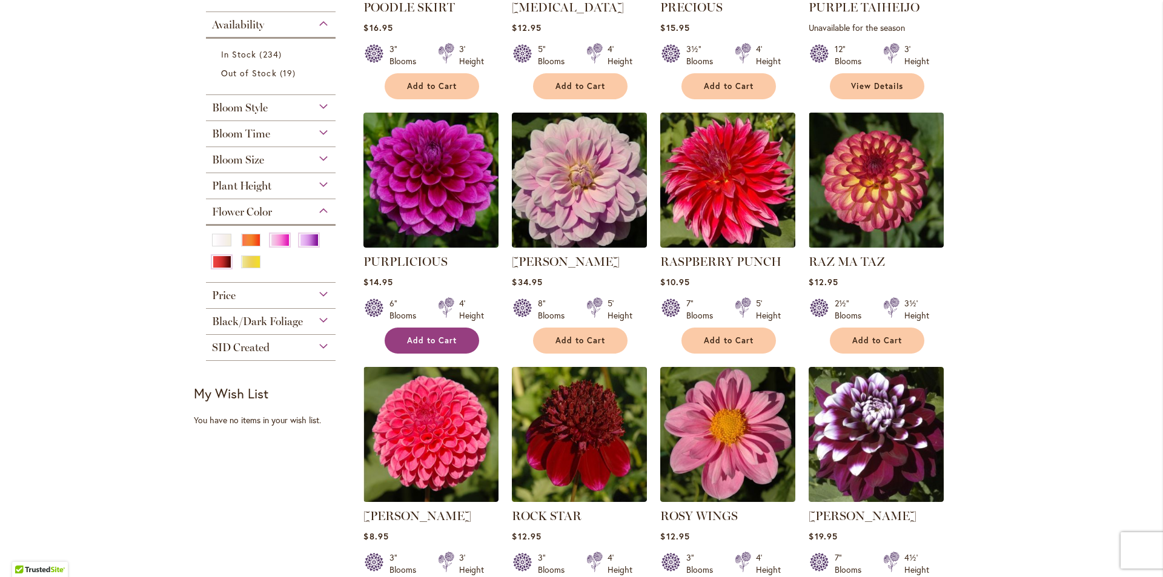
click at [433, 339] on span "Add to Cart" at bounding box center [432, 341] width 50 height 10
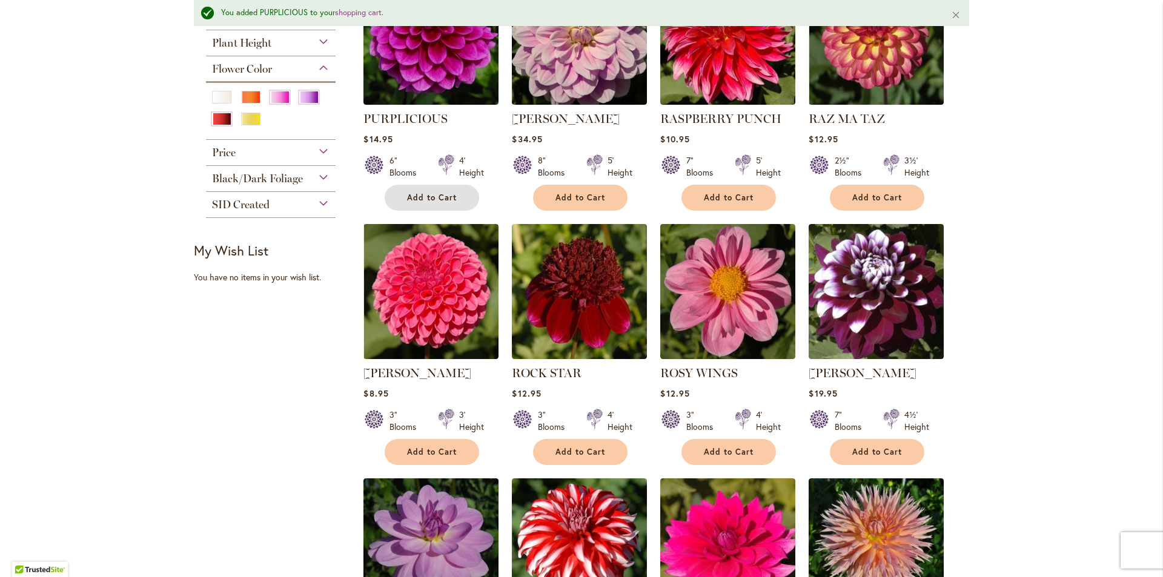
scroll to position [699, 0]
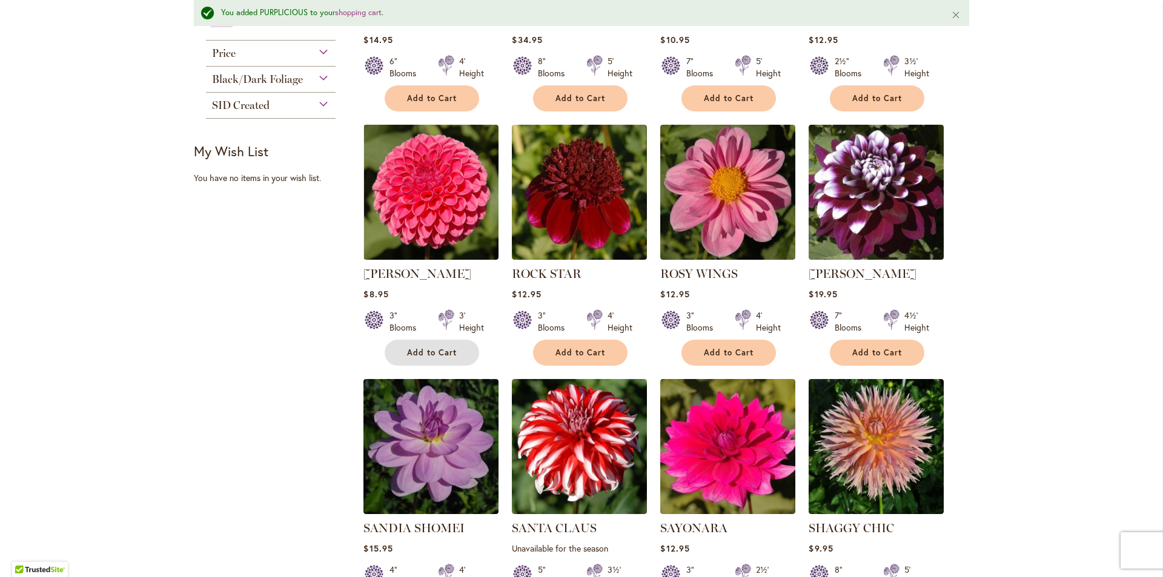
click at [423, 344] on button "Add to Cart" at bounding box center [432, 353] width 95 height 26
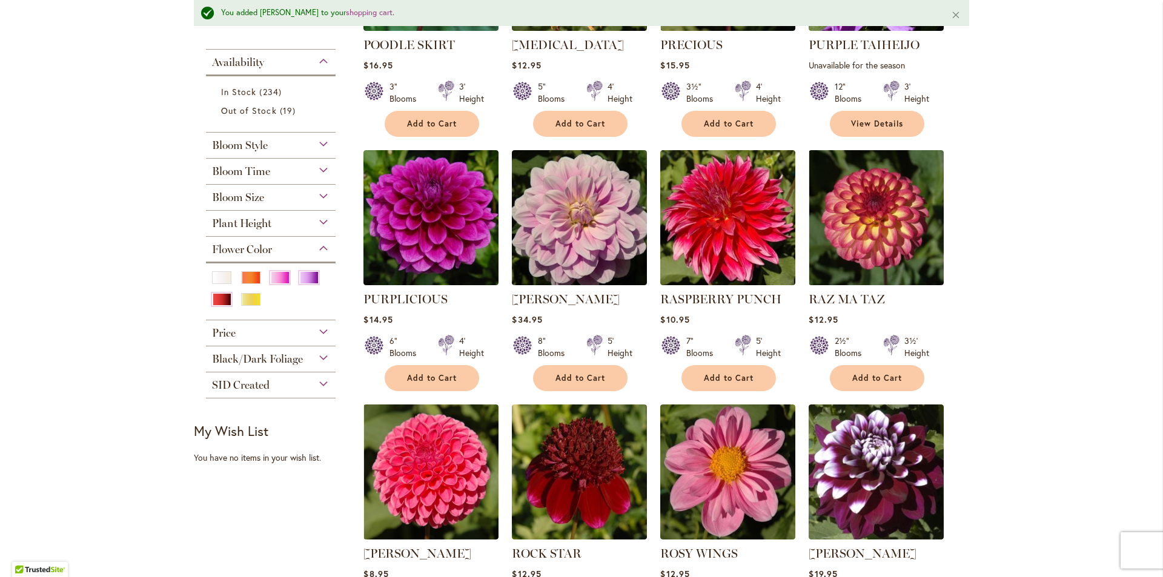
scroll to position [274, 0]
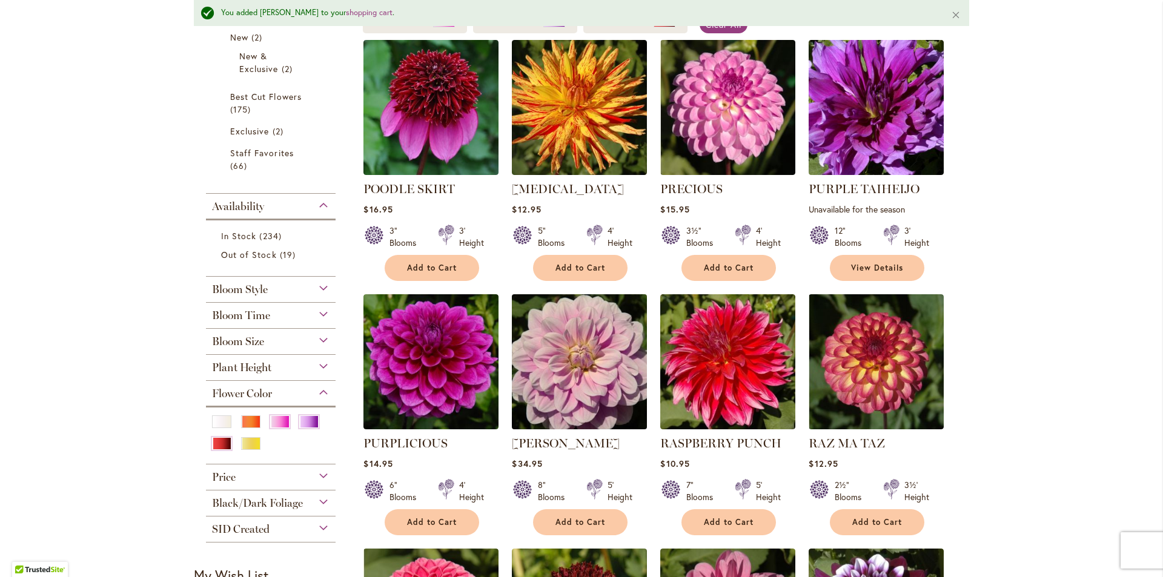
drag, startPoint x: 248, startPoint y: 446, endPoint x: 573, endPoint y: 424, distance: 325.5
click at [248, 446] on div "Yellow" at bounding box center [250, 443] width 19 height 13
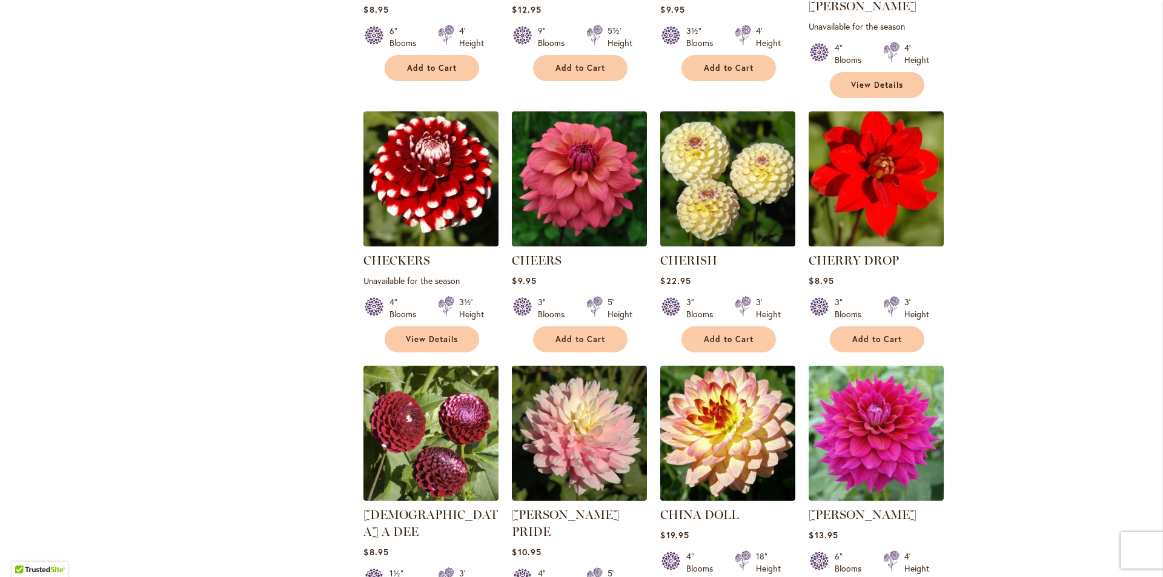
scroll to position [3575, 0]
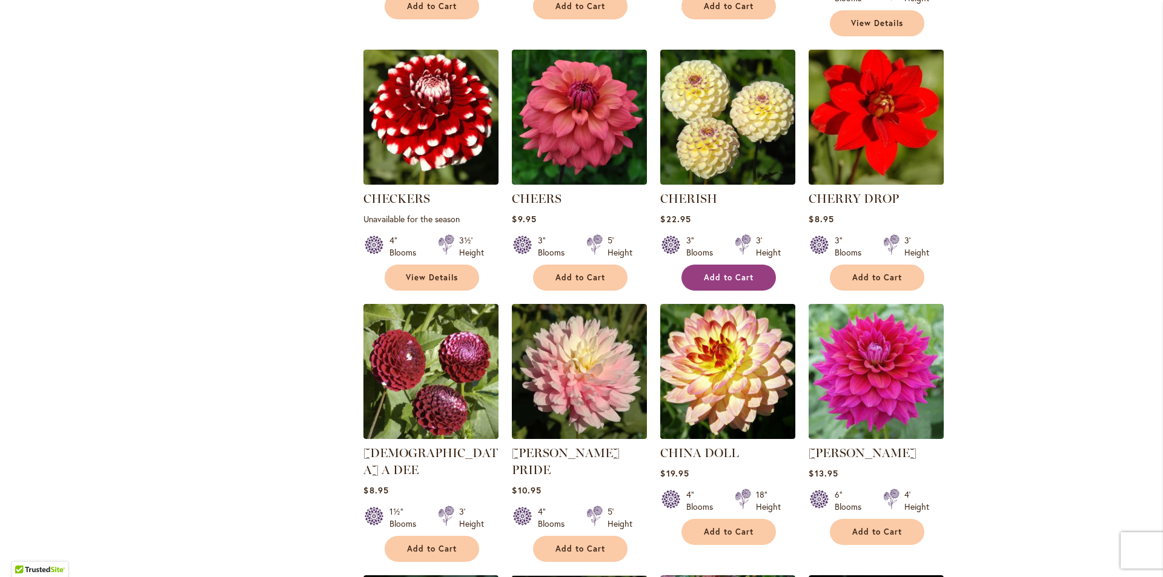
click at [731, 273] on span "Add to Cart" at bounding box center [729, 278] width 50 height 10
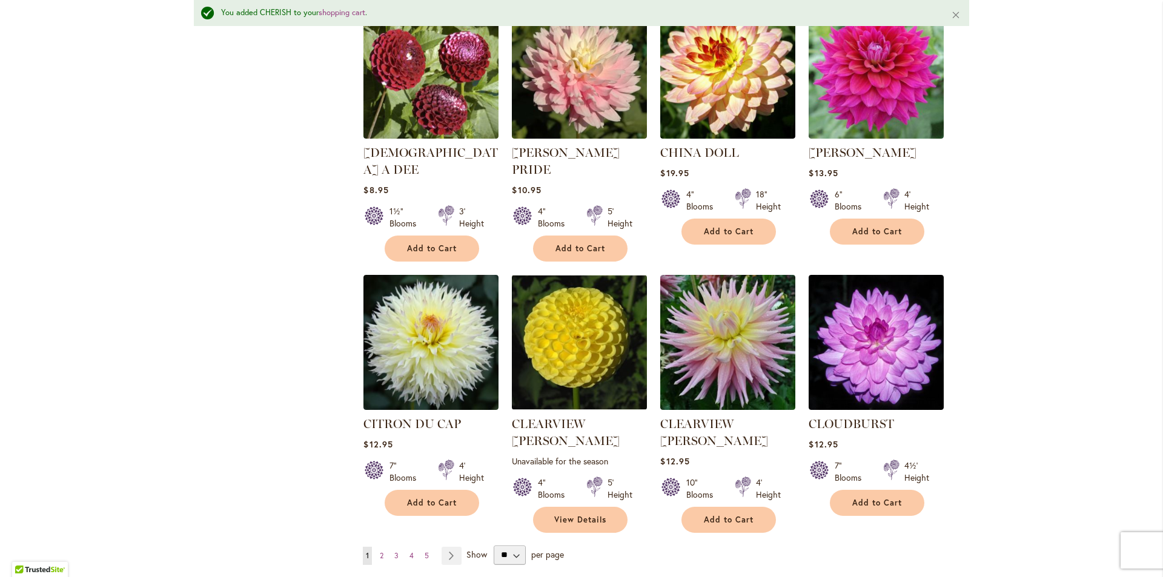
scroll to position [3971, 0]
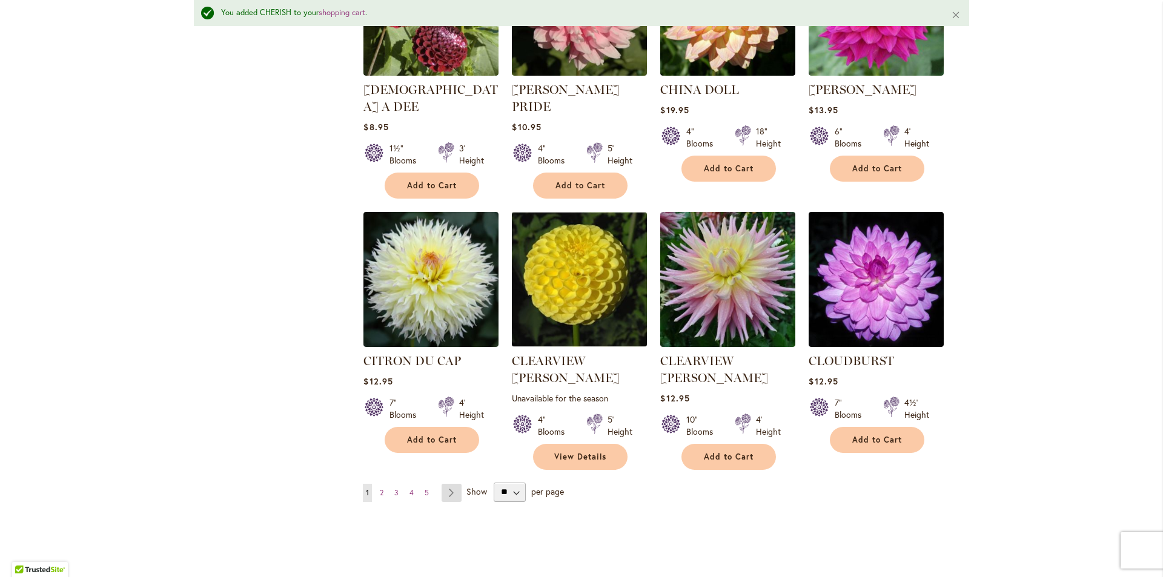
click at [447, 484] on link "Page Next" at bounding box center [452, 493] width 20 height 18
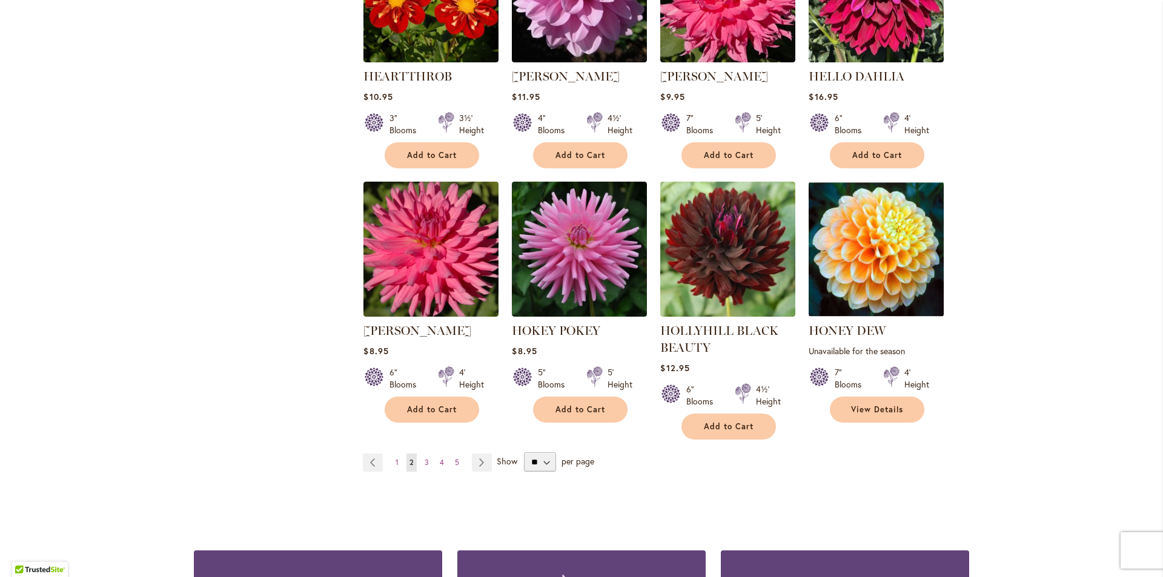
scroll to position [4060, 0]
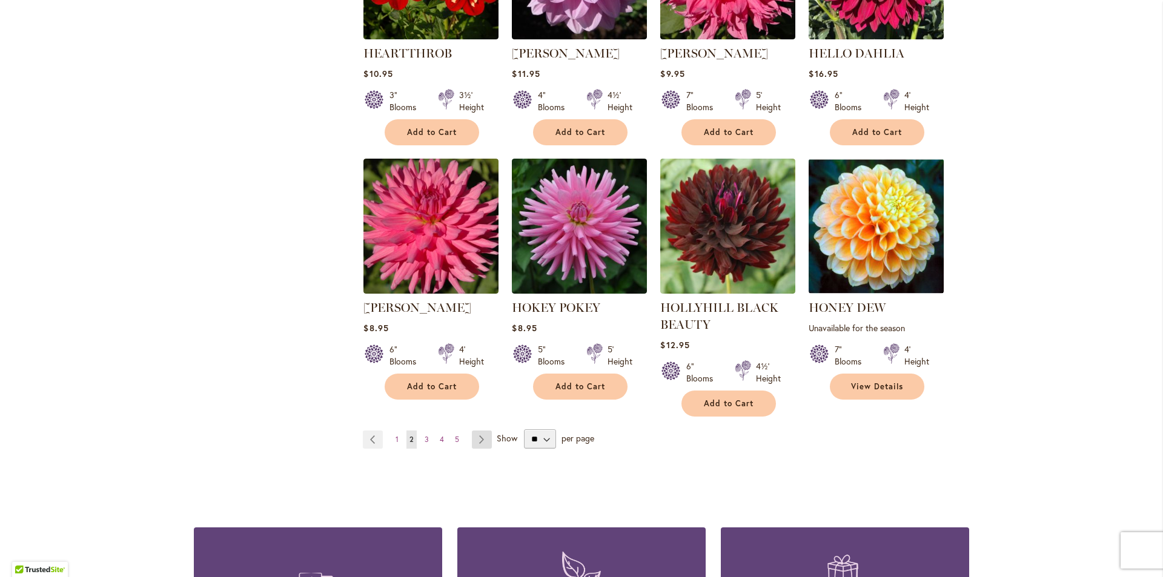
click at [472, 431] on link "Page Next" at bounding box center [482, 440] width 20 height 18
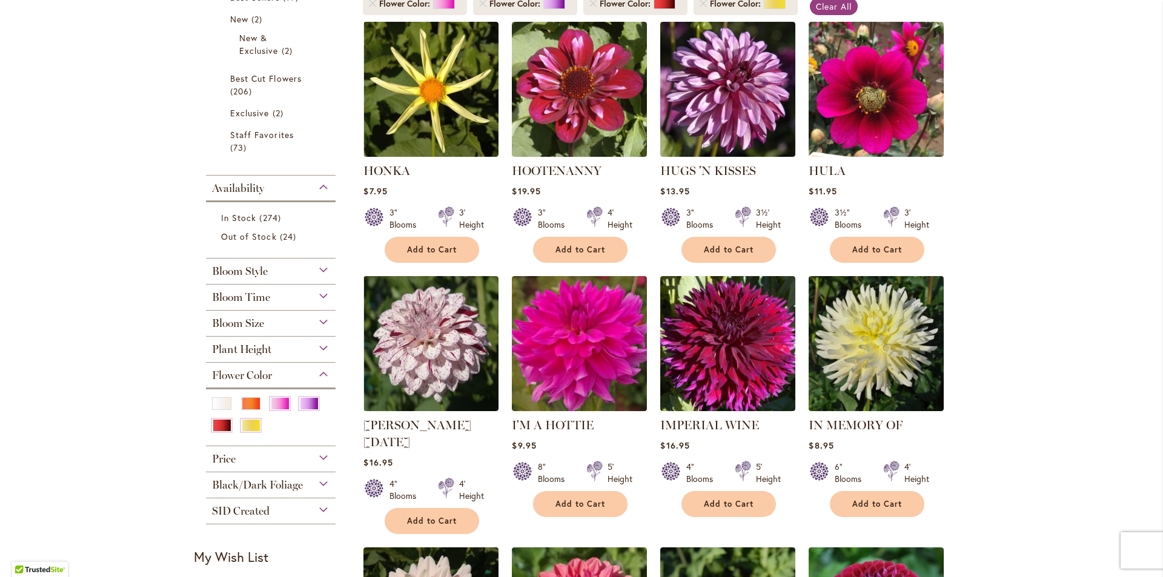
scroll to position [303, 0]
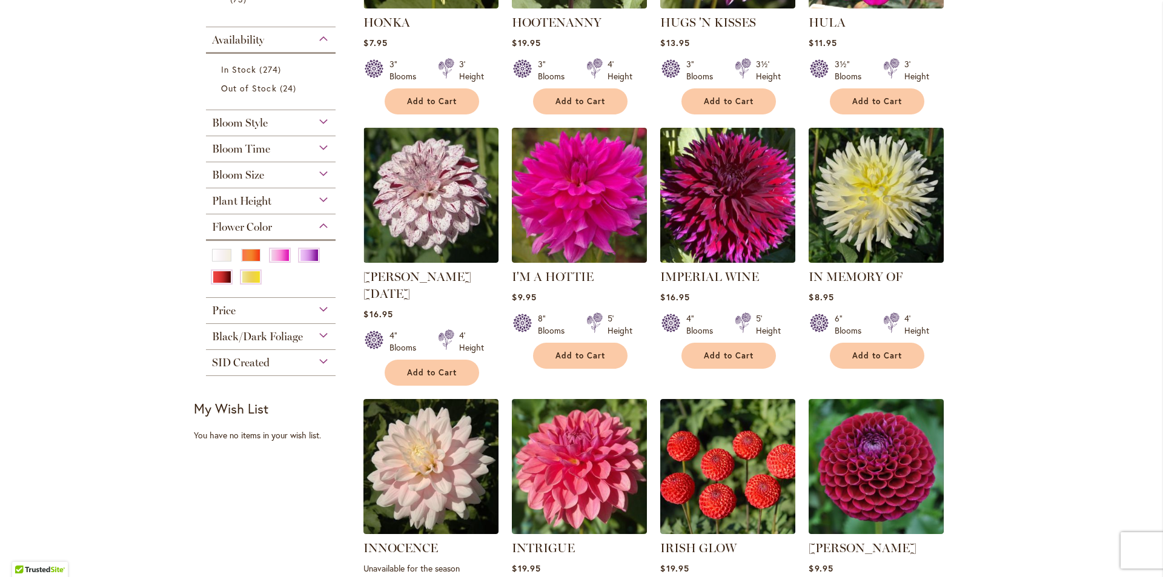
scroll to position [424, 0]
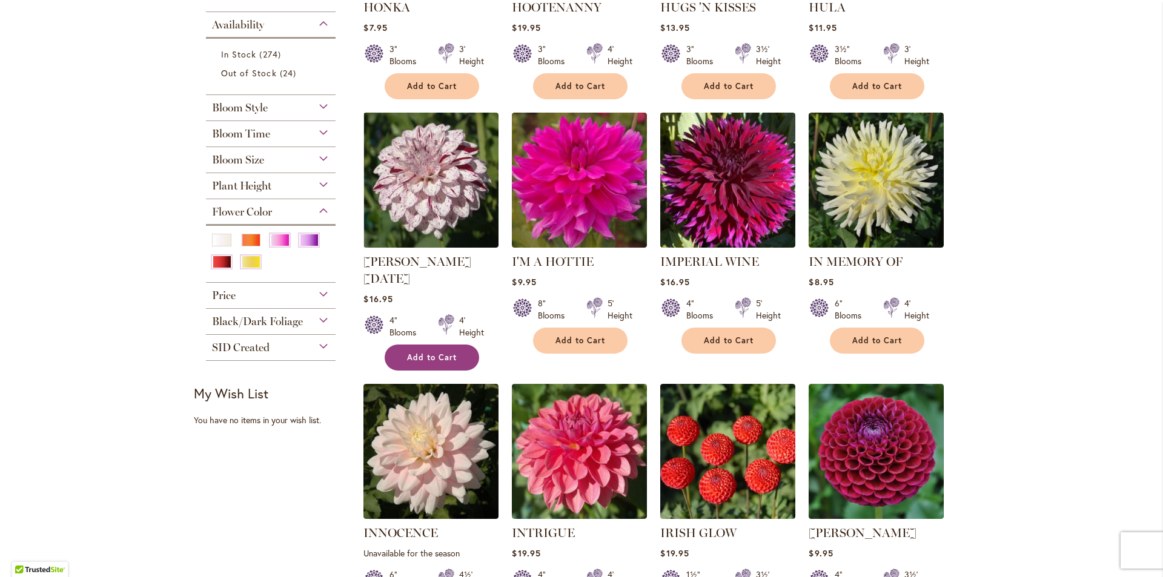
click at [444, 353] on span "Add to Cart" at bounding box center [432, 358] width 50 height 10
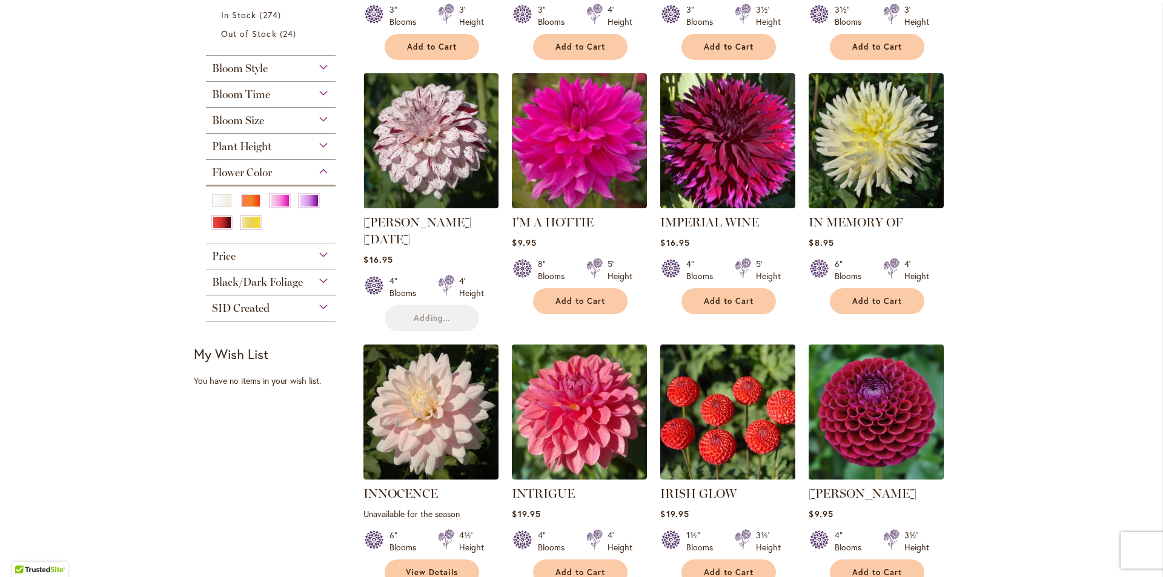
scroll to position [536, 0]
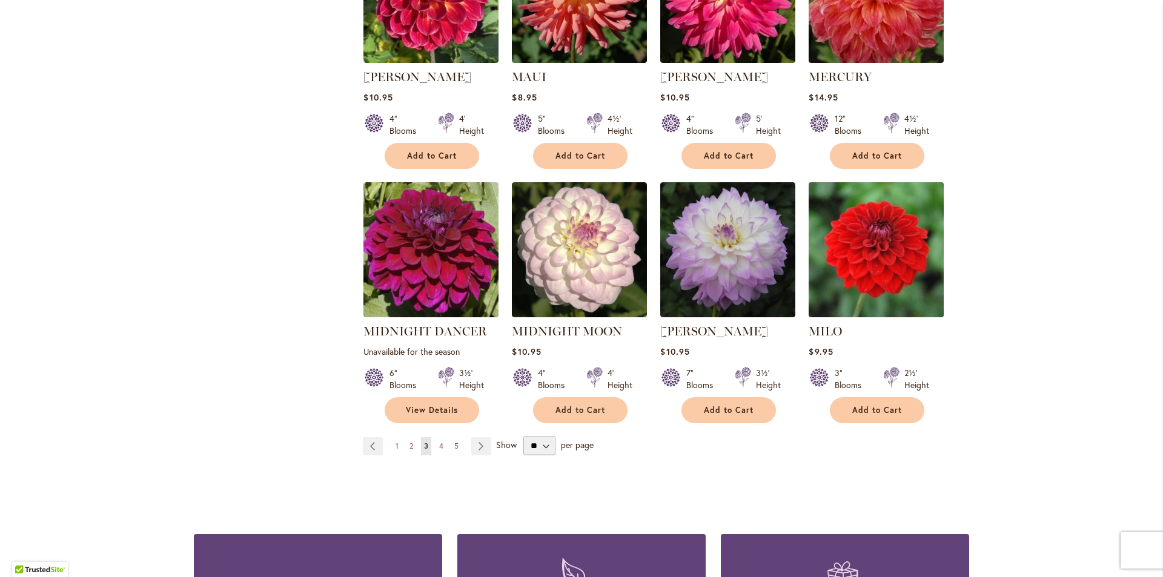
scroll to position [4030, 0]
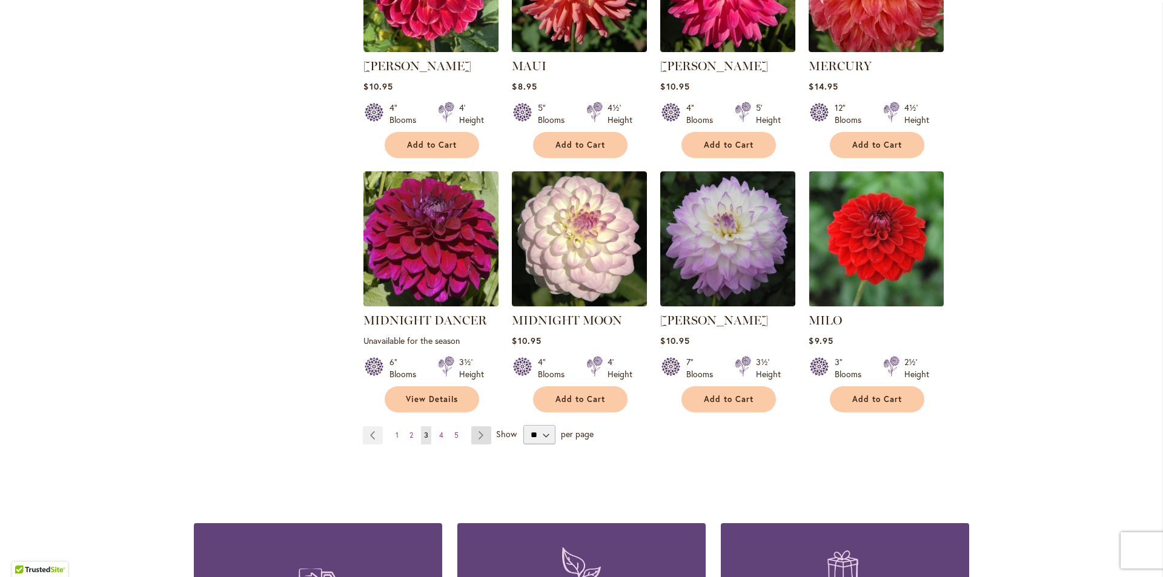
click at [474, 427] on link "Page Next" at bounding box center [481, 436] width 20 height 18
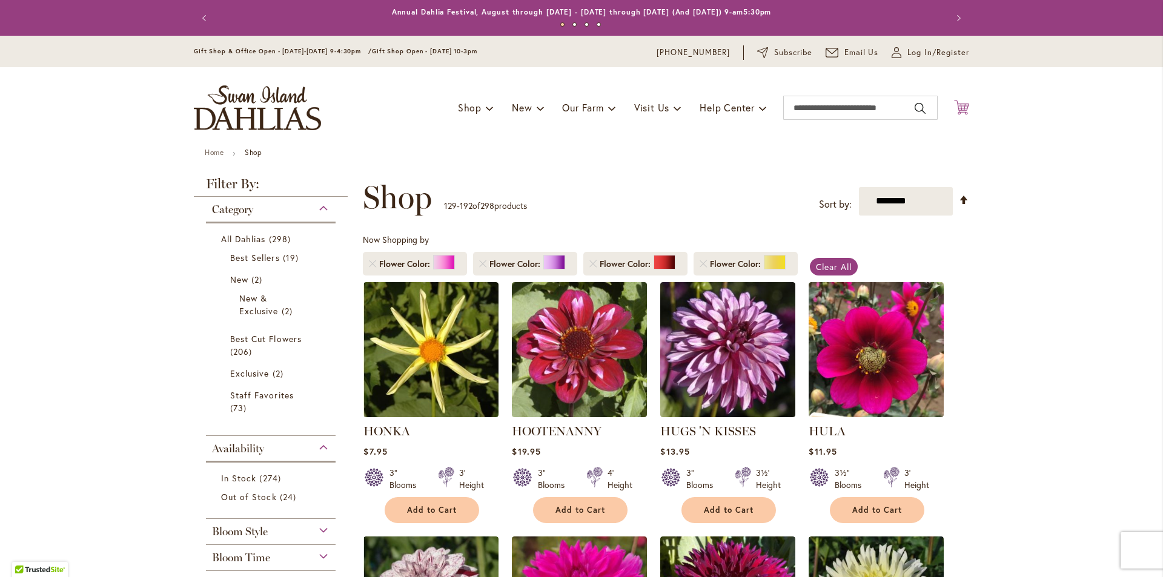
click at [955, 108] on icon "Cart .cls-1 { fill: #231f20; }" at bounding box center [961, 107] width 15 height 15
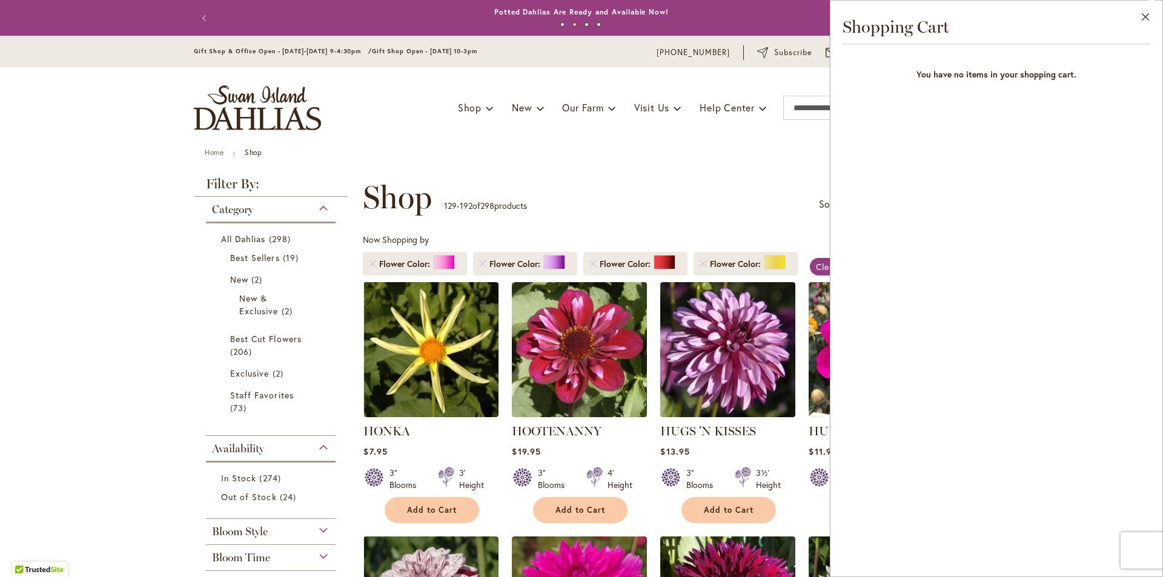
click at [777, 147] on div "Toggle Nav Shop Dahlia Tubers Collections Fresh Cut Dahlias Gardening Supplies …" at bounding box center [582, 107] width 800 height 81
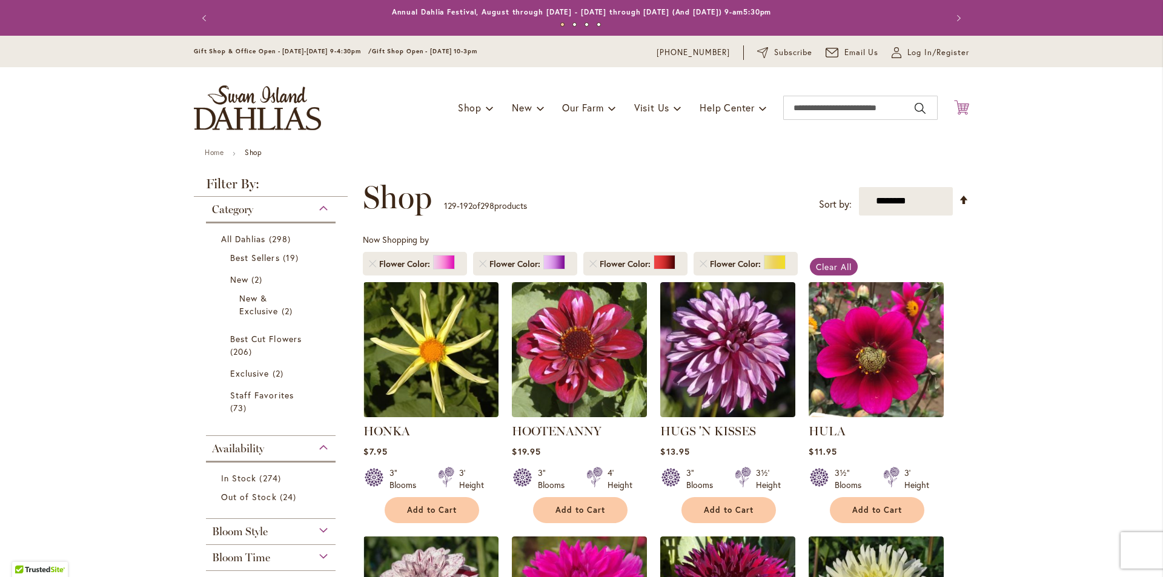
click at [949, 84] on div "Toggle Nav Shop Dahlia Tubers Collections Fresh Cut Dahlias Gardening Supplies …" at bounding box center [582, 107] width 800 height 81
click at [964, 102] on icon "Cart .cls-1 { fill: #231f20; }" at bounding box center [961, 107] width 15 height 15
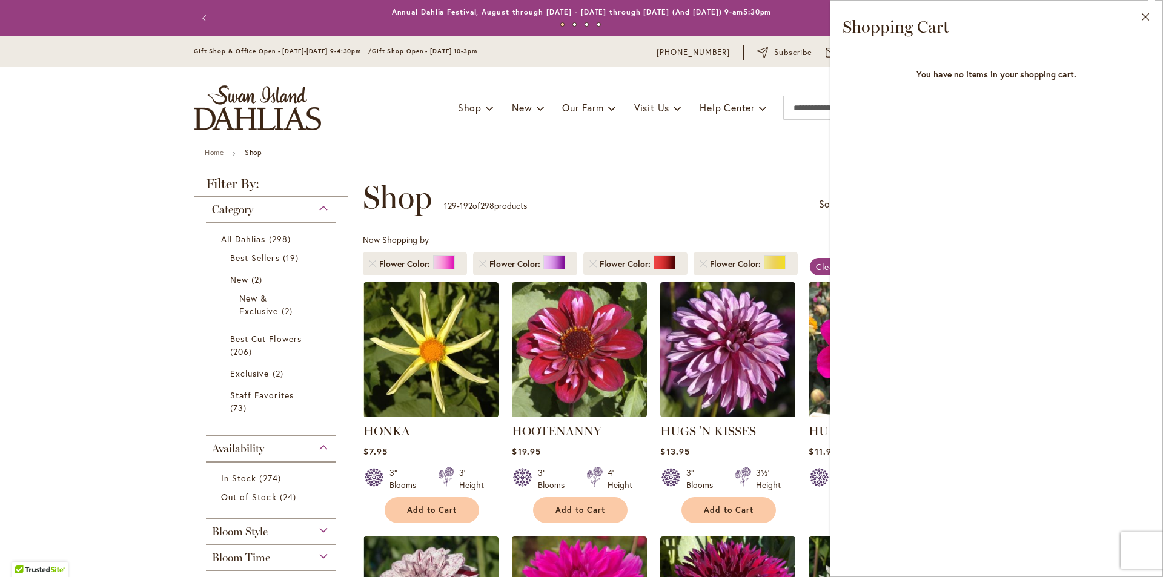
click at [957, 109] on div "Close Shopping Cart You have no items in your shopping cart." at bounding box center [996, 288] width 333 height 577
click at [1146, 18] on button "Close" at bounding box center [1145, 20] width 33 height 38
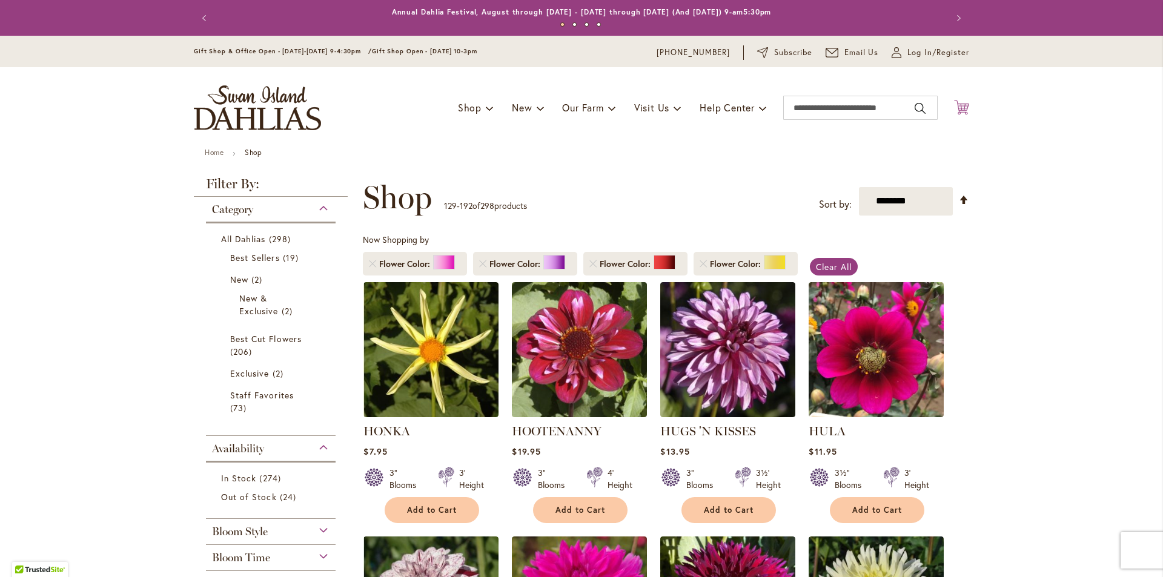
click at [959, 108] on icon "Cart .cls-1 { fill: #231f20; }" at bounding box center [961, 107] width 15 height 15
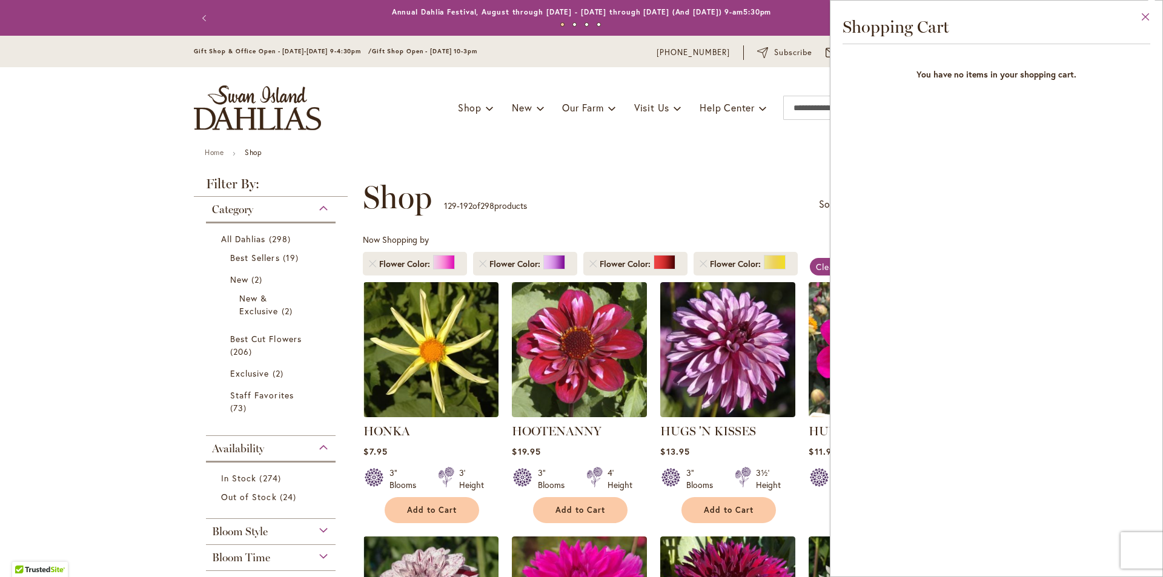
click at [1143, 24] on button "Close" at bounding box center [1145, 20] width 33 height 38
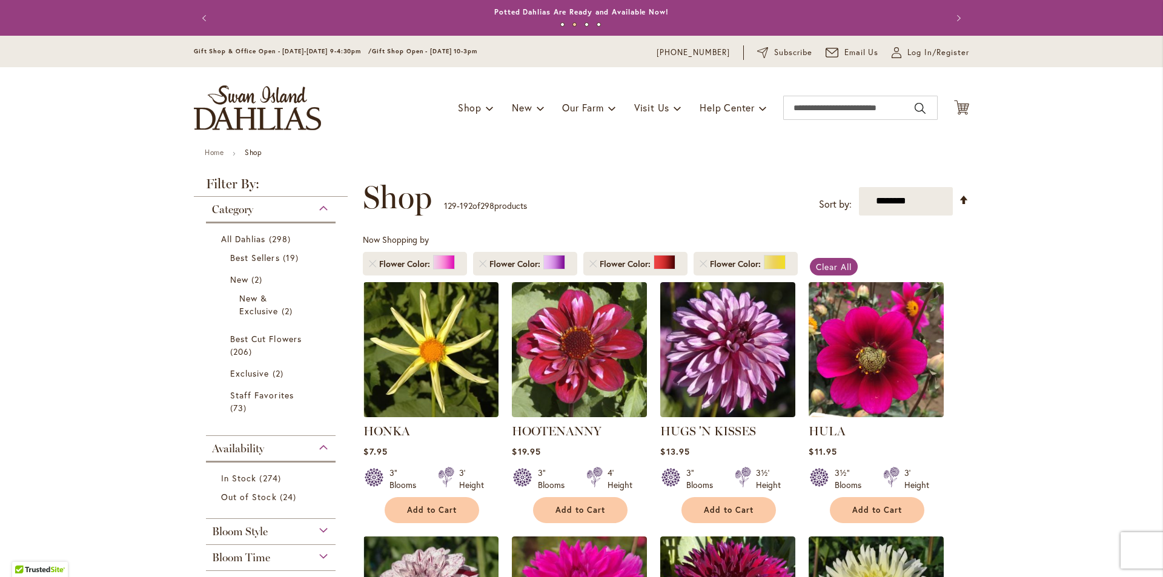
drag, startPoint x: 1146, startPoint y: 0, endPoint x: 156, endPoint y: 111, distance: 996.9
